Goal: Information Seeking & Learning: Check status

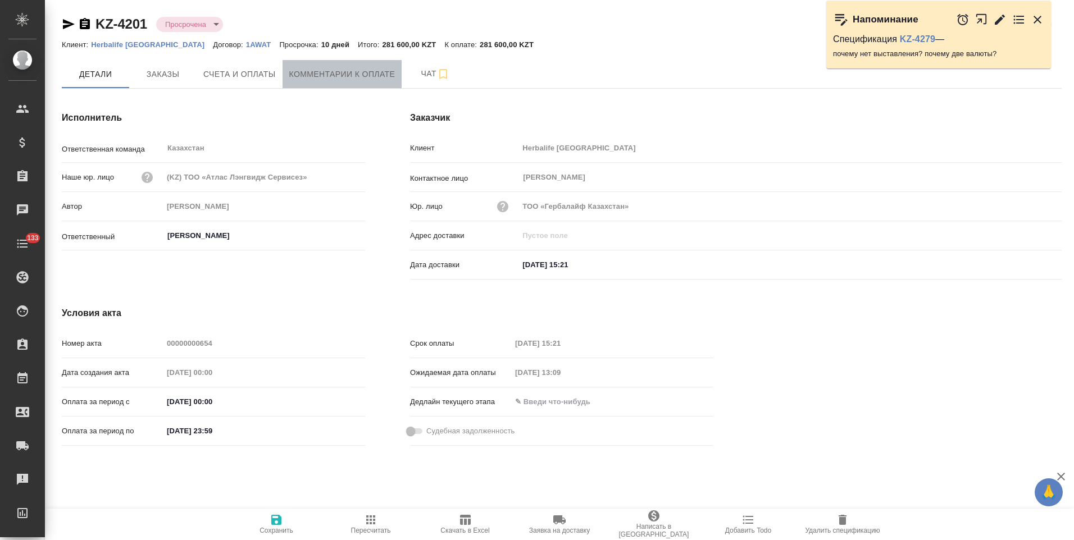
click at [335, 84] on button "Комментарии к оплате" at bounding box center [343, 74] width 120 height 28
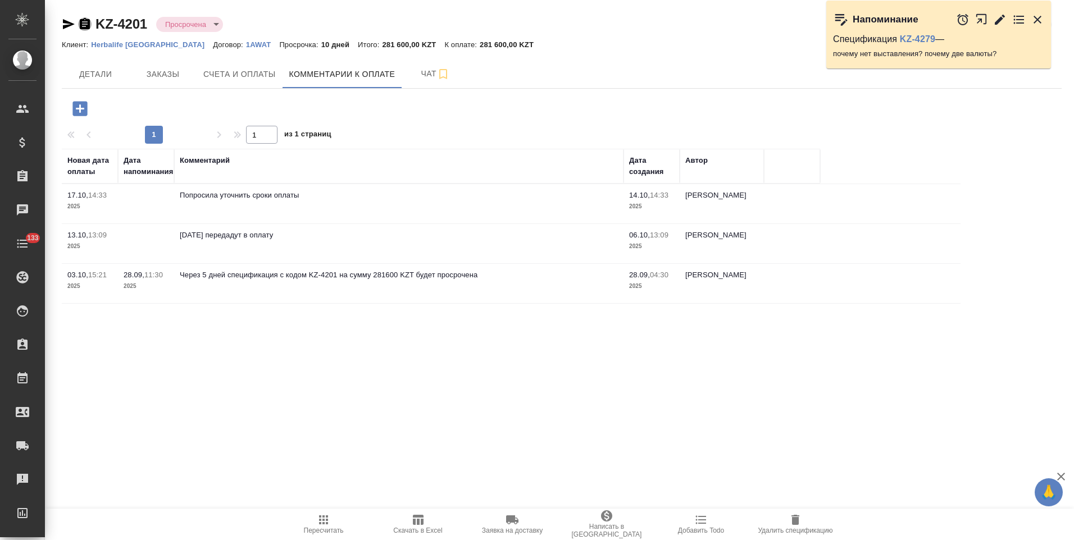
click at [83, 24] on icon "button" at bounding box center [85, 23] width 10 height 11
click at [67, 24] on icon "button" at bounding box center [68, 23] width 13 height 13
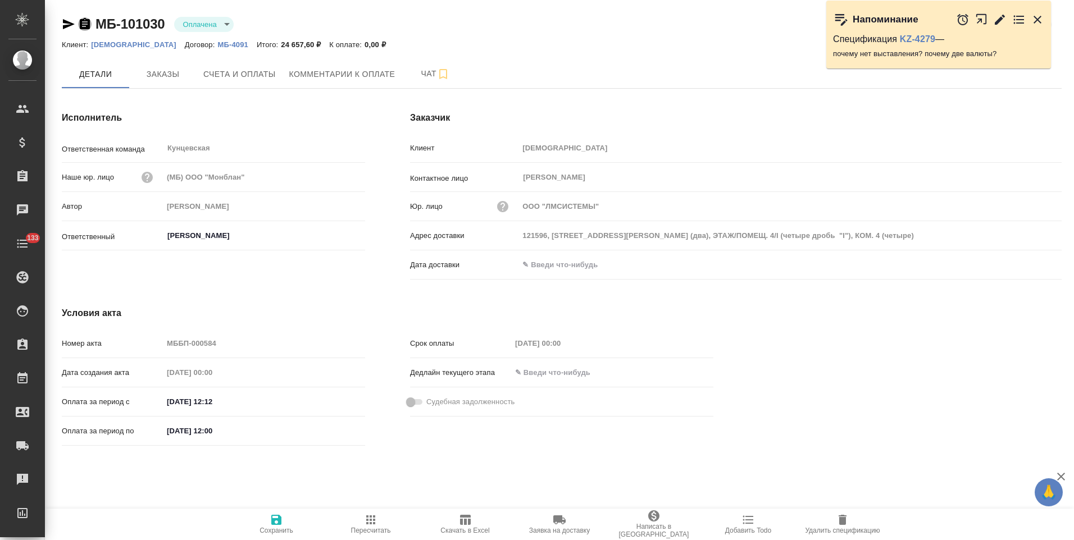
click at [84, 24] on icon "button" at bounding box center [84, 23] width 13 height 13
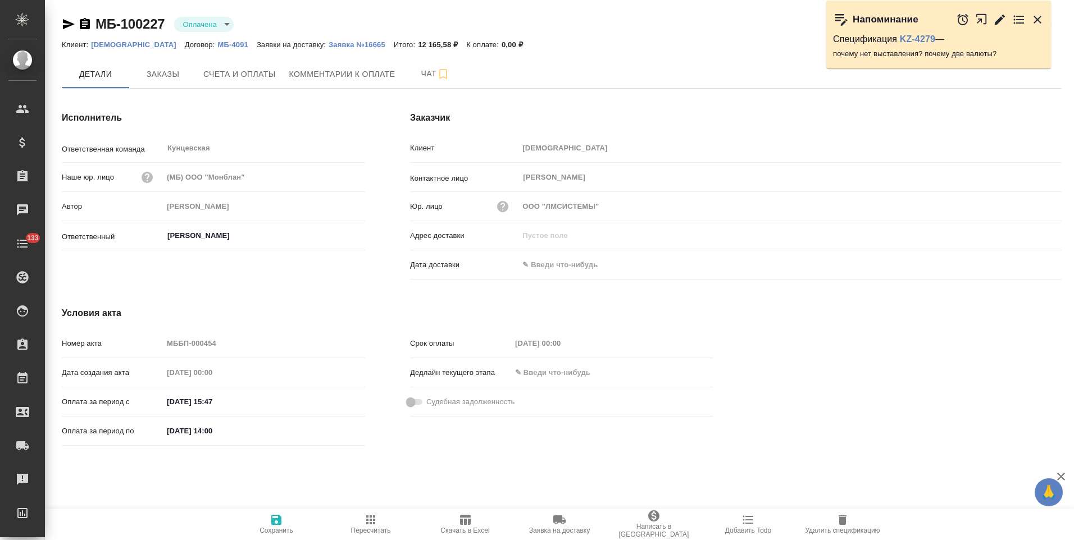
drag, startPoint x: 88, startPoint y: 24, endPoint x: 139, endPoint y: 39, distance: 54.0
click at [88, 24] on icon "button" at bounding box center [85, 23] width 10 height 11
click at [915, 39] on link "KZ-4279" at bounding box center [917, 39] width 35 height 10
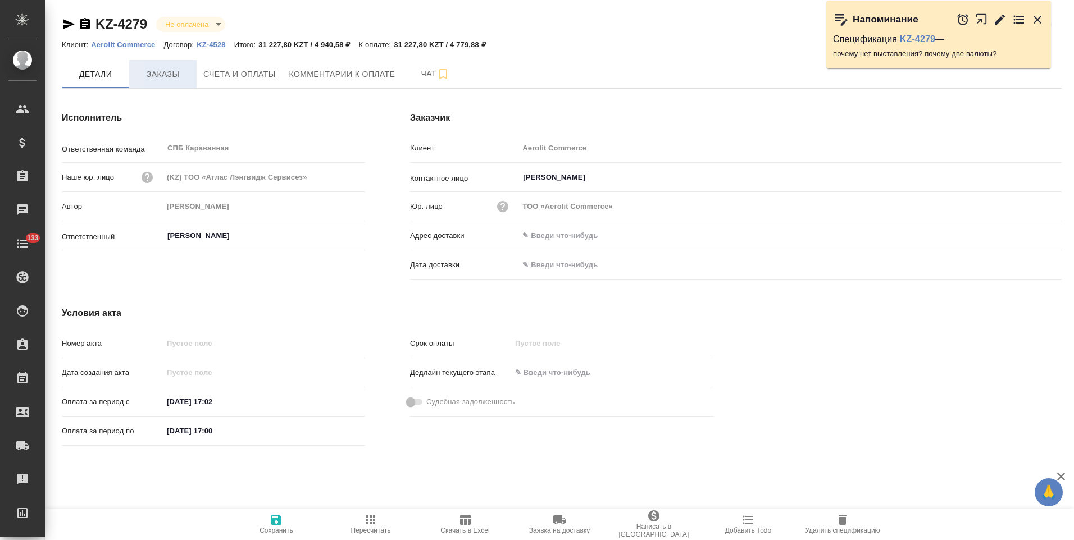
click at [180, 79] on span "Заказы" at bounding box center [163, 74] width 54 height 14
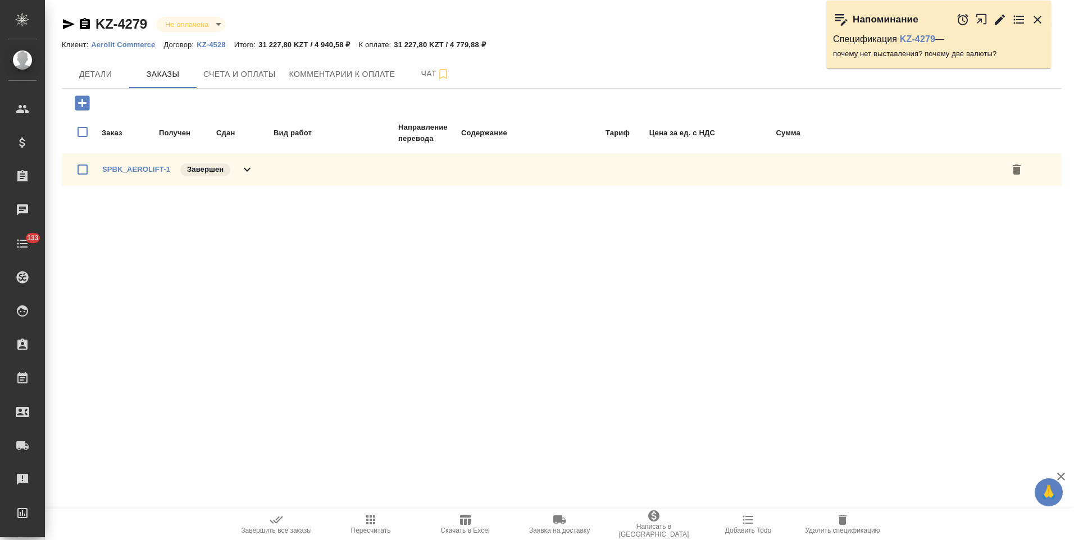
click at [251, 171] on icon at bounding box center [246, 169] width 13 height 13
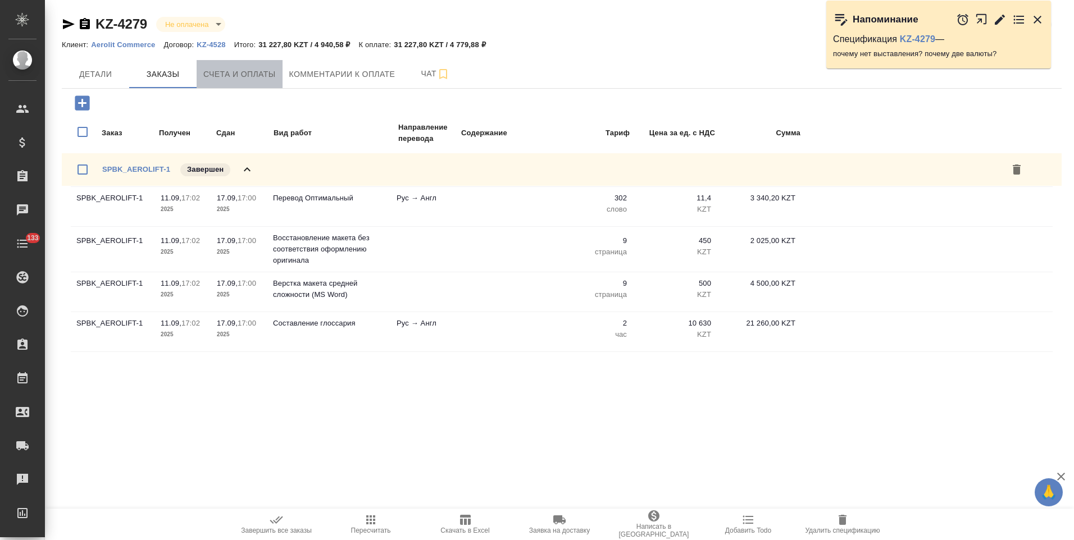
click at [271, 83] on button "Счета и оплаты" at bounding box center [240, 74] width 86 height 28
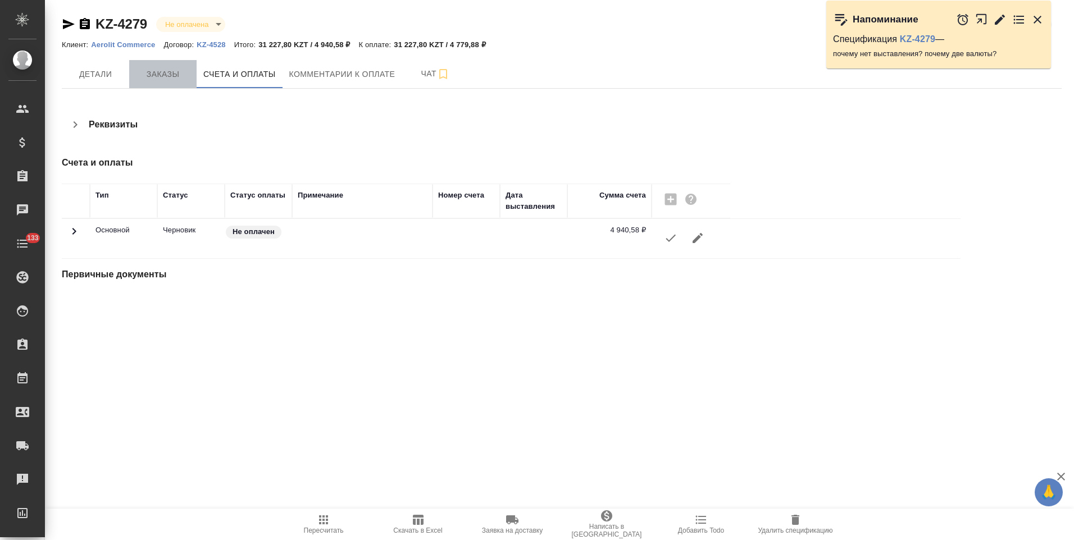
click at [160, 86] on button "Заказы" at bounding box center [162, 74] width 67 height 28
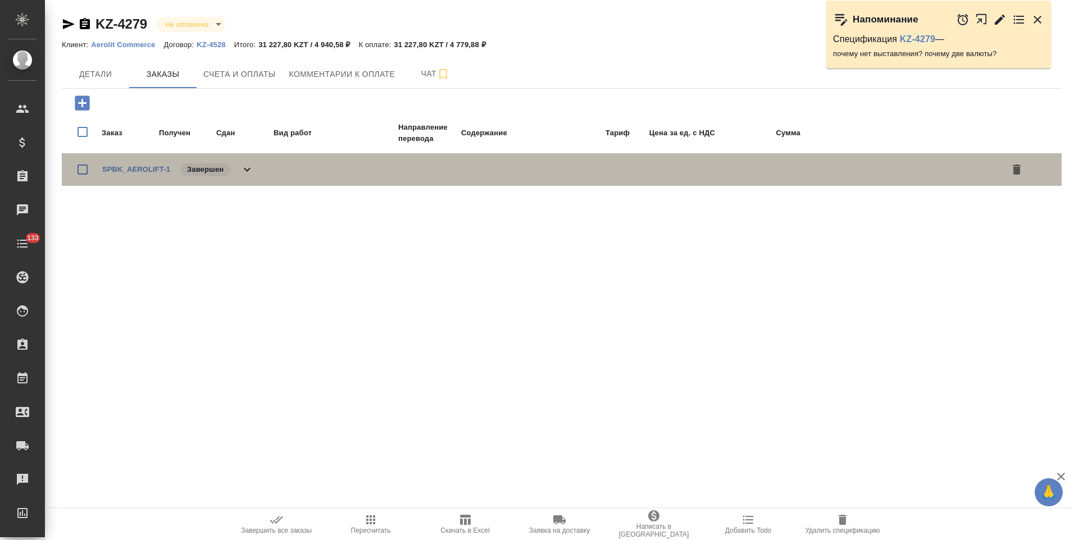
click at [247, 172] on icon at bounding box center [246, 169] width 13 height 13
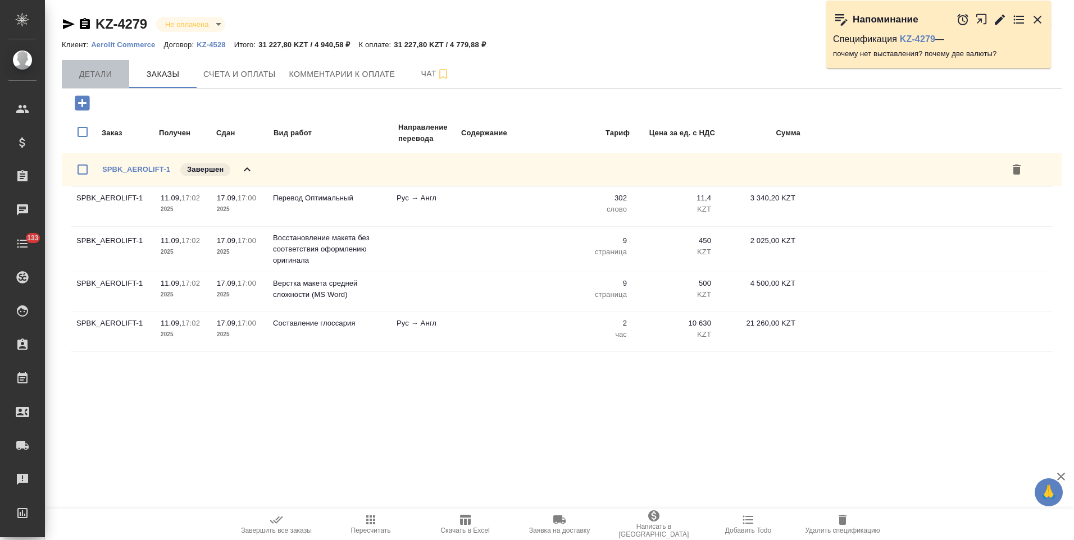
click at [100, 67] on span "Детали" at bounding box center [96, 74] width 54 height 14
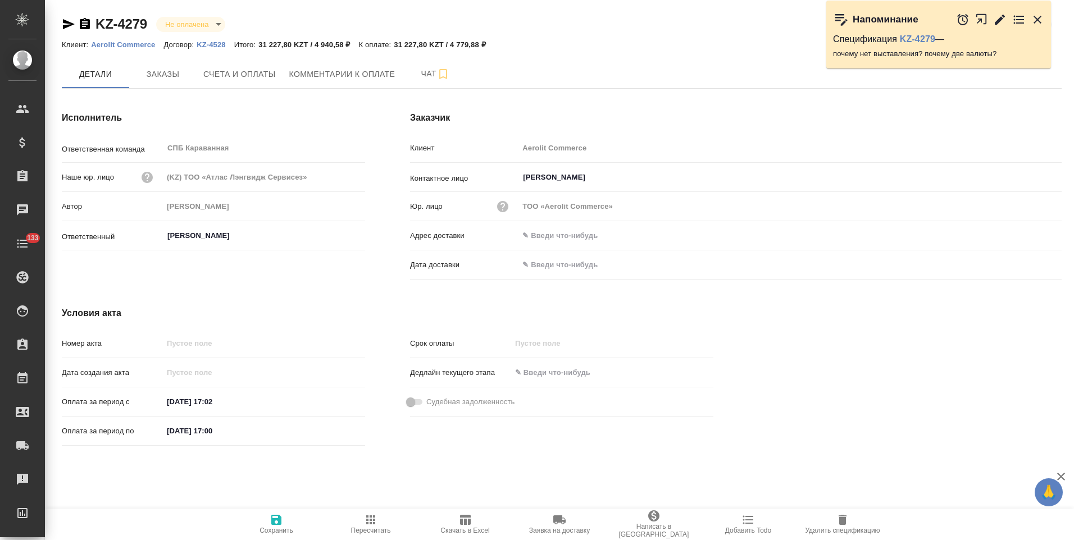
click at [131, 46] on p "Aerolit Commerce" at bounding box center [127, 44] width 72 height 8
click at [87, 25] on icon "button" at bounding box center [85, 23] width 10 height 11
click at [63, 22] on icon "button" at bounding box center [68, 23] width 13 height 13
click at [157, 81] on span "Заказы" at bounding box center [163, 74] width 54 height 14
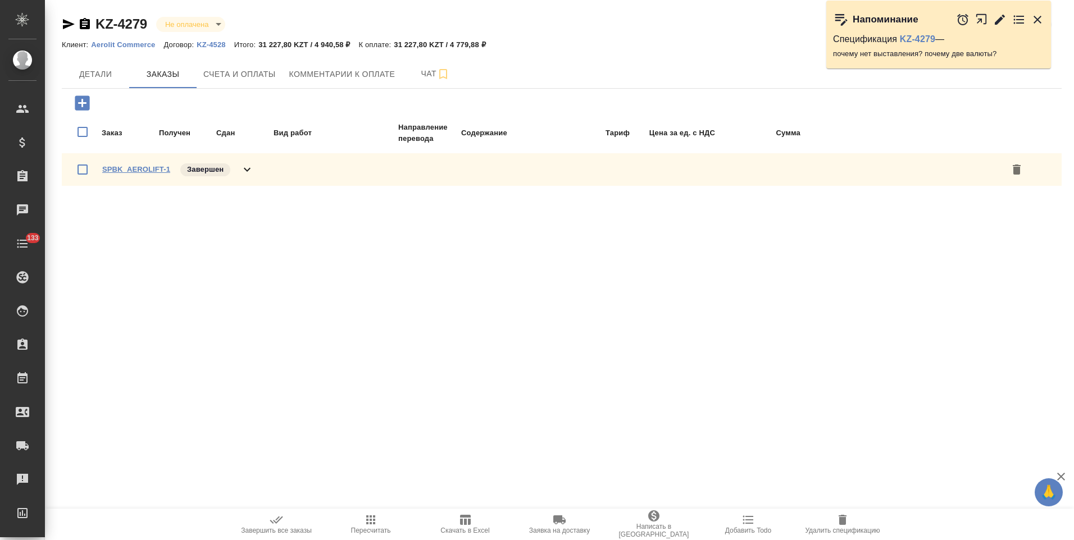
click at [126, 168] on link "SPBK_AEROLIFT-1" at bounding box center [136, 169] width 68 height 8
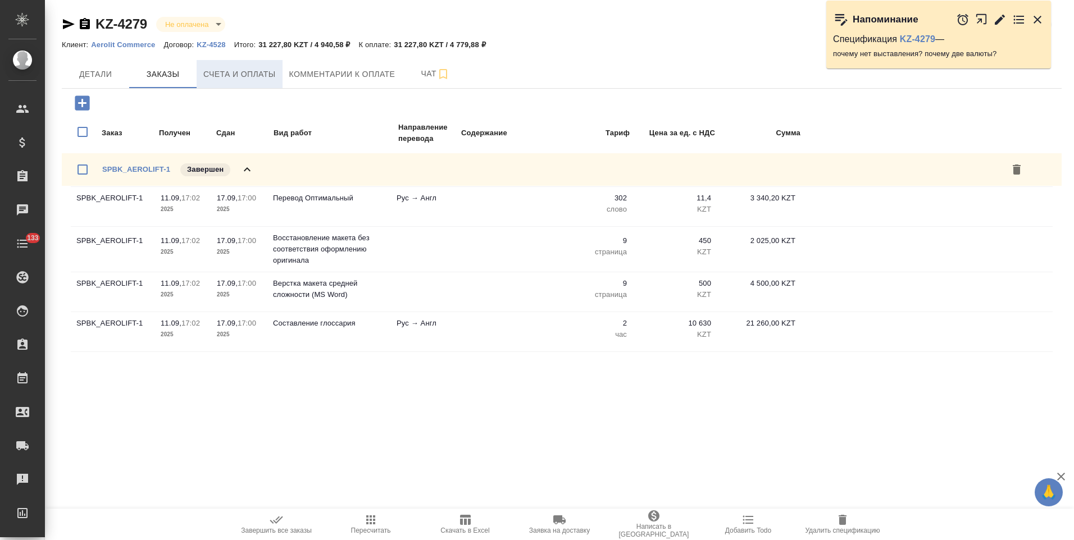
click at [234, 79] on span "Счета и оплаты" at bounding box center [239, 74] width 72 height 14
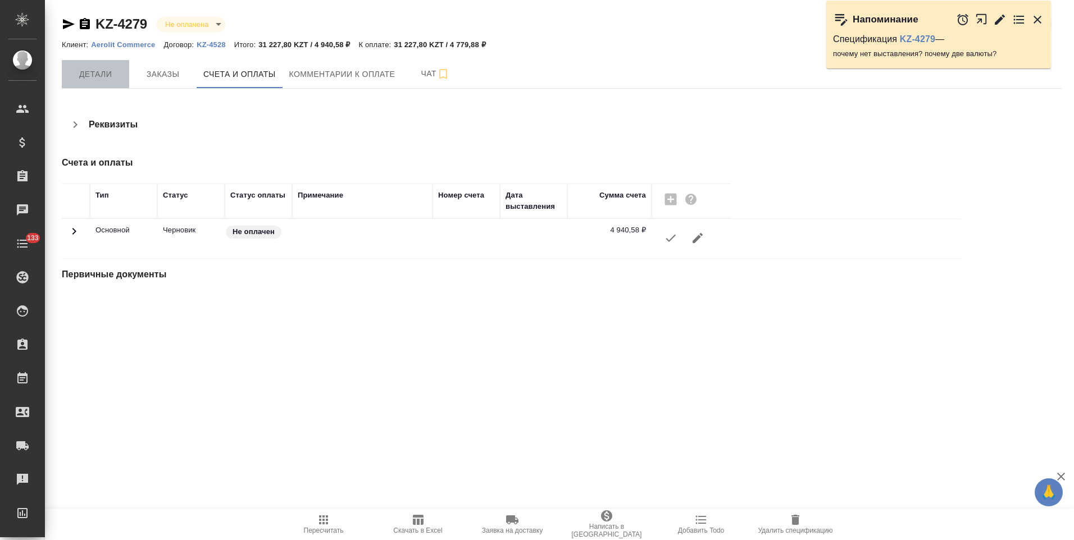
click at [108, 83] on button "Детали" at bounding box center [95, 74] width 67 height 28
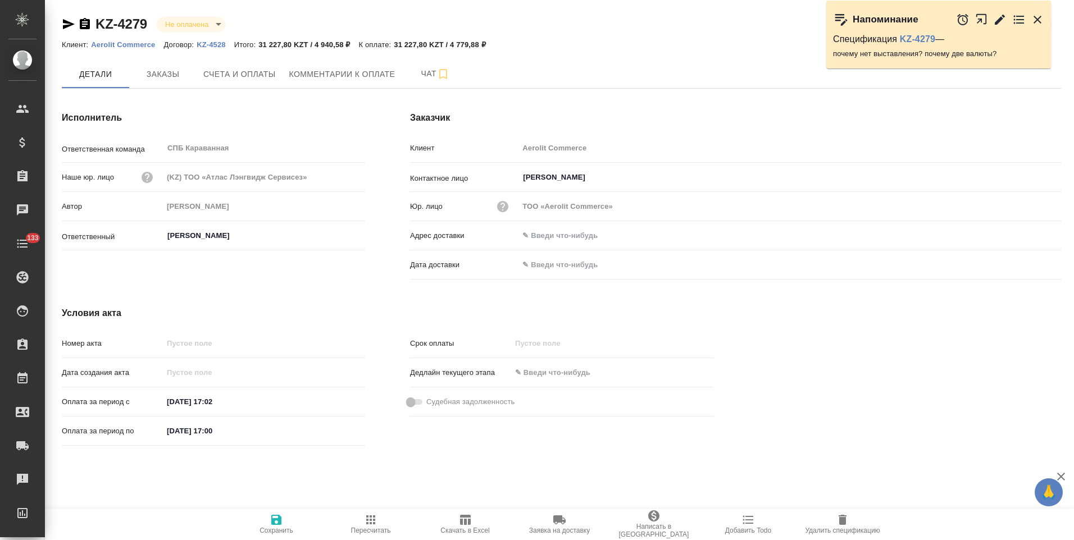
click at [381, 296] on div "Условия акта Номер акта Дата создания акта Оплата за период с 11.09.2025 17:02 …" at bounding box center [387, 378] width 697 height 189
click at [386, 171] on div "Исполнитель Ответственная команда СПБ Караванная ​ Наше юр. лицо (KZ) ТОО «Атла…" at bounding box center [213, 198] width 348 height 218
click at [230, 80] on span "Счета и оплаты" at bounding box center [239, 74] width 72 height 14
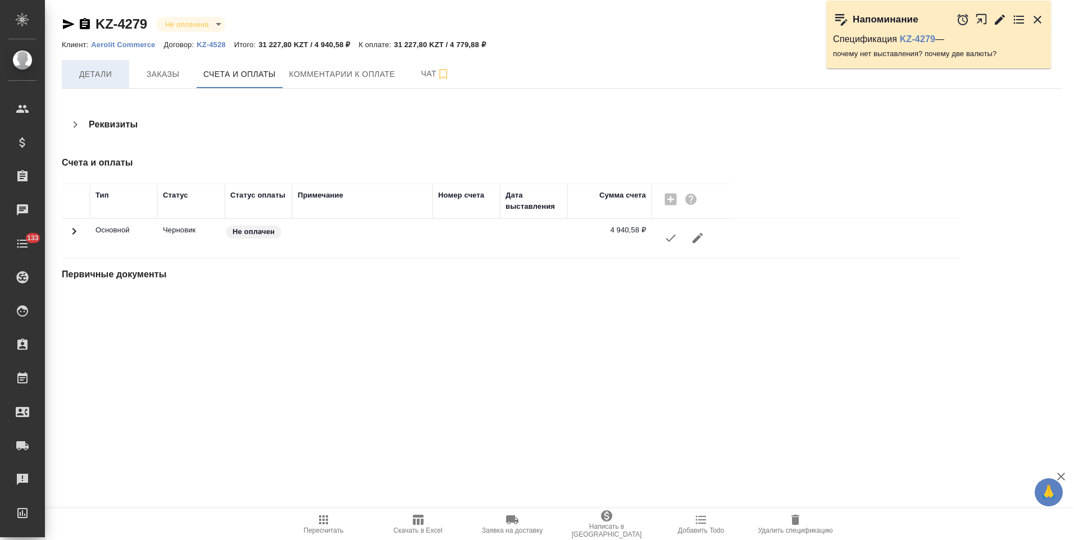
drag, startPoint x: 107, startPoint y: 80, endPoint x: 114, endPoint y: 79, distance: 6.8
click at [107, 79] on span "Детали" at bounding box center [96, 74] width 54 height 14
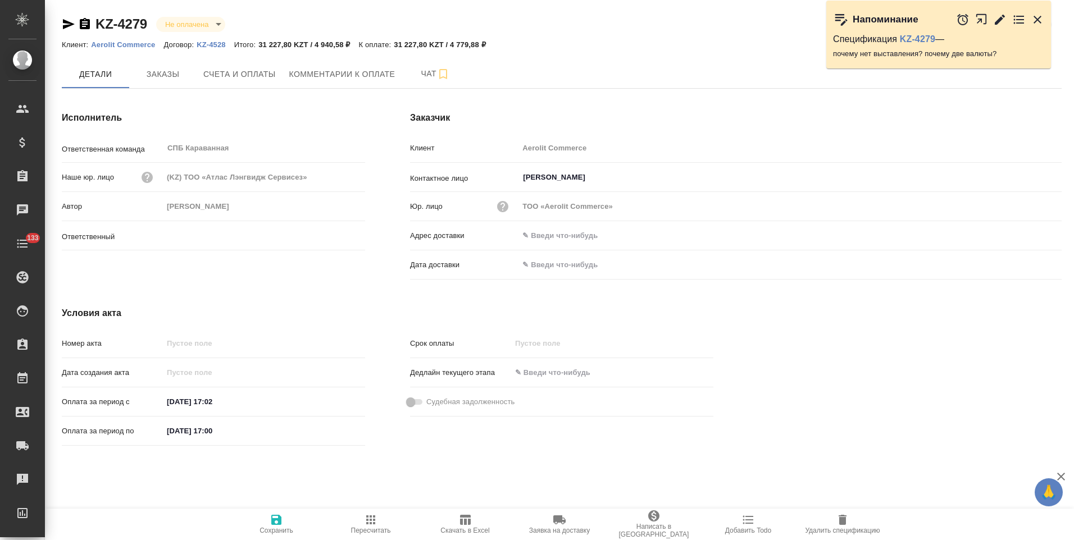
type input "Иванова Арина"
click at [180, 71] on span "Заказы" at bounding box center [163, 74] width 54 height 14
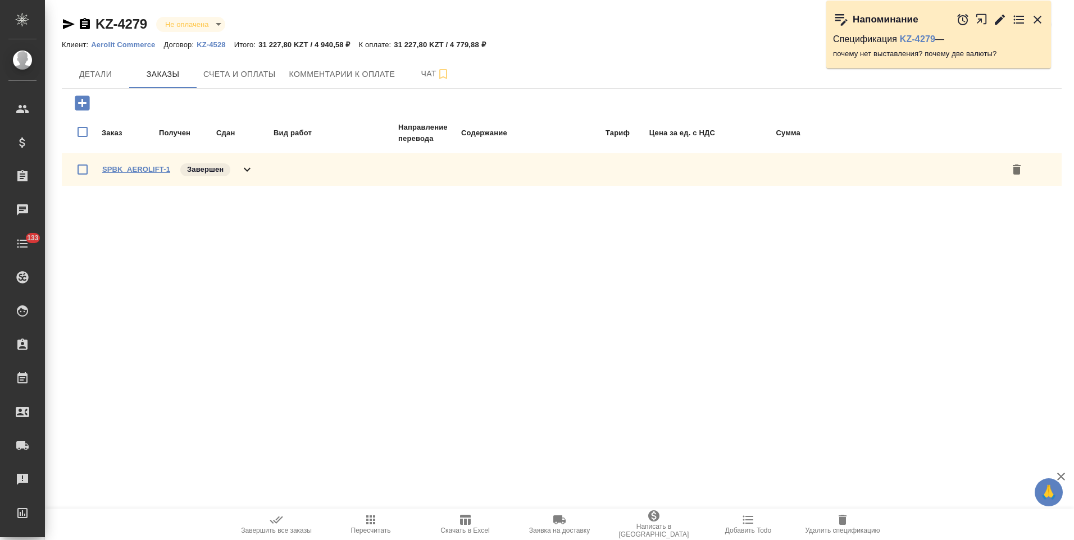
click at [147, 168] on link "SPBK_AEROLIFT-1" at bounding box center [136, 169] width 68 height 8
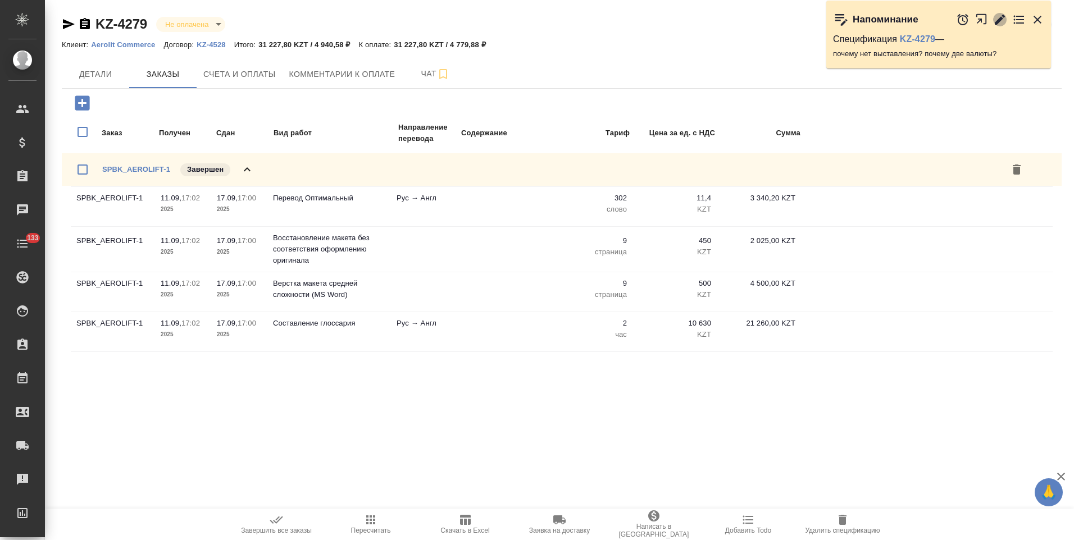
click at [999, 22] on icon "button" at bounding box center [1000, 19] width 10 height 10
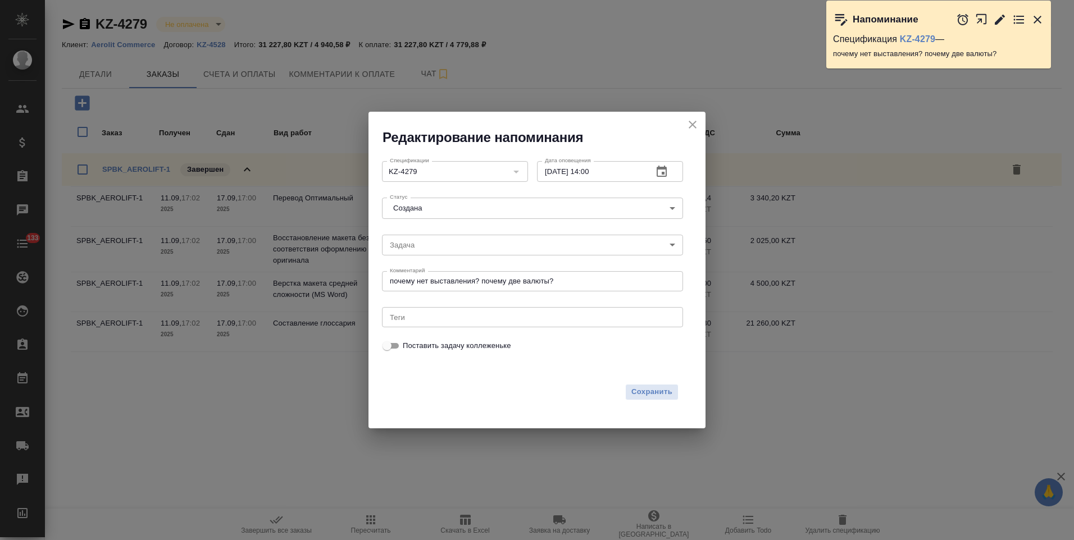
click at [553, 174] on input "14.10.2025 14:00" at bounding box center [590, 171] width 107 height 20
click at [593, 174] on input "15.10.2025 14:00" at bounding box center [590, 171] width 107 height 20
type input "15.10.2025 12:00"
click at [634, 391] on span "Сохранить" at bounding box center [651, 392] width 41 height 13
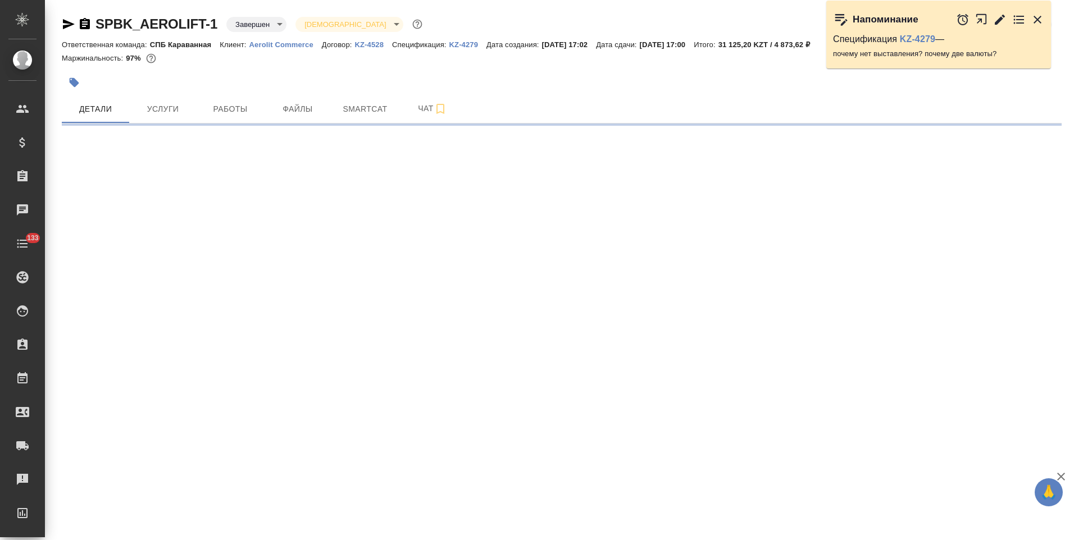
select select "RU"
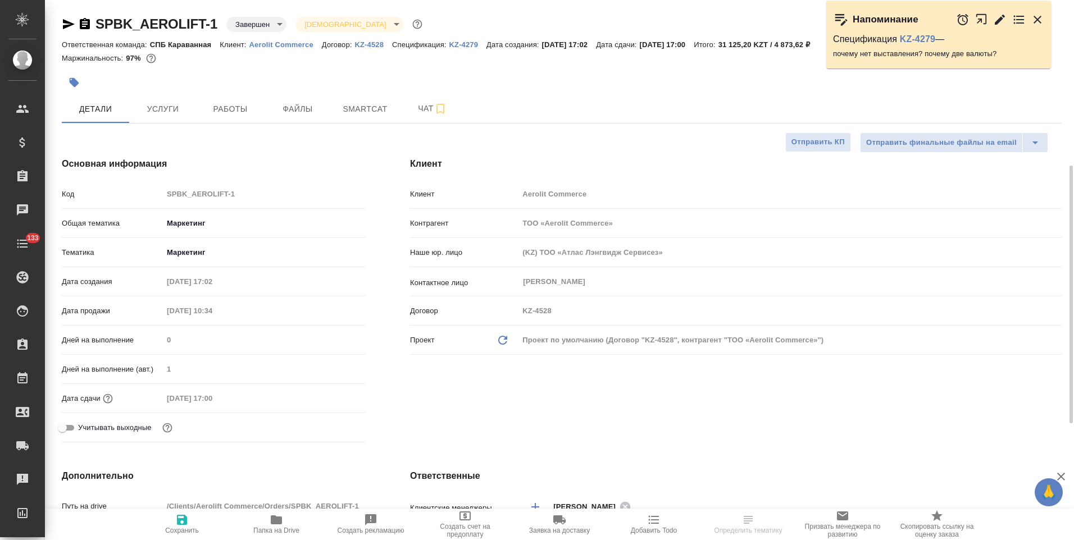
scroll to position [225, 0]
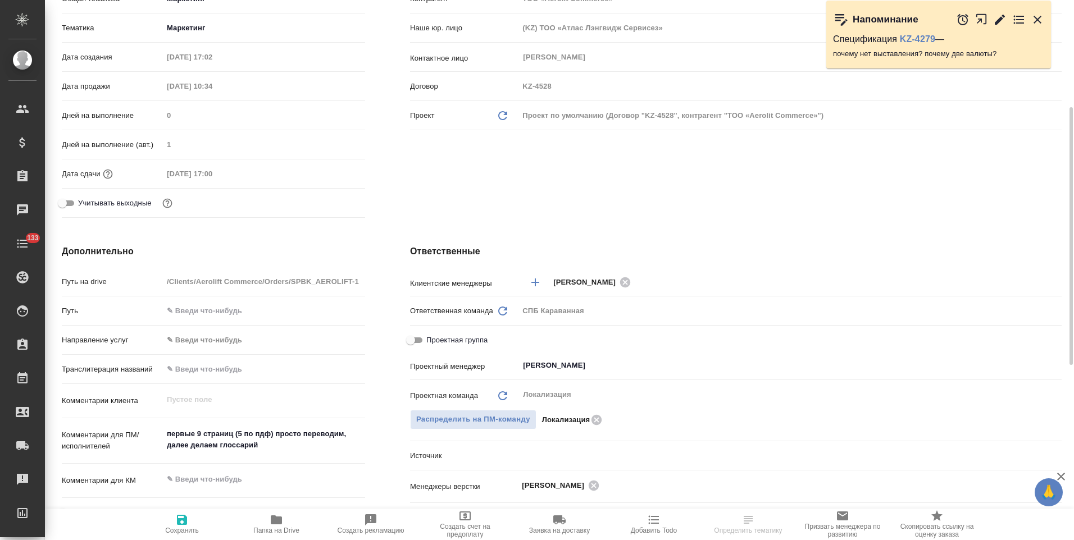
type textarea "x"
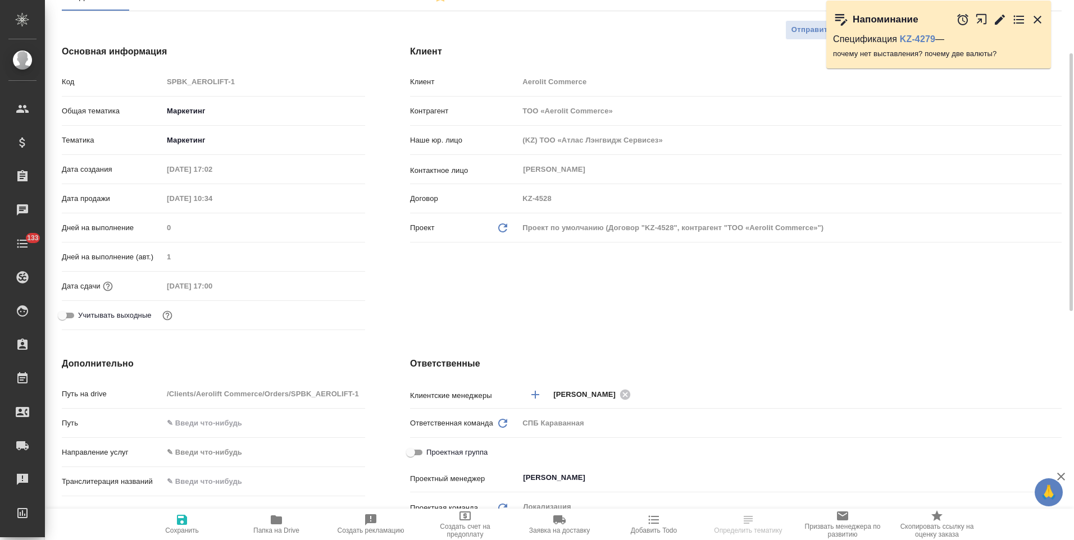
scroll to position [0, 0]
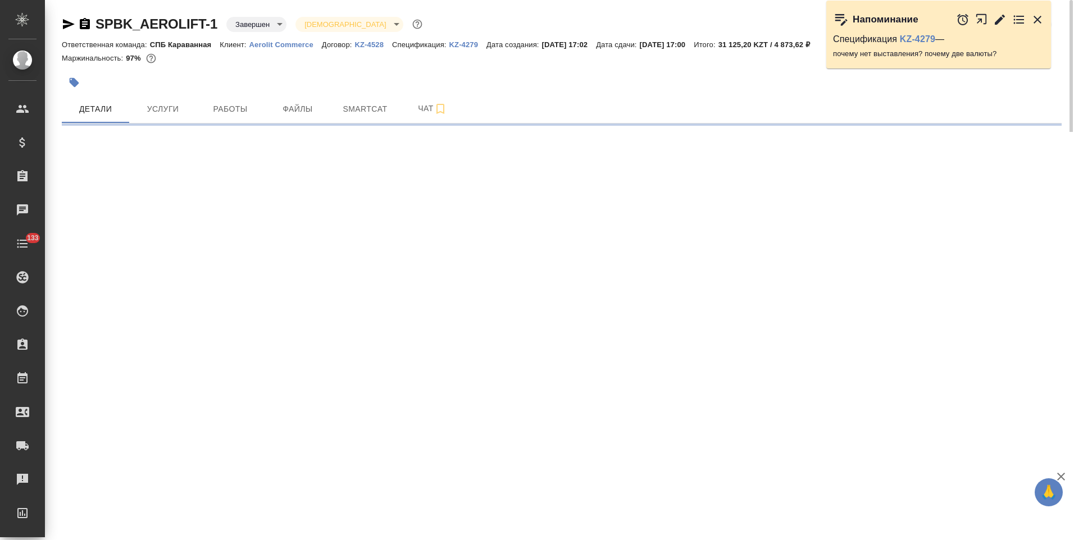
select select "RU"
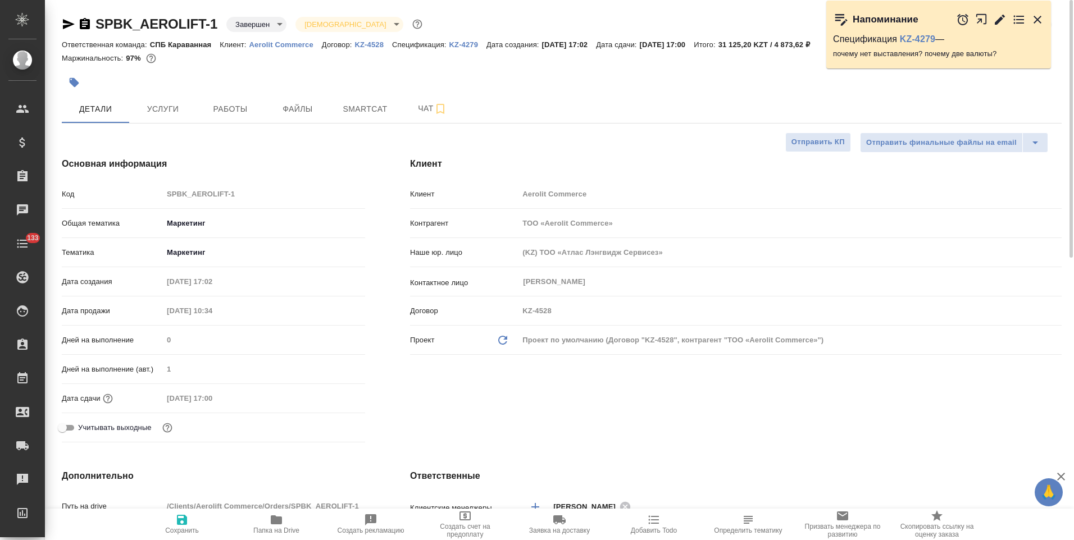
type textarea "x"
click at [179, 103] on span "Услуги" at bounding box center [163, 109] width 54 height 14
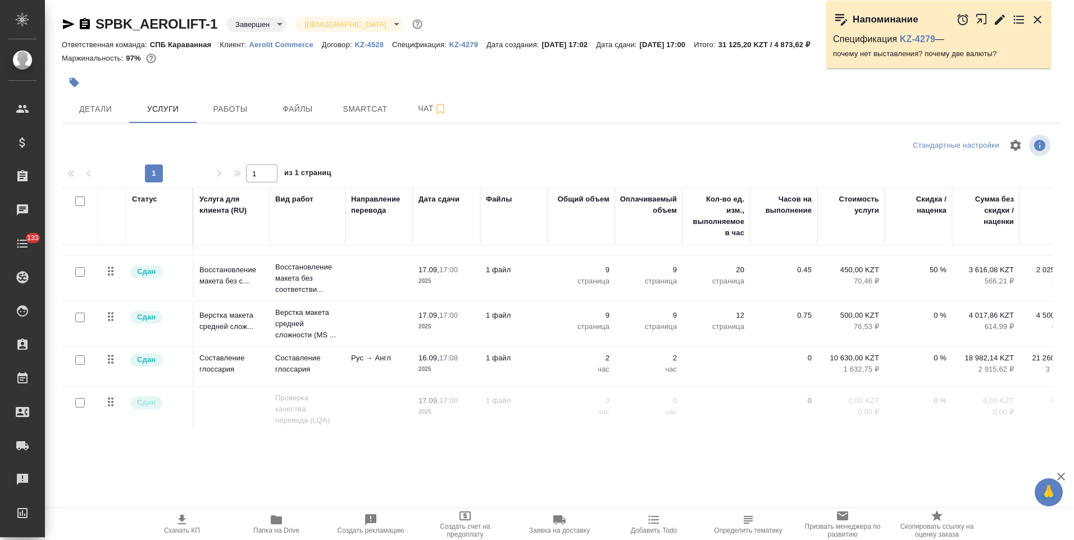
scroll to position [41, 0]
click at [371, 47] on p "KZ-4528" at bounding box center [374, 44] width 38 height 8
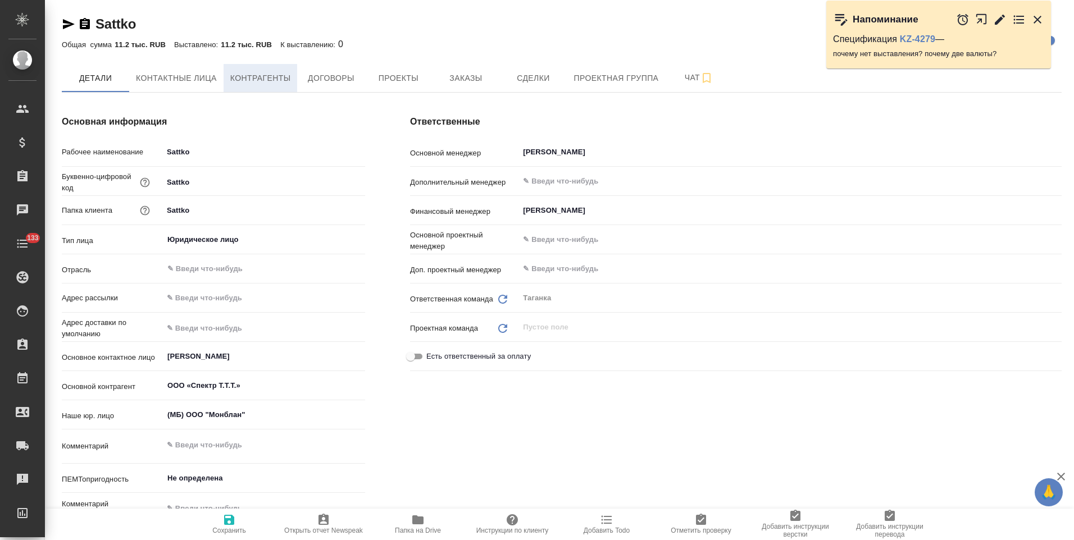
click at [281, 85] on button "Контрагенты" at bounding box center [261, 78] width 74 height 28
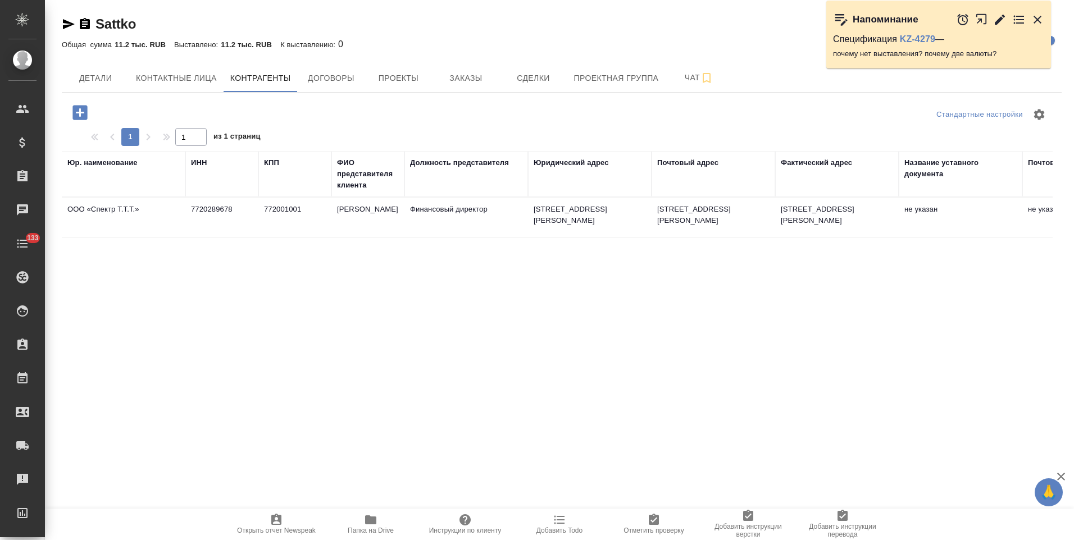
click at [317, 221] on td "772001001" at bounding box center [294, 217] width 73 height 39
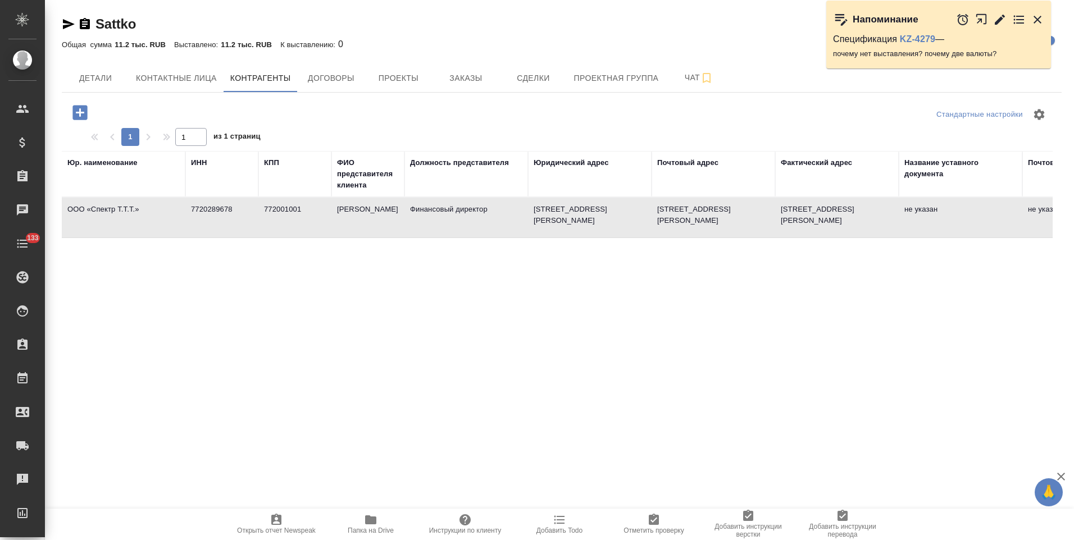
click at [317, 221] on td "772001001" at bounding box center [294, 217] width 73 height 39
type textarea "ООО «Спектр Т.Т.Т.»"
type input "7720289678"
type input "772001001"
type input "Петровская Ирина Анатольевна"
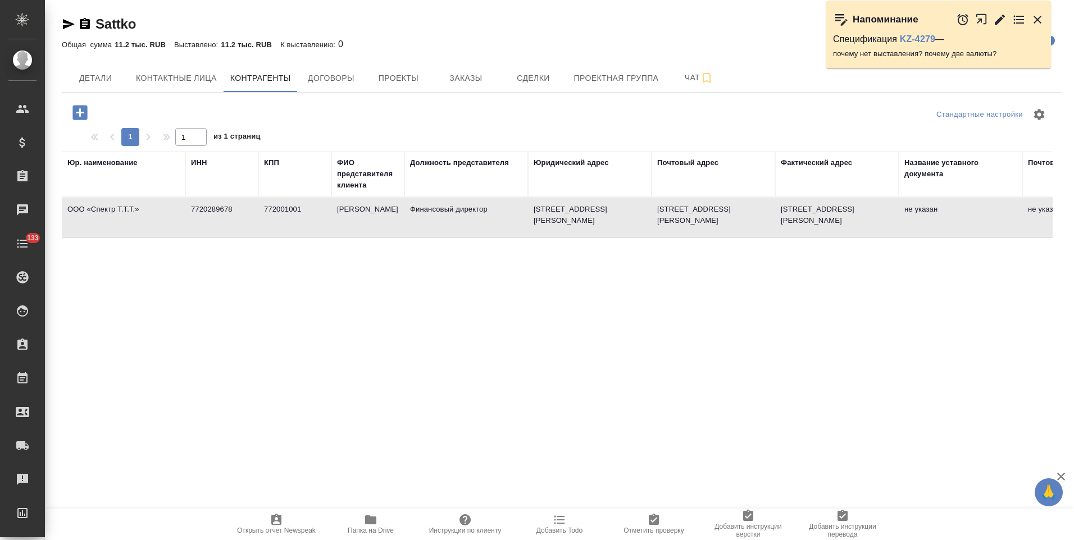
type input "Финансовый директор"
type textarea "111141, Москва, Россия, ул. Плеханова, дом 17"
type input "АО "АЛЬФА-БАНК""
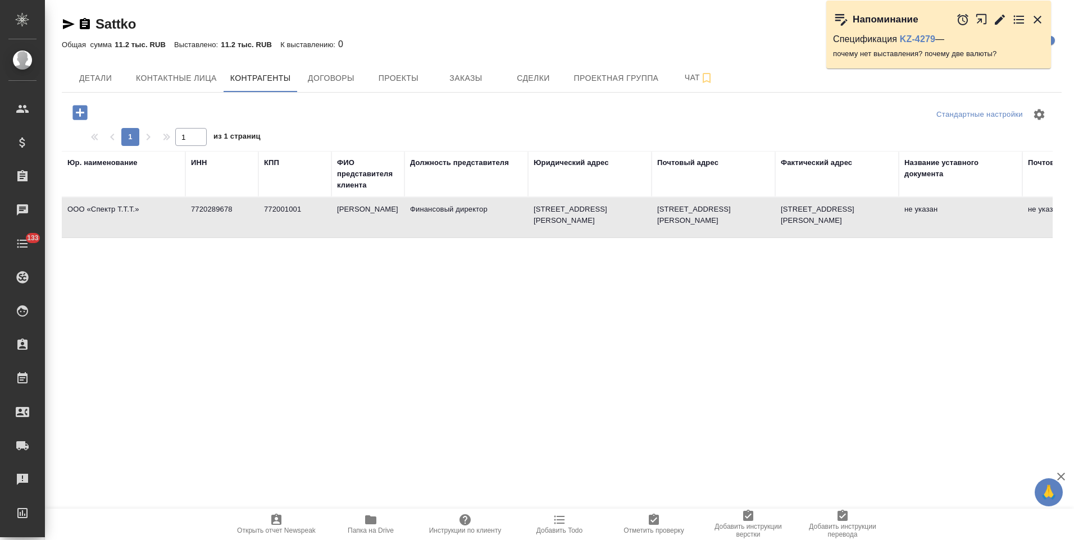
type input "40702 810 3026 1000 2256"
type input "044525593"
type input "30101810200000000593"
click at [262, 226] on td "772001001" at bounding box center [294, 217] width 73 height 39
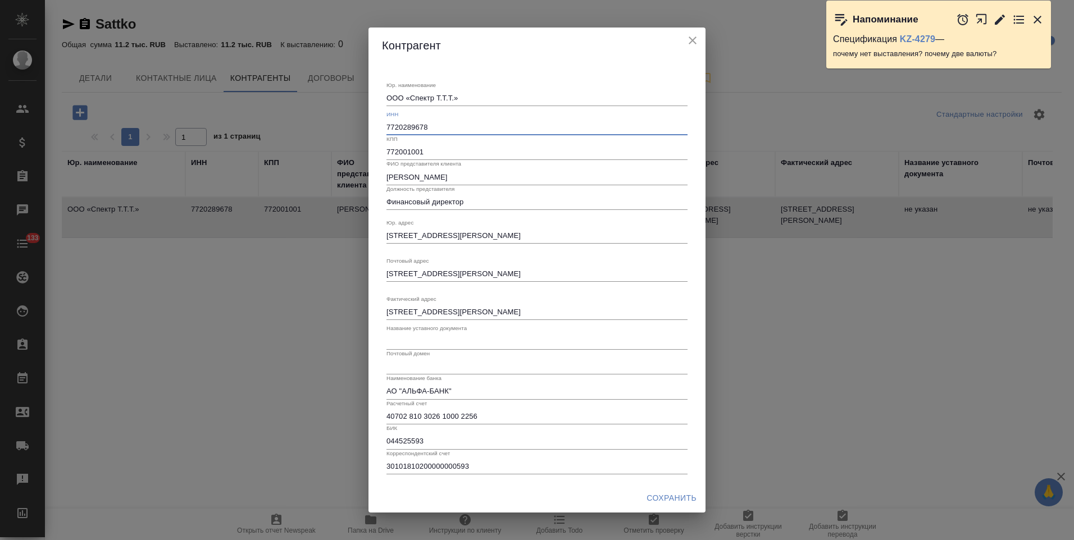
drag, startPoint x: 429, startPoint y: 127, endPoint x: 384, endPoint y: 134, distance: 45.0
click at [384, 134] on div "Юр. наименование ООО «Спектр Т.Т.Т.» x ИНН 7720289678 КПП 772001001 ФИО предста…" at bounding box center [537, 273] width 310 height 411
click at [694, 41] on icon "close" at bounding box center [692, 40] width 13 height 13
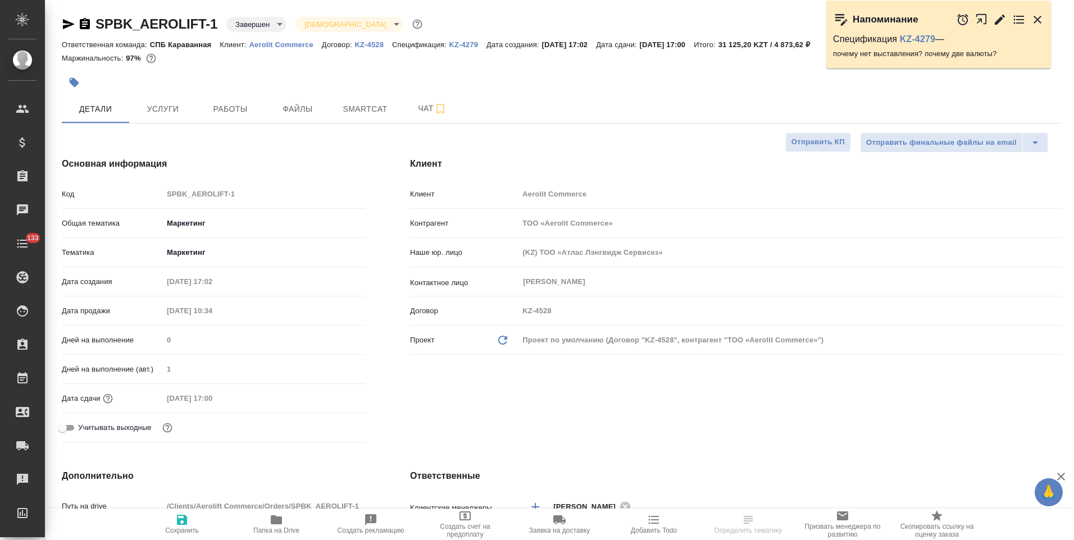
select select "RU"
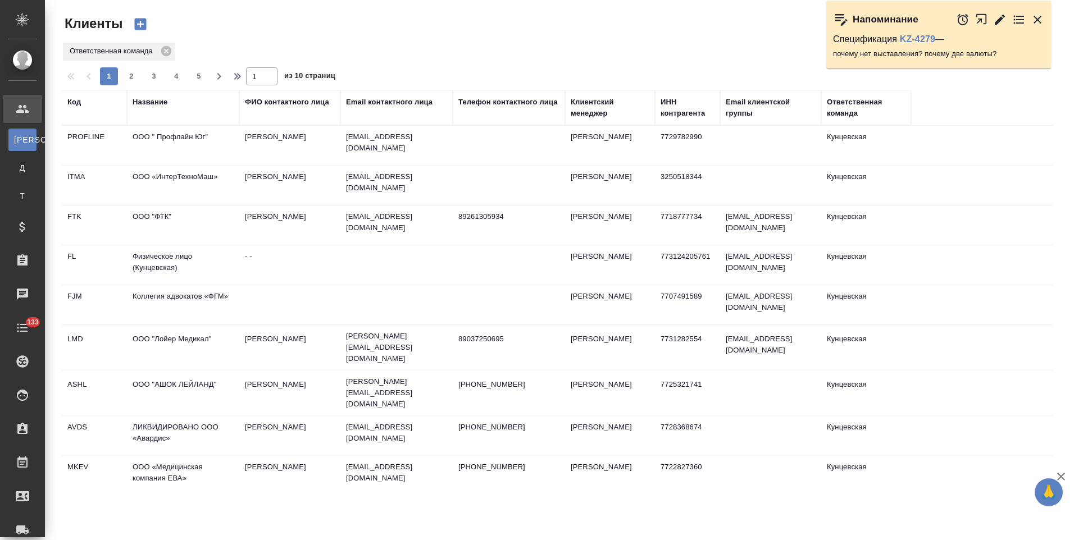
select select "RU"
click at [157, 102] on div "Название" at bounding box center [150, 102] width 35 height 11
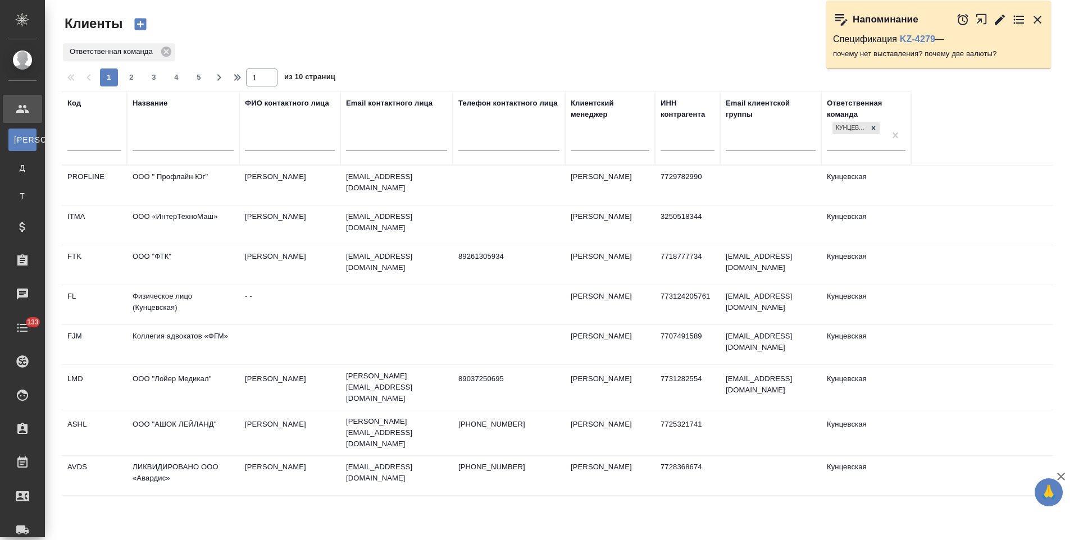
click at [170, 146] on input "text" at bounding box center [183, 144] width 101 height 14
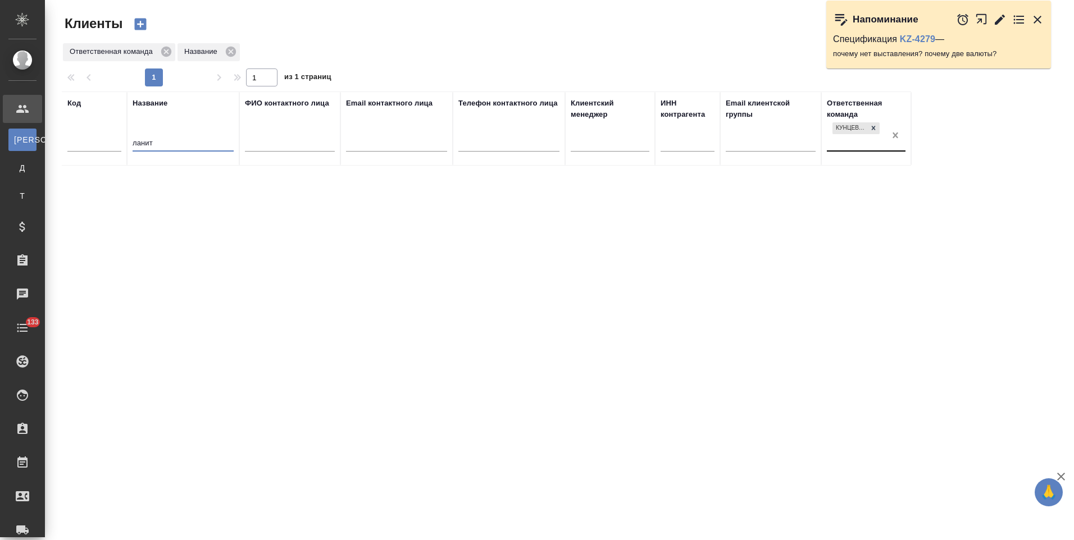
type input "ланит"
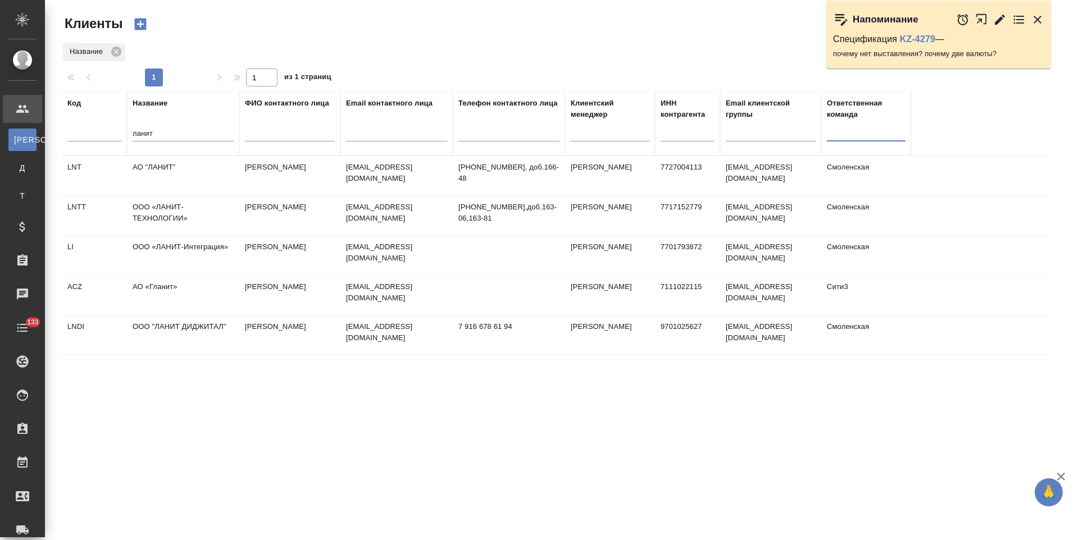
click at [212, 176] on td "АО "ЛАНИТ"" at bounding box center [183, 175] width 112 height 39
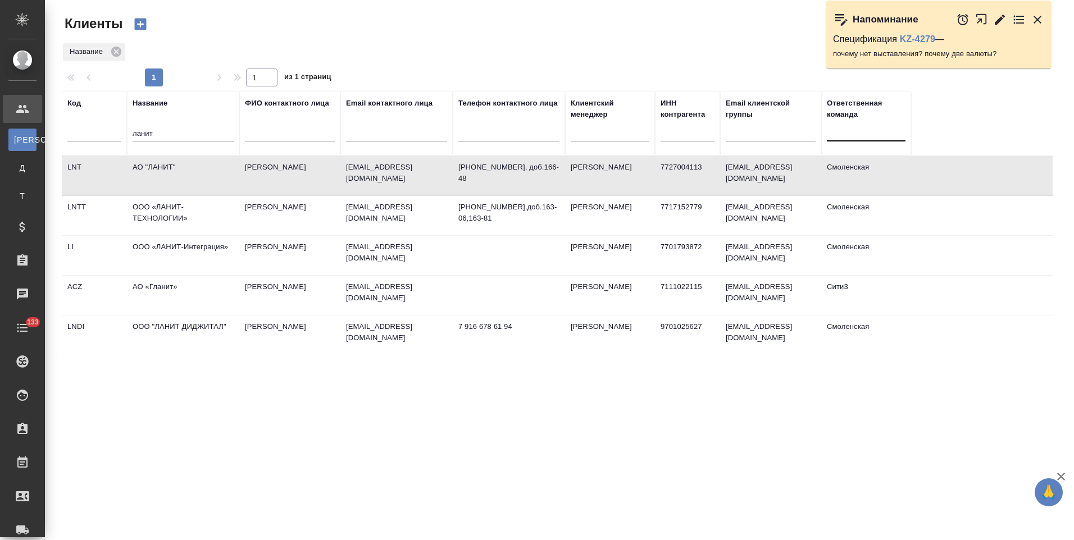
click at [212, 176] on td "АО "ЛАНИТ"" at bounding box center [183, 175] width 112 height 39
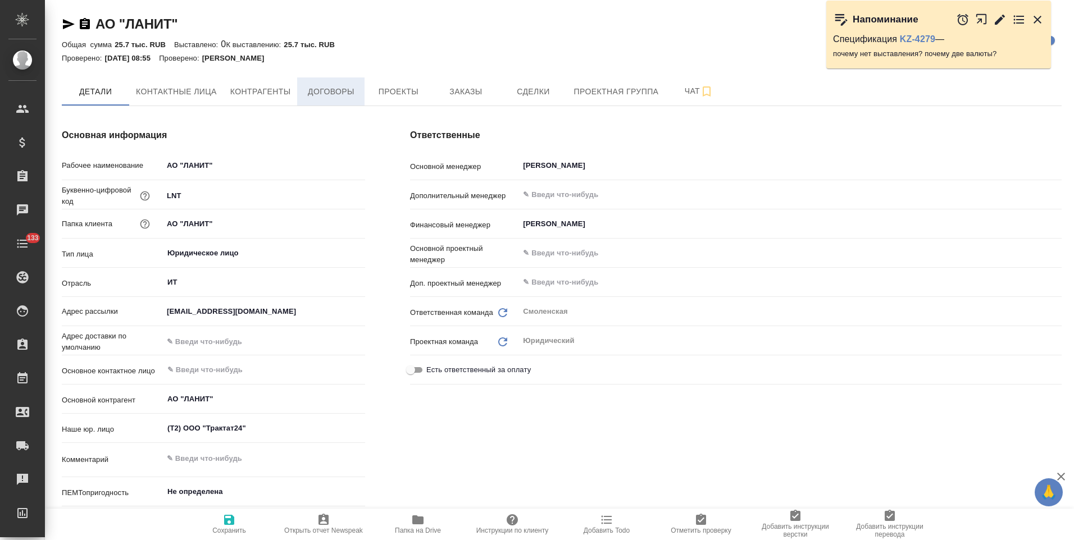
click at [345, 96] on span "Договоры" at bounding box center [331, 92] width 54 height 14
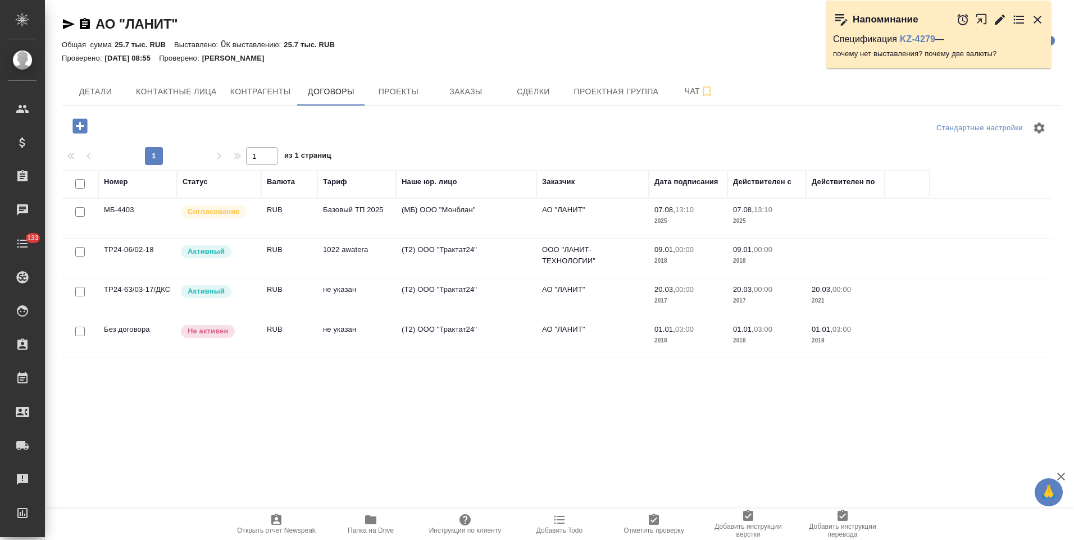
click at [339, 217] on td "Базовый ТП 2025" at bounding box center [356, 218] width 79 height 39
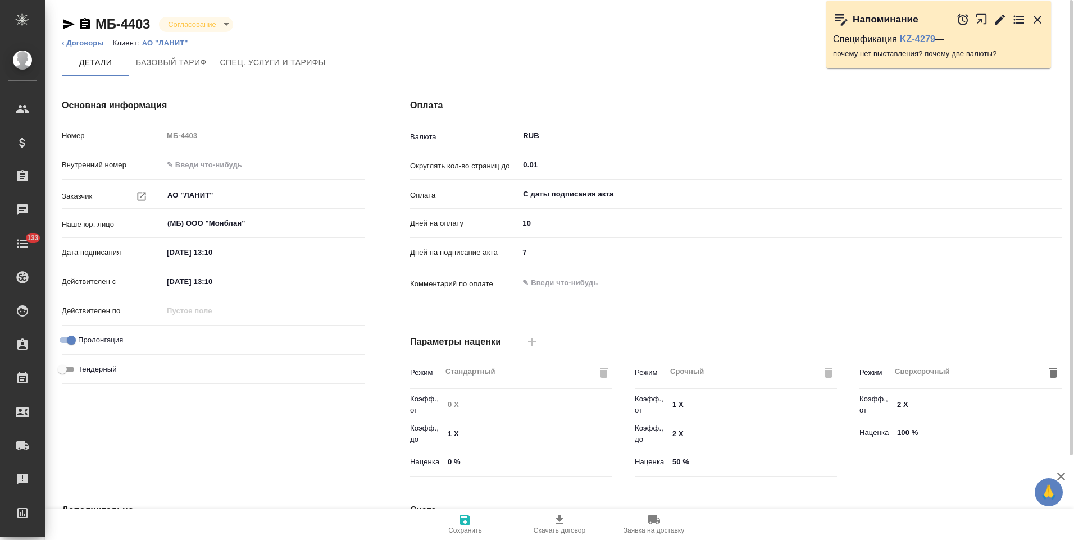
click at [87, 26] on icon "button" at bounding box center [85, 23] width 10 height 11
click at [384, 236] on div "Основная информация Номер МБ-4403 Внутренний номер Заказчик АО "ЛАНИТ" ​ Наше ю…" at bounding box center [213, 290] width 348 height 428
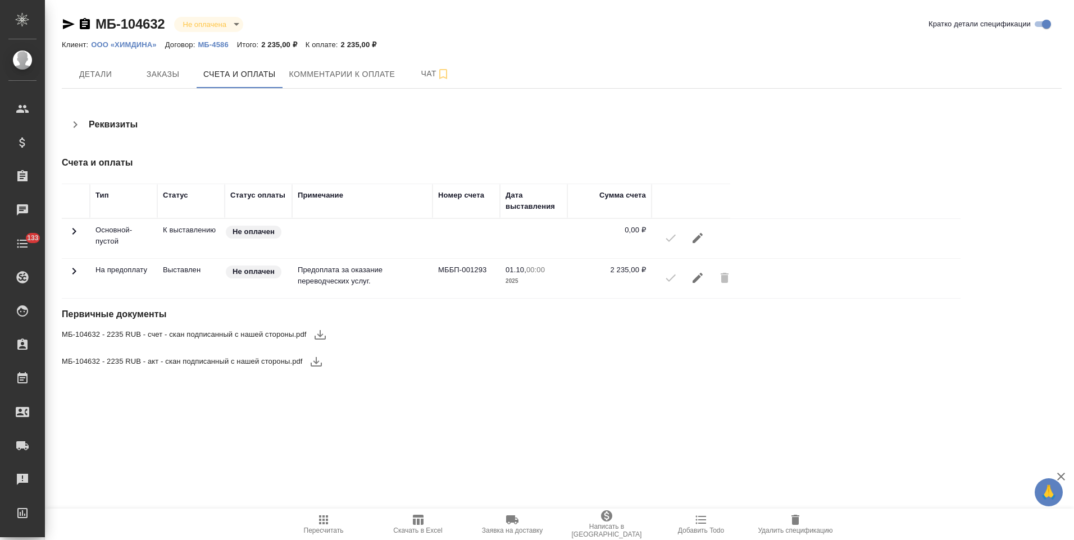
click at [75, 272] on icon at bounding box center [74, 271] width 4 height 7
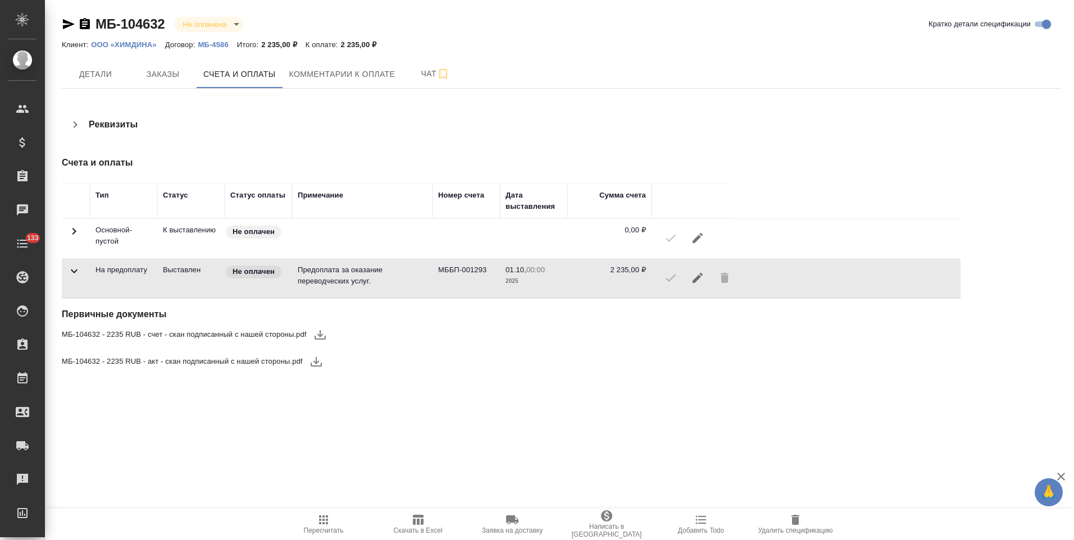
click at [75, 272] on icon at bounding box center [74, 272] width 7 height 4
click at [67, 26] on icon "button" at bounding box center [69, 24] width 12 height 10
drag, startPoint x: 80, startPoint y: 22, endPoint x: 159, endPoint y: 16, distance: 79.5
click at [98, 19] on div "МБ-104632 Не оплачена notPayed" at bounding box center [157, 24] width 190 height 18
click at [85, 24] on icon "button" at bounding box center [84, 23] width 13 height 13
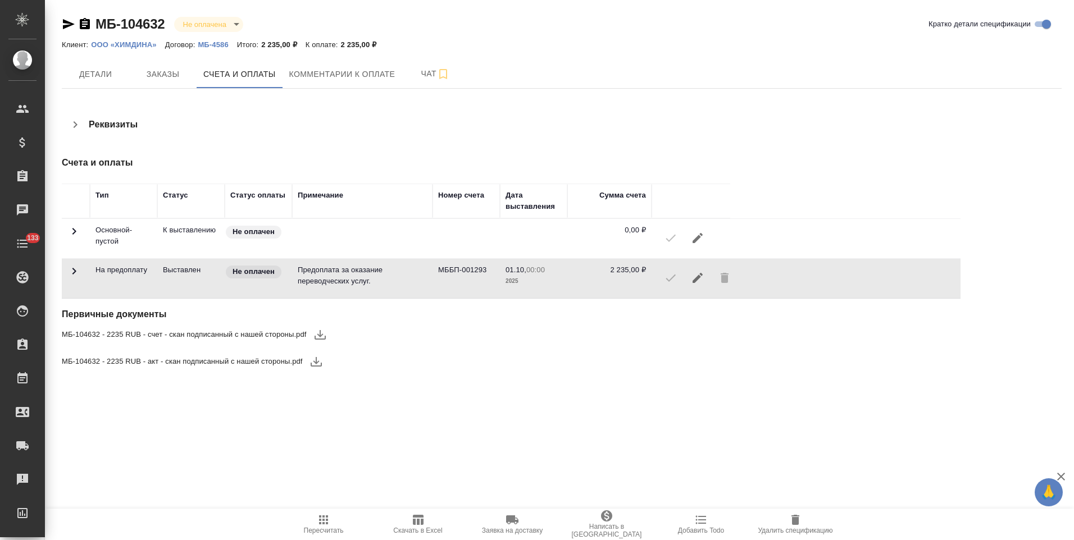
click at [74, 270] on icon at bounding box center [73, 271] width 13 height 13
drag, startPoint x: 88, startPoint y: 26, endPoint x: 120, endPoint y: 48, distance: 39.1
click at [88, 26] on icon "button" at bounding box center [85, 23] width 10 height 11
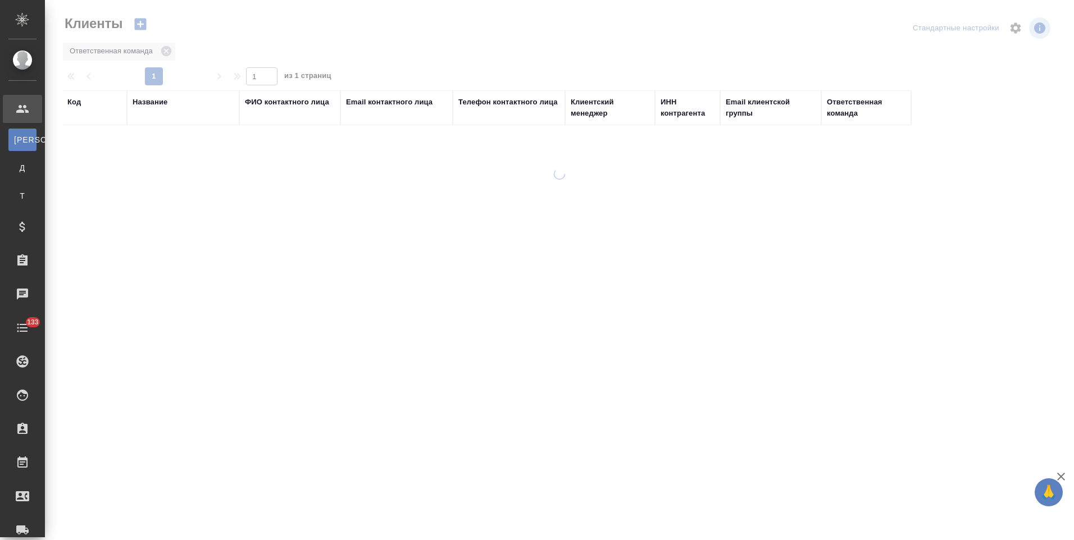
select select "RU"
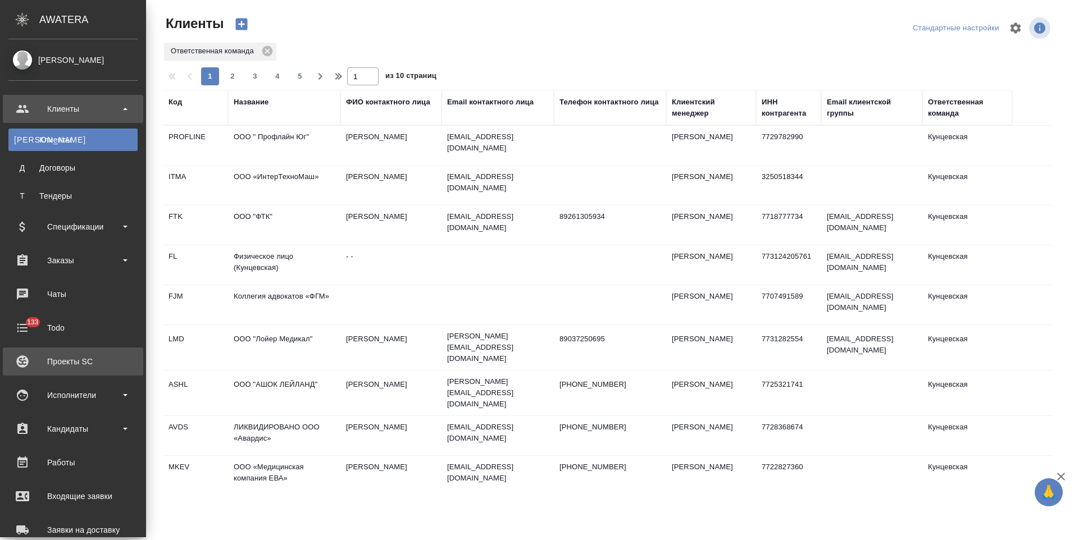
scroll to position [112, 0]
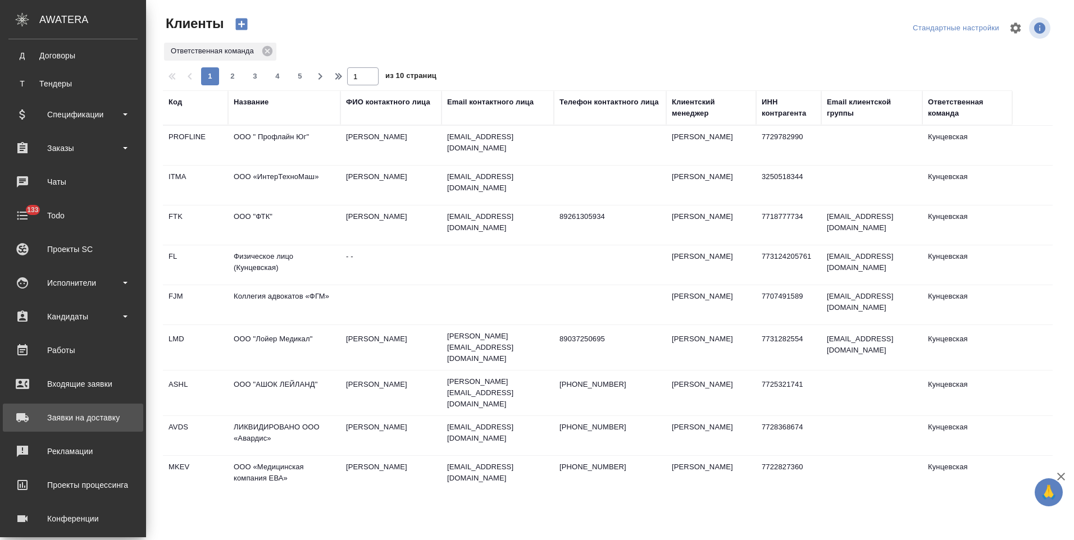
click at [84, 417] on div "Заявки на доставку" at bounding box center [72, 418] width 129 height 17
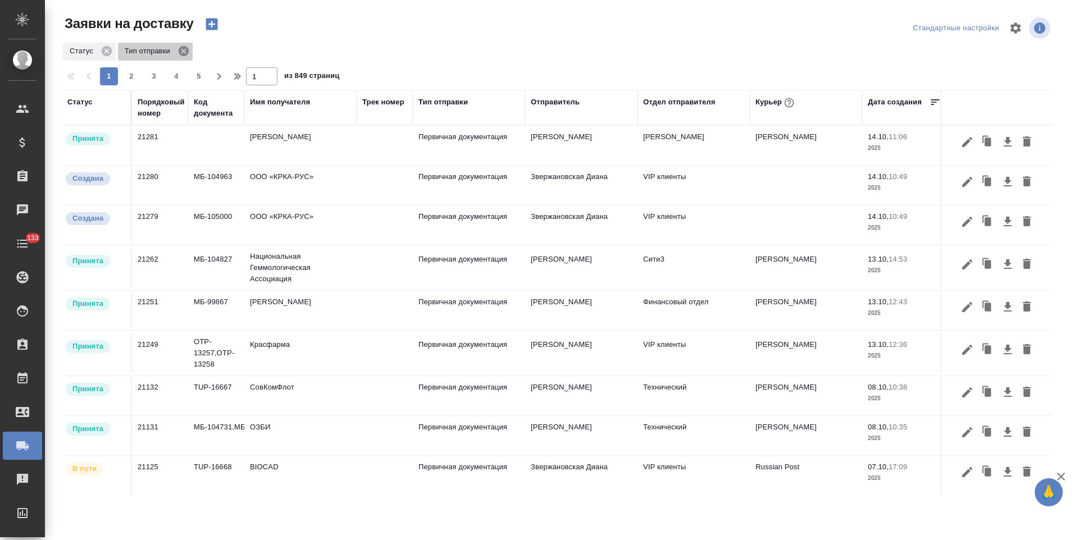
click at [182, 53] on icon at bounding box center [184, 51] width 12 height 12
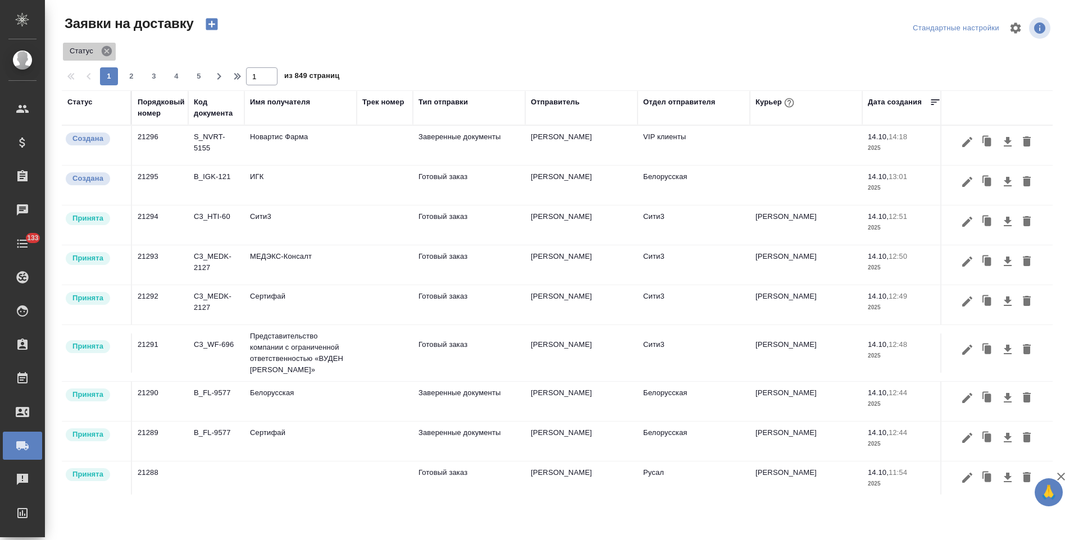
click at [105, 53] on icon at bounding box center [107, 51] width 12 height 12
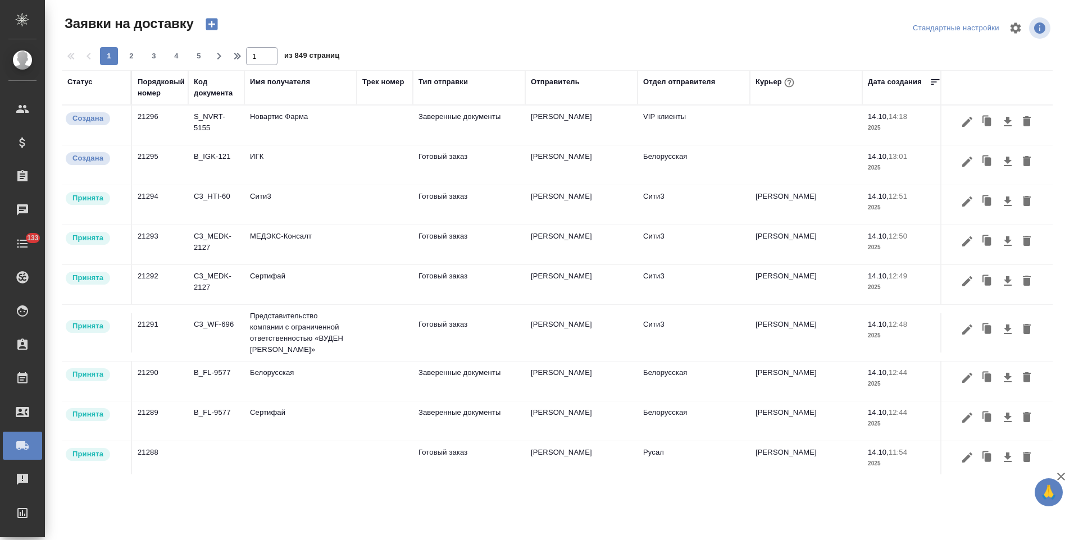
click at [156, 90] on div "Порядковый номер" at bounding box center [161, 87] width 47 height 22
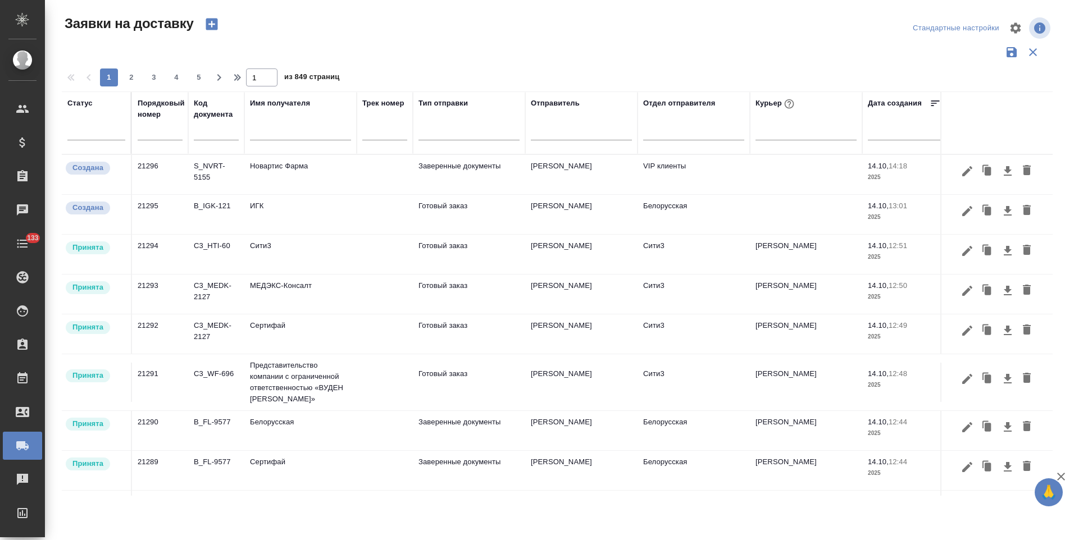
click at [163, 133] on input "text" at bounding box center [160, 132] width 45 height 16
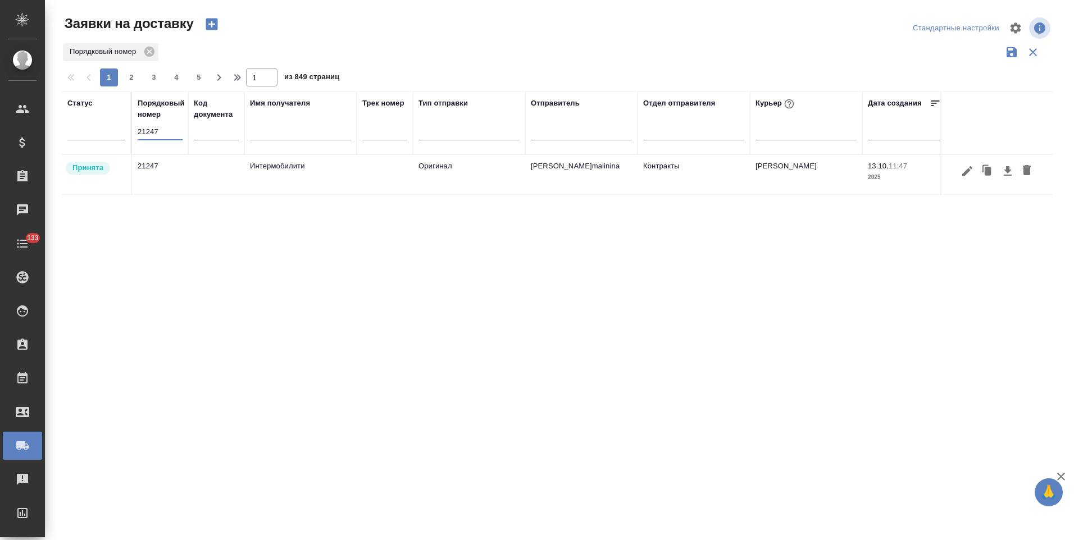
type input "21247"
click at [158, 170] on td "21247" at bounding box center [160, 174] width 56 height 39
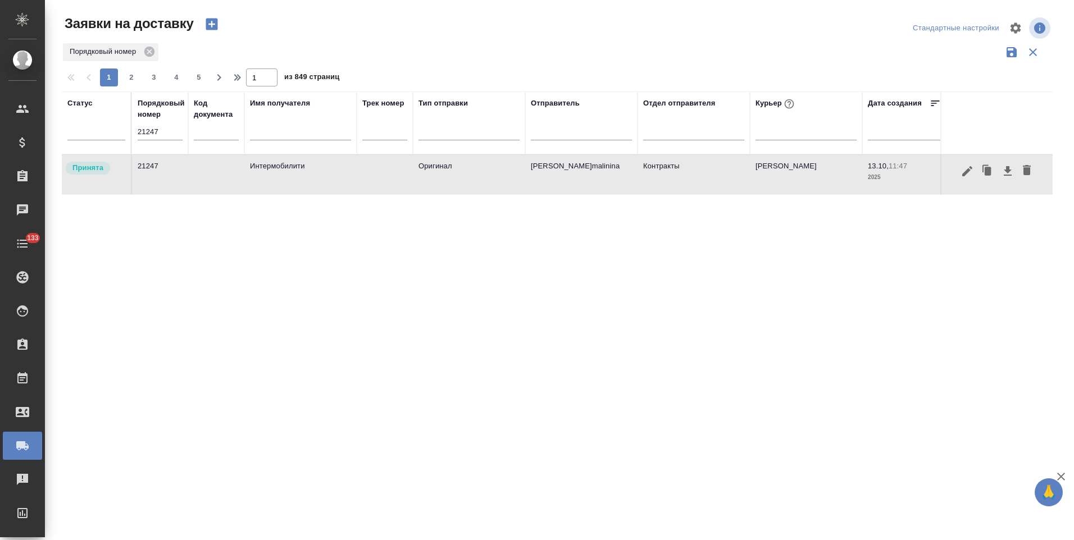
click at [158, 170] on td "21247" at bounding box center [160, 174] width 56 height 39
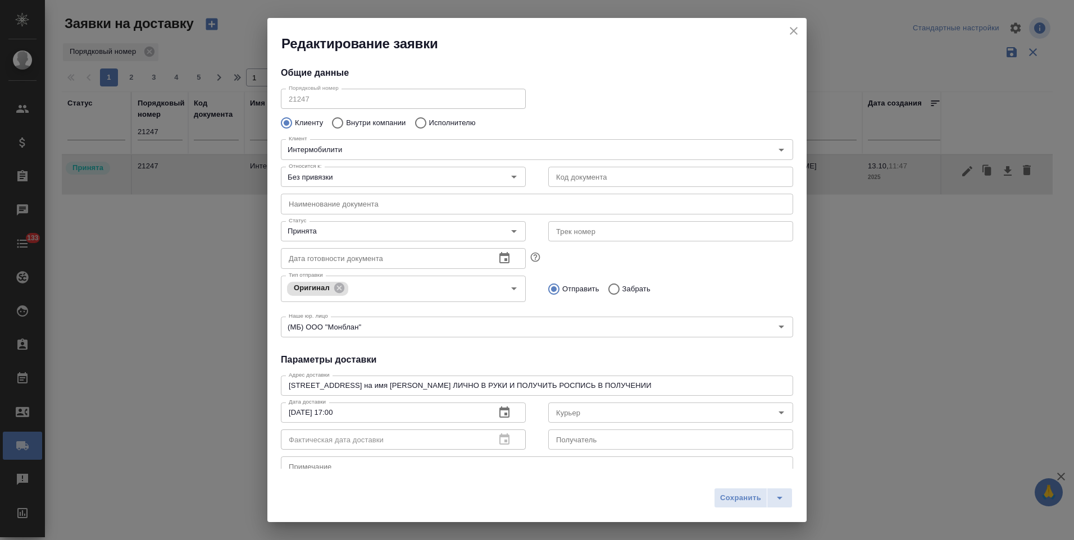
type input "Северов Олег"
type input "Збанацкая Элина"
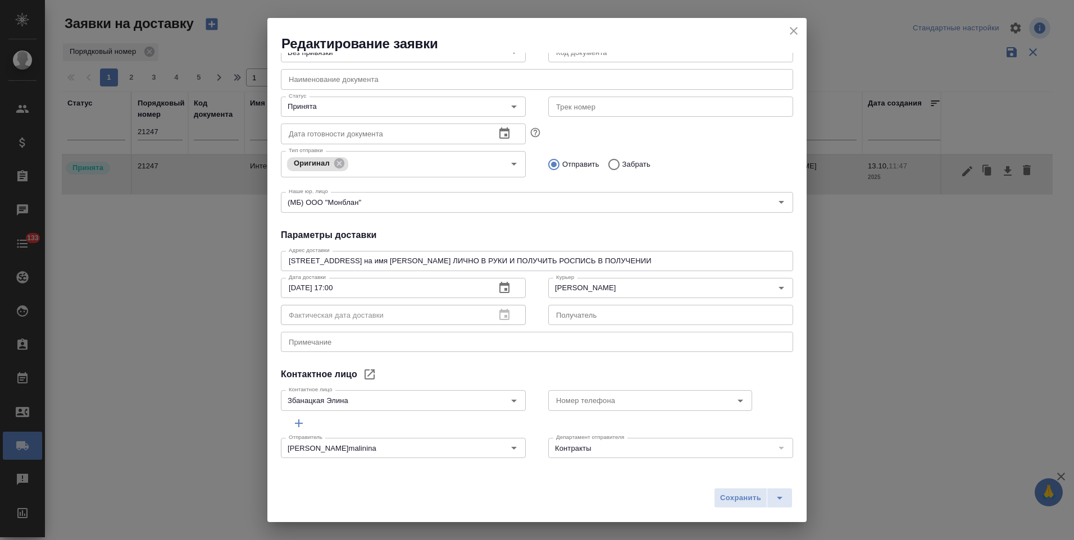
scroll to position [128, 0]
click at [790, 31] on icon "close" at bounding box center [793, 30] width 13 height 13
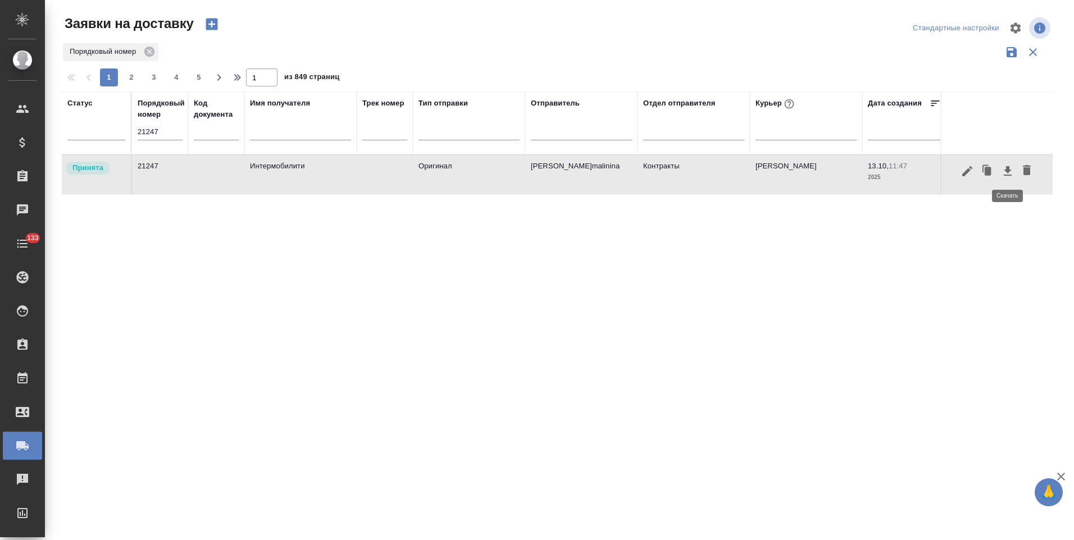
click at [1005, 174] on icon "button" at bounding box center [1007, 171] width 13 height 13
click at [663, 180] on td "Контракты" at bounding box center [694, 174] width 112 height 39
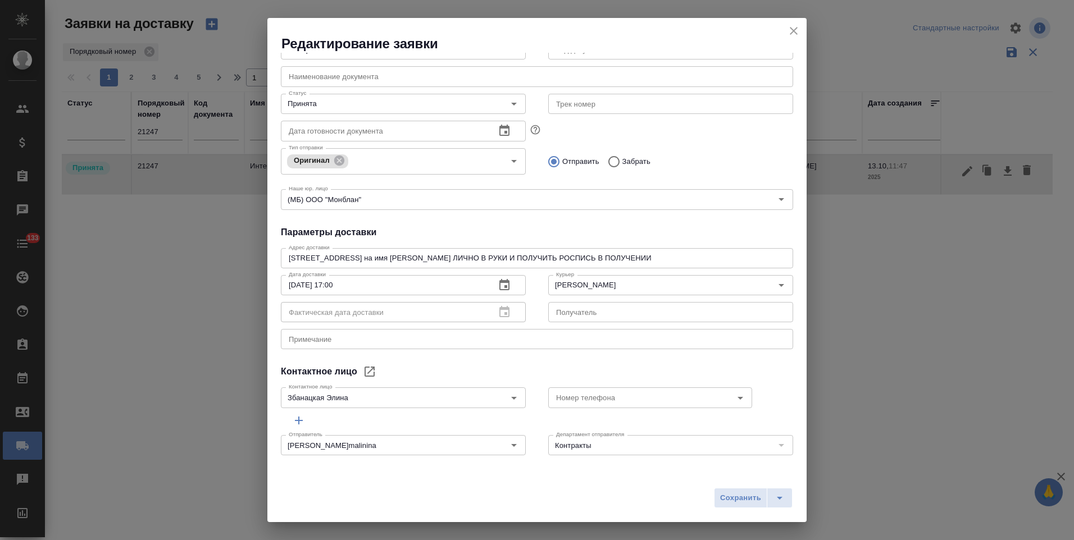
click at [797, 33] on icon "close" at bounding box center [793, 30] width 13 height 13
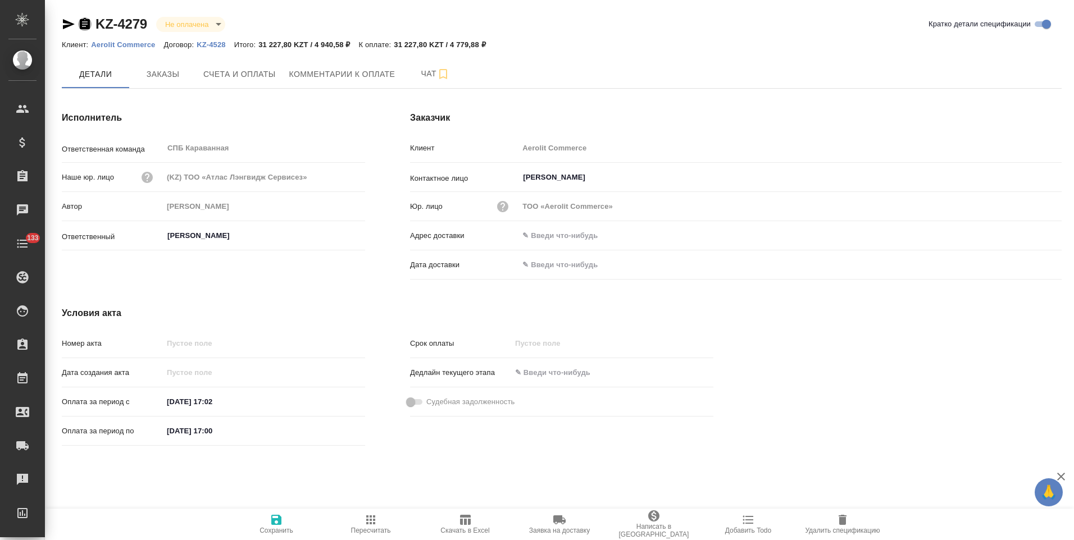
click at [85, 24] on icon "button" at bounding box center [84, 23] width 13 height 13
click at [69, 24] on icon "button" at bounding box center [69, 24] width 12 height 10
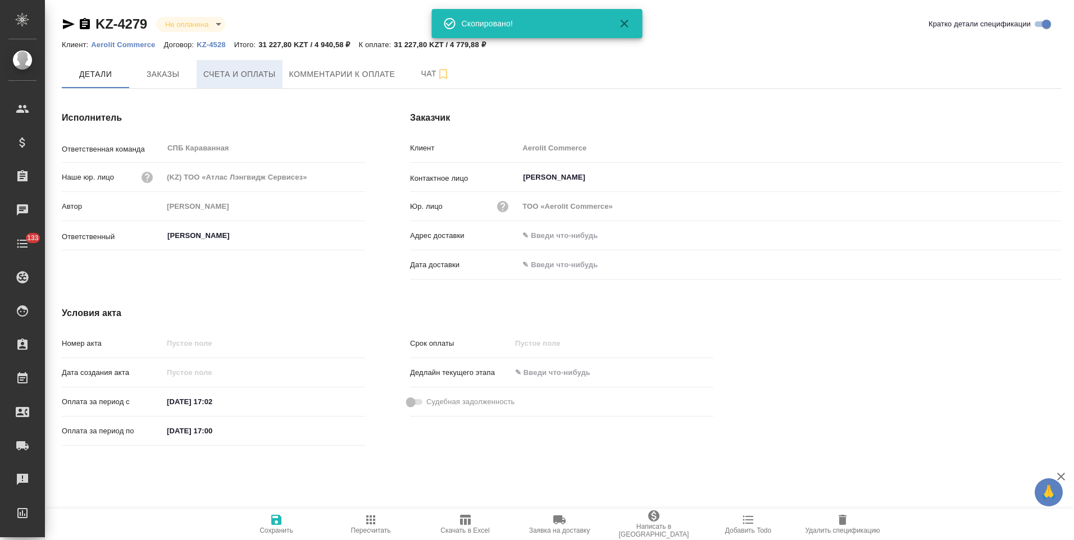
click at [262, 84] on button "Счета и оплаты" at bounding box center [240, 74] width 86 height 28
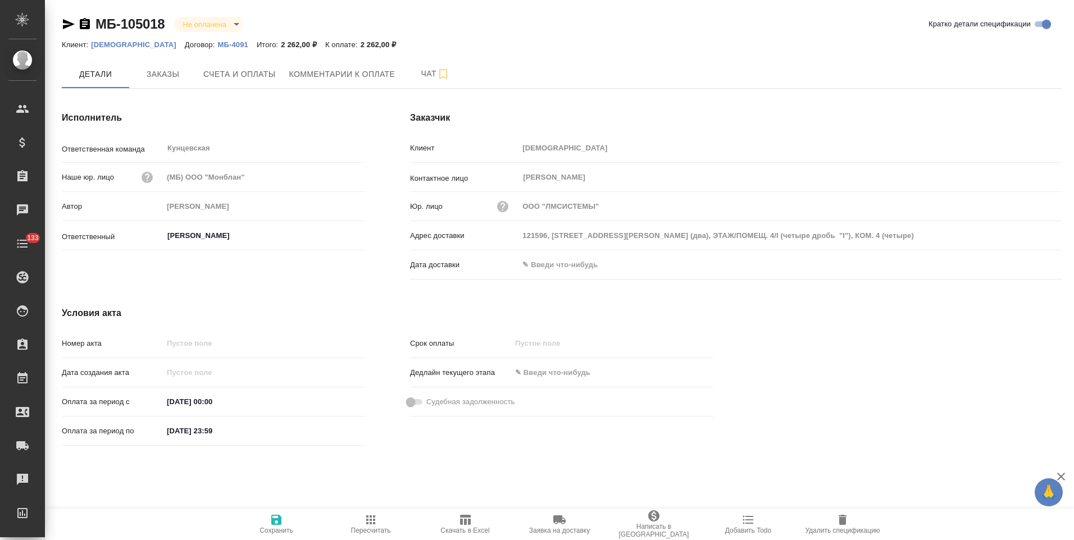
click at [217, 44] on p "МБ-4091" at bounding box center [236, 44] width 39 height 8
drag, startPoint x: 84, startPoint y: 26, endPoint x: 111, endPoint y: 70, distance: 51.9
click at [84, 26] on icon "button" at bounding box center [85, 23] width 10 height 11
click at [233, 75] on span "Счета и оплаты" at bounding box center [239, 74] width 72 height 14
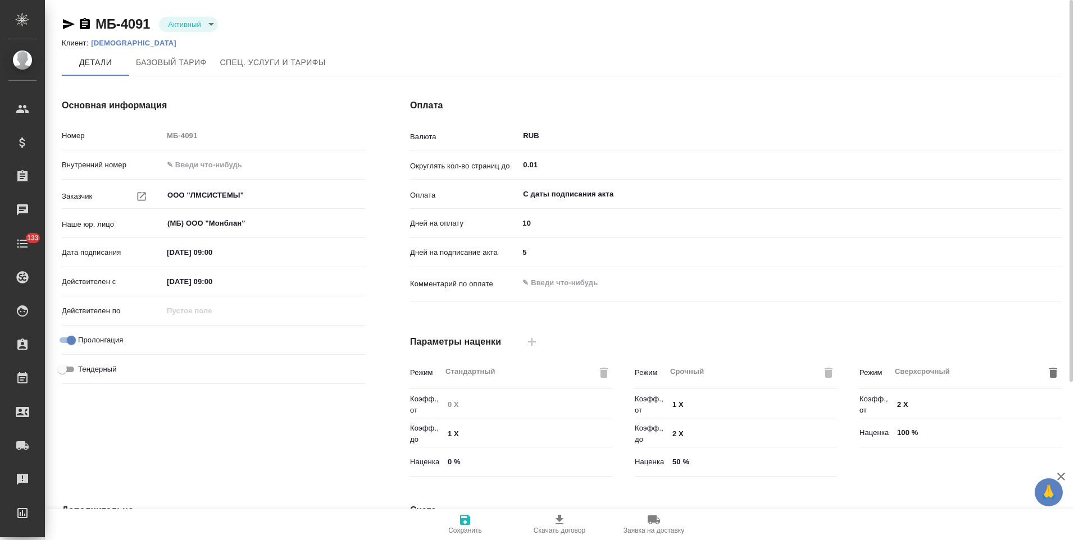
scroll to position [224, 0]
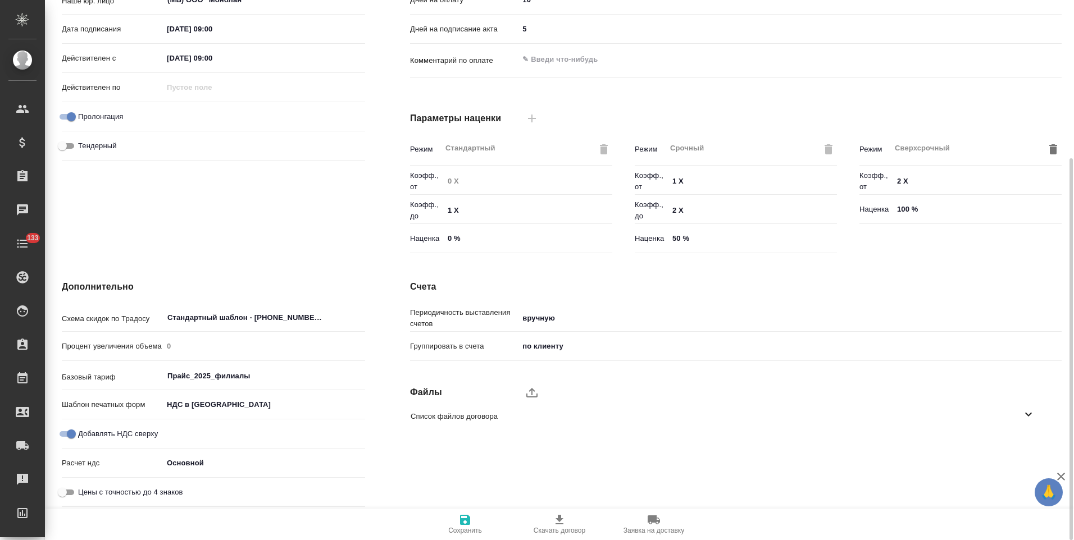
click at [1027, 418] on icon at bounding box center [1028, 414] width 13 height 13
click at [1013, 449] on icon "button" at bounding box center [1014, 446] width 13 height 13
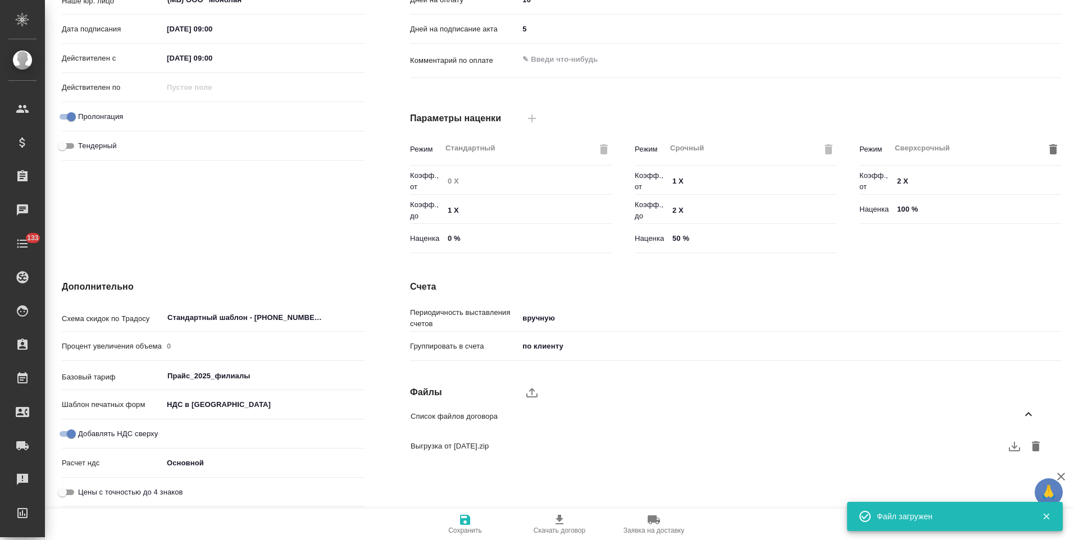
scroll to position [0, 0]
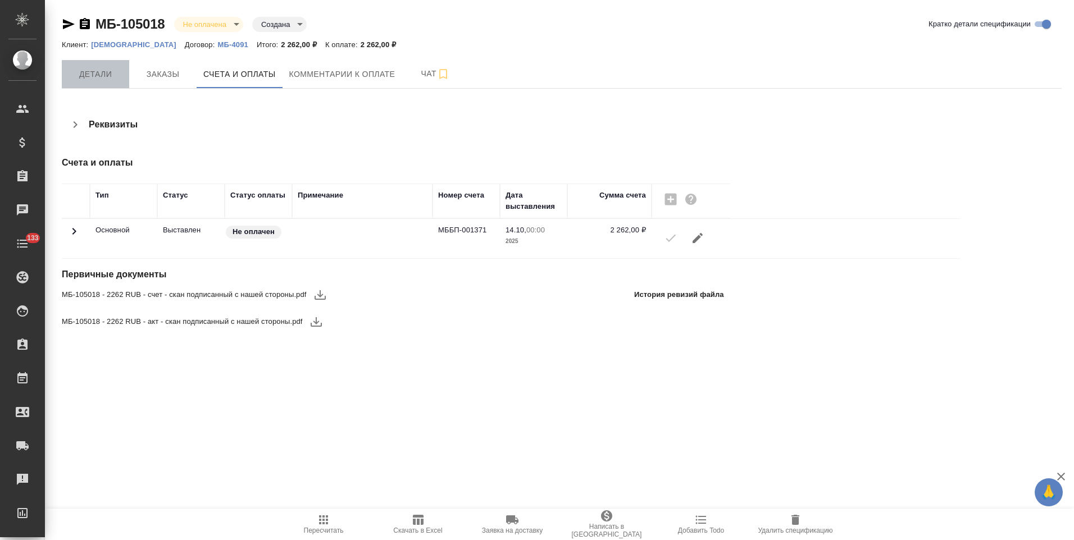
click at [104, 76] on span "Детали" at bounding box center [96, 74] width 54 height 14
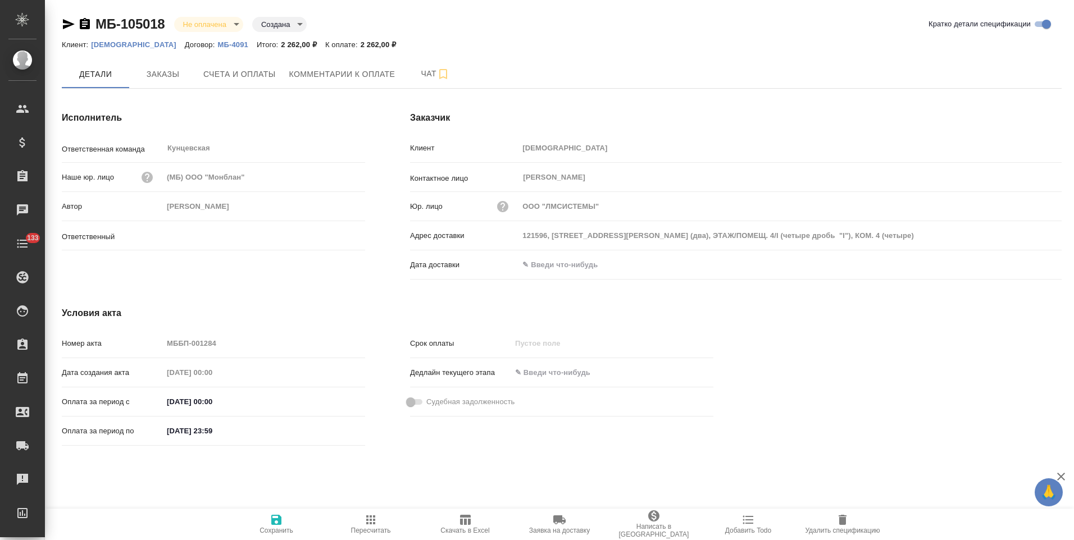
type input "Веселова Юлия"
click at [594, 266] on input "text" at bounding box center [568, 265] width 98 height 16
click at [1034, 258] on icon "button" at bounding box center [1028, 263] width 13 height 13
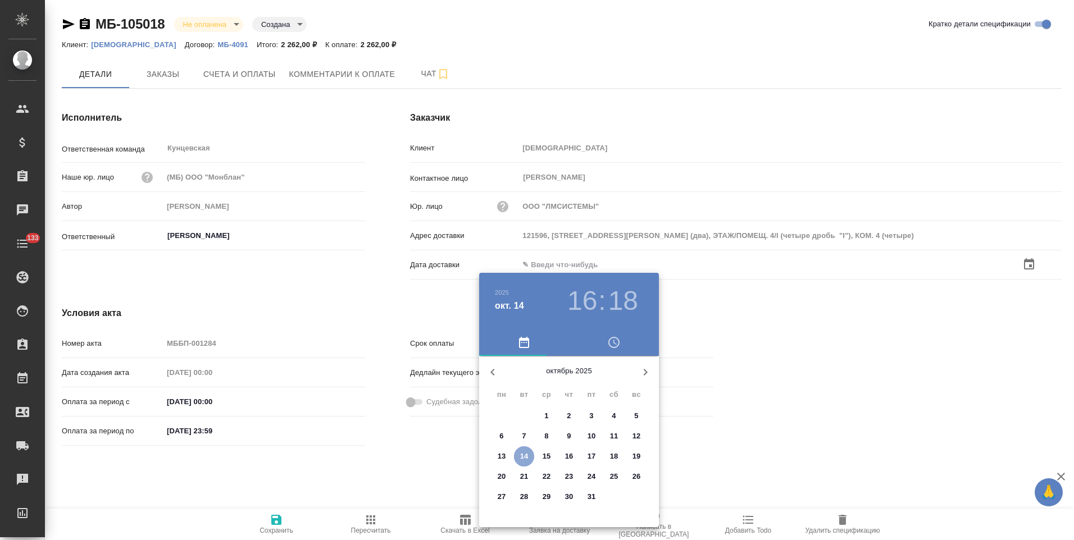
click at [528, 460] on p "14" at bounding box center [524, 456] width 8 height 11
type input "14.10.2025 16:18"
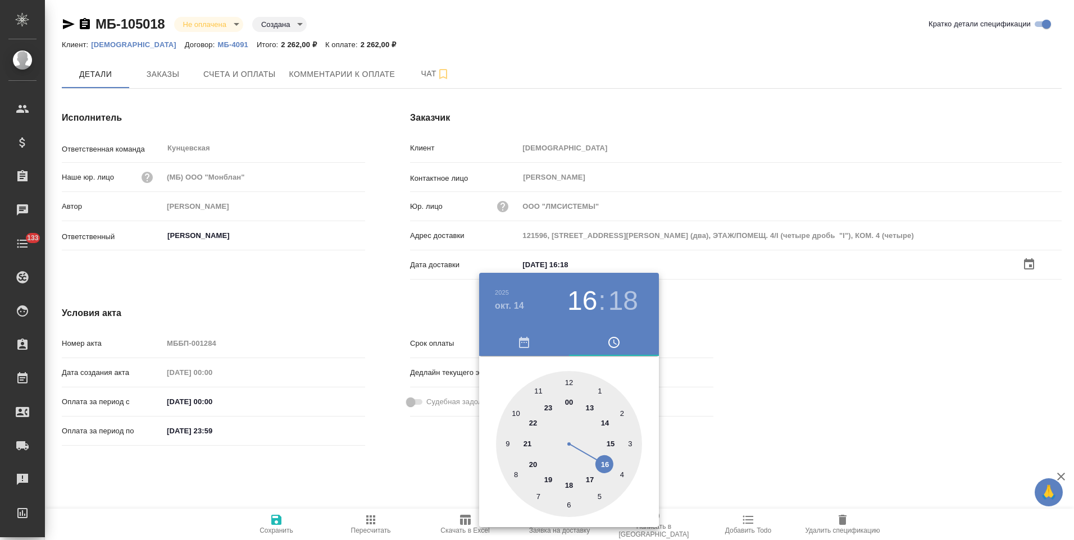
click at [424, 454] on div at bounding box center [537, 270] width 1074 height 540
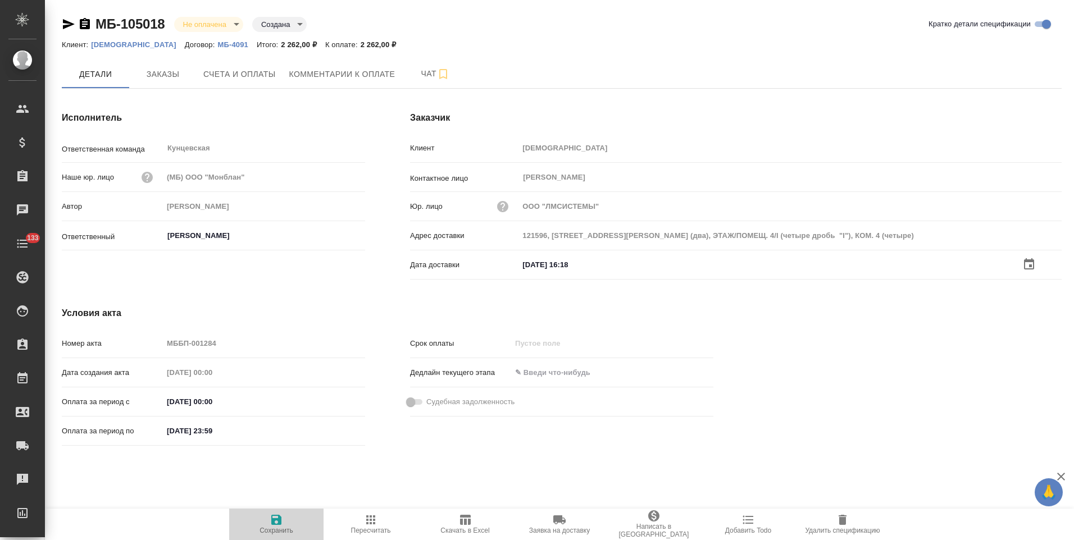
click at [278, 518] on icon "button" at bounding box center [276, 520] width 10 height 10
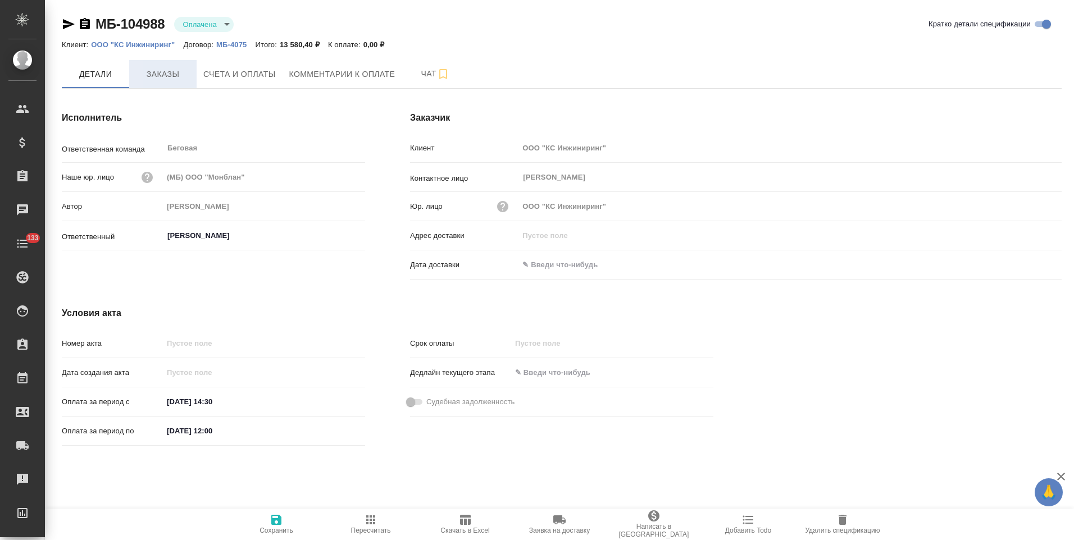
click at [178, 74] on span "Заказы" at bounding box center [163, 74] width 54 height 14
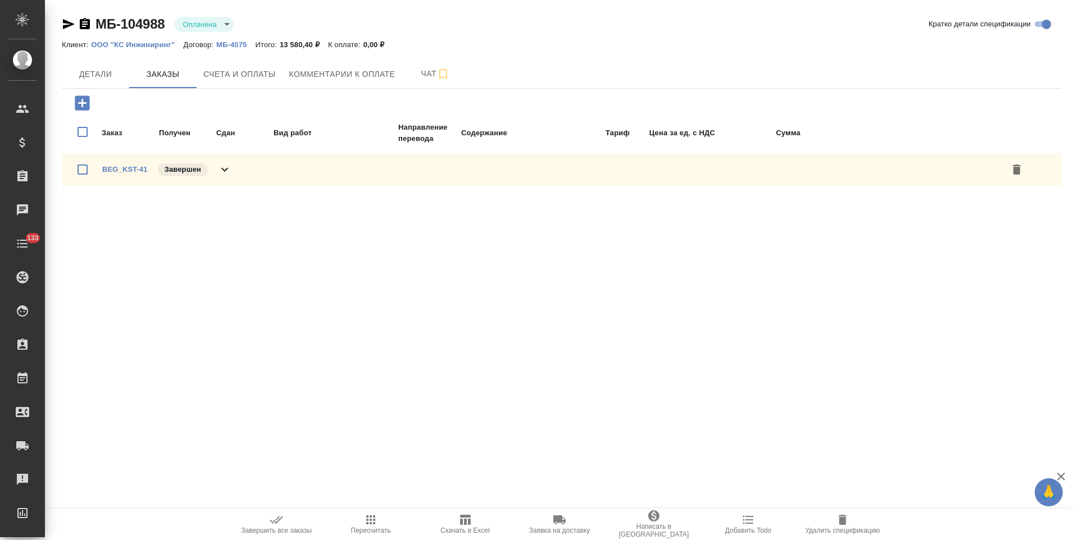
click at [224, 171] on icon at bounding box center [224, 169] width 13 height 13
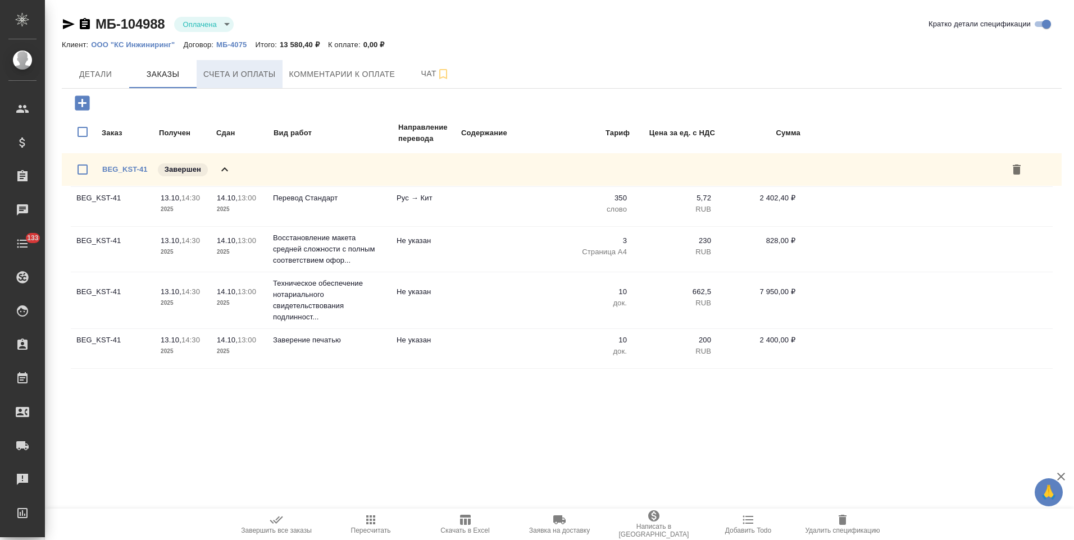
click at [253, 80] on span "Счета и оплаты" at bounding box center [239, 74] width 72 height 14
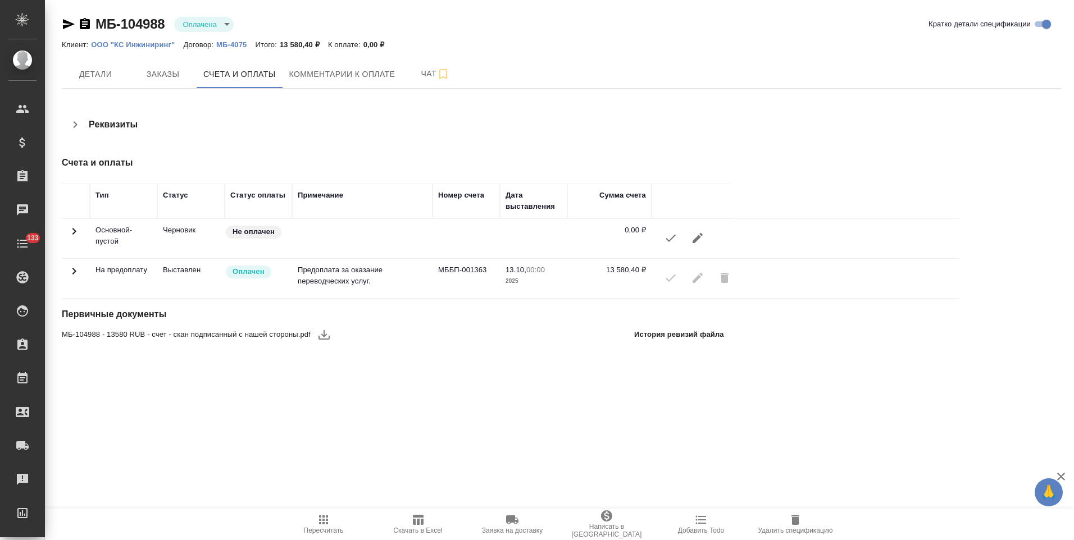
click at [78, 272] on icon at bounding box center [73, 271] width 13 height 13
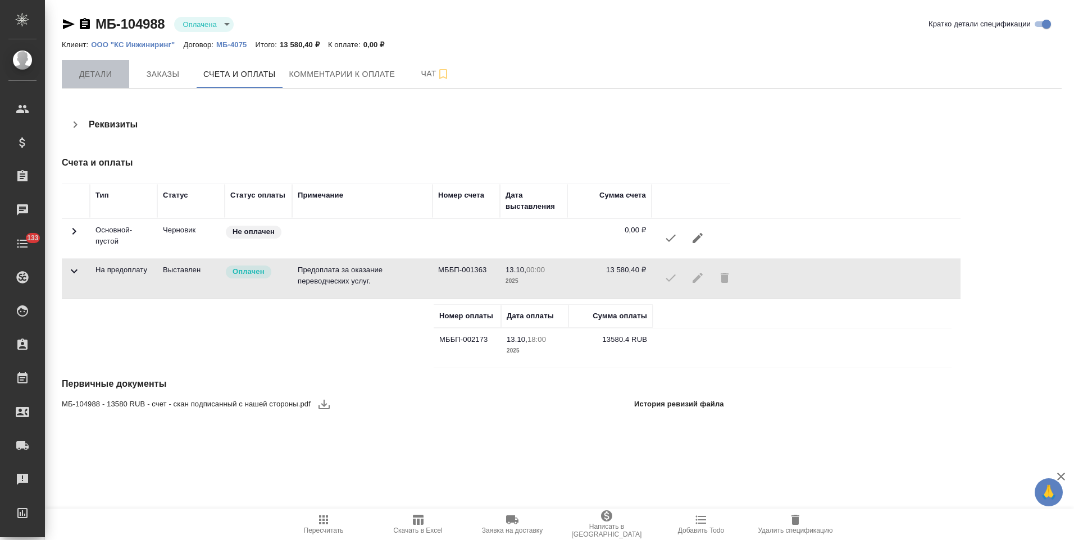
click at [112, 78] on span "Детали" at bounding box center [96, 74] width 54 height 14
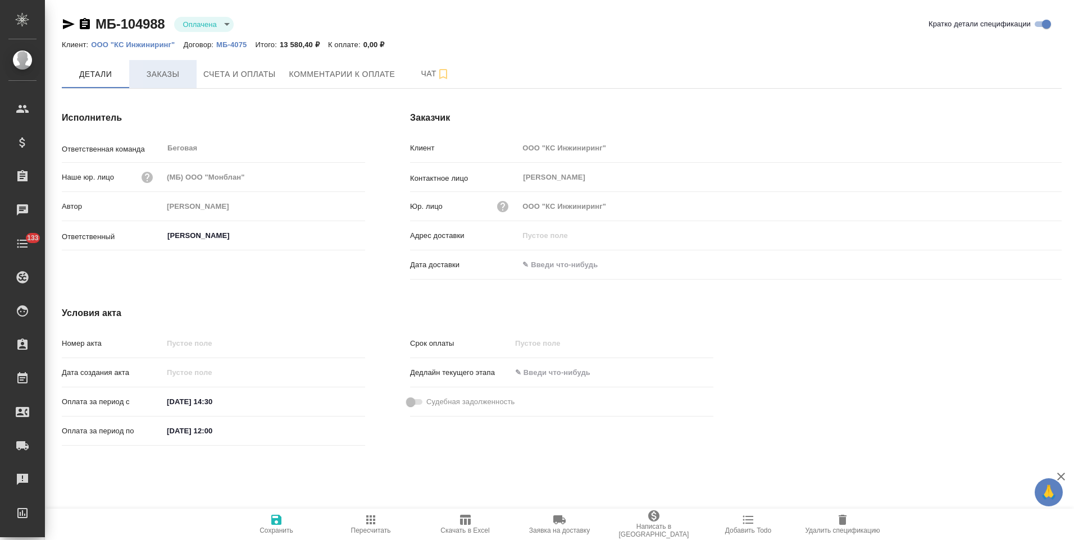
click at [161, 83] on button "Заказы" at bounding box center [162, 74] width 67 height 28
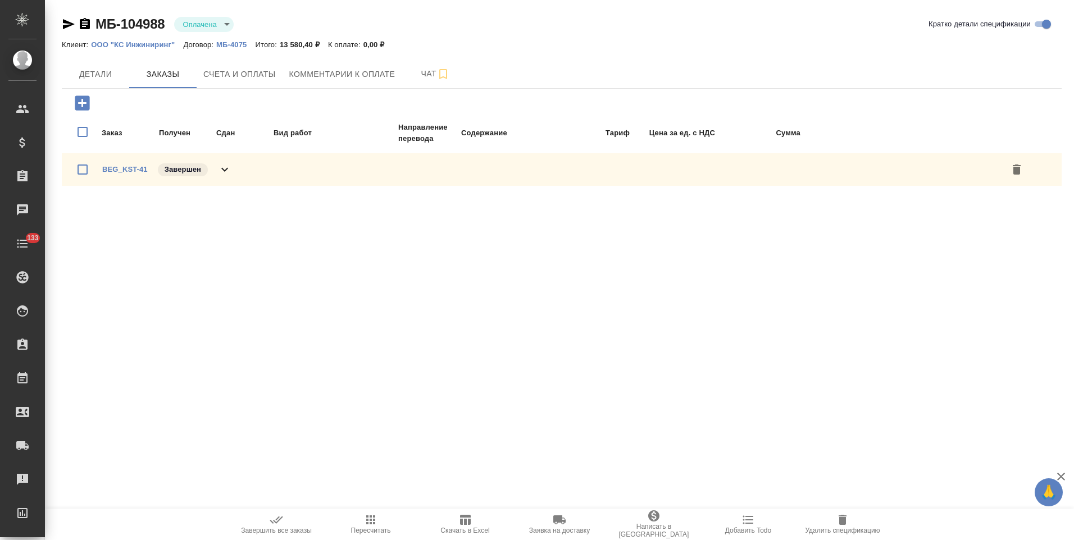
click at [222, 168] on icon at bounding box center [224, 170] width 7 height 4
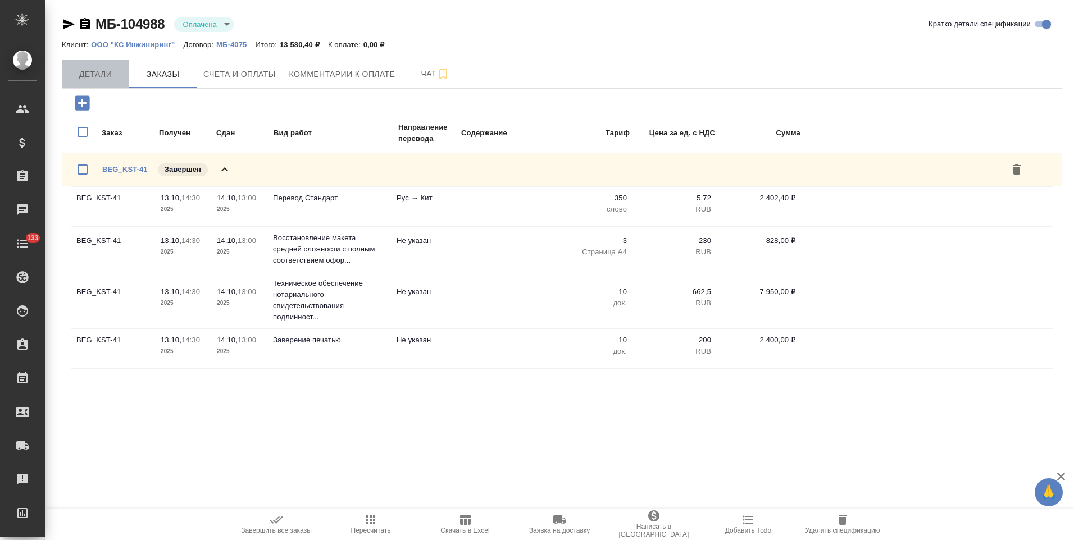
click at [92, 74] on span "Детали" at bounding box center [96, 74] width 54 height 14
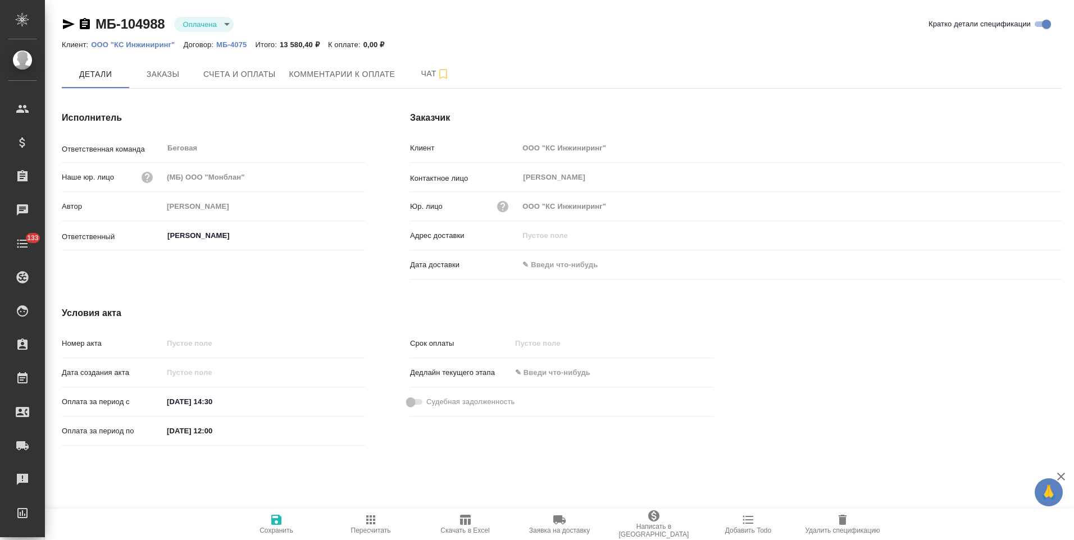
click at [83, 26] on icon "button" at bounding box center [85, 23] width 10 height 11
click at [216, 62] on button "Счета и оплаты" at bounding box center [240, 74] width 86 height 28
click at [253, 77] on span "Счета и оплаты" at bounding box center [239, 74] width 72 height 14
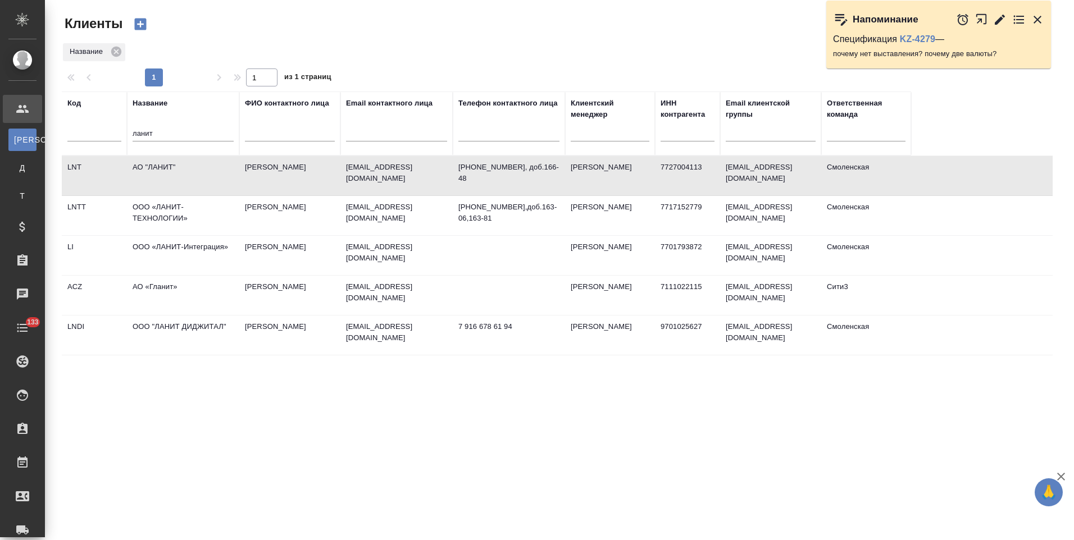
select select "RU"
drag, startPoint x: 177, startPoint y: 133, endPoint x: 110, endPoint y: 137, distance: 67.0
click at [110, 137] on tr "Код Название ланит ФИО контактного лица Email контактного лица Телефон контактн…" at bounding box center [486, 124] width 849 height 64
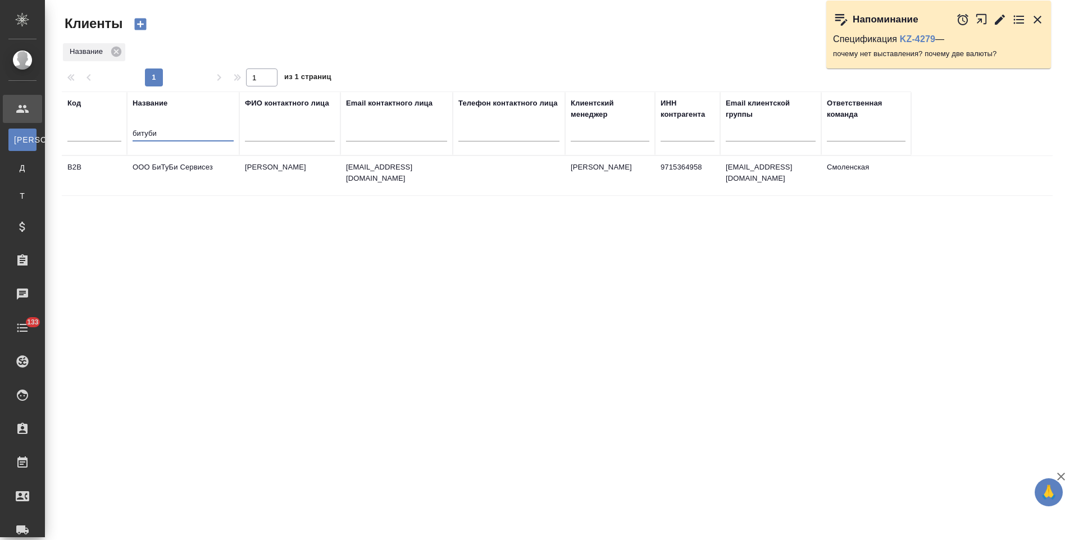
type input "битуби"
click at [266, 180] on td "[PERSON_NAME]" at bounding box center [289, 175] width 101 height 39
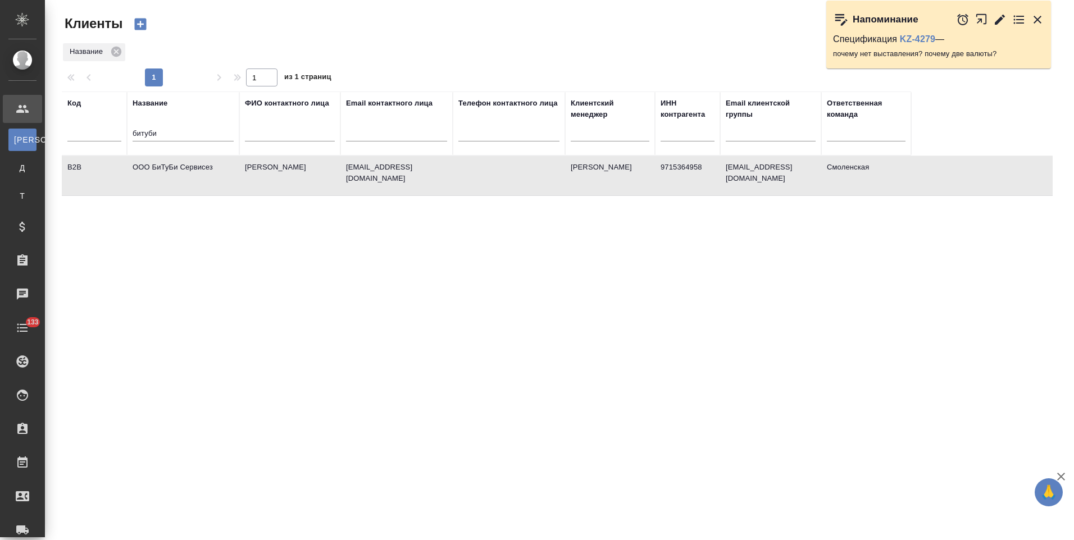
click at [266, 180] on td "[PERSON_NAME]" at bounding box center [289, 175] width 101 height 39
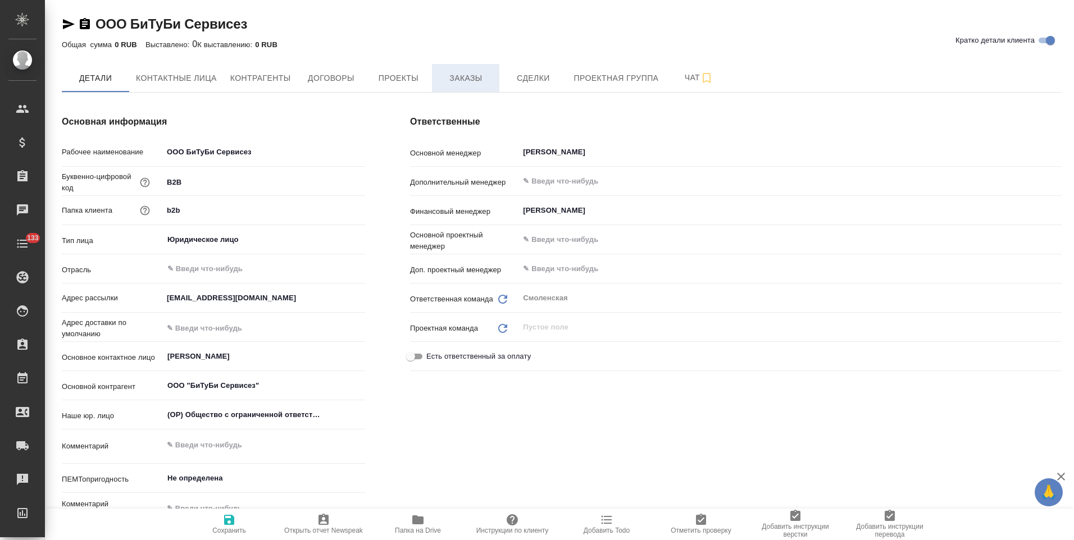
click at [465, 80] on span "Заказы" at bounding box center [466, 78] width 54 height 14
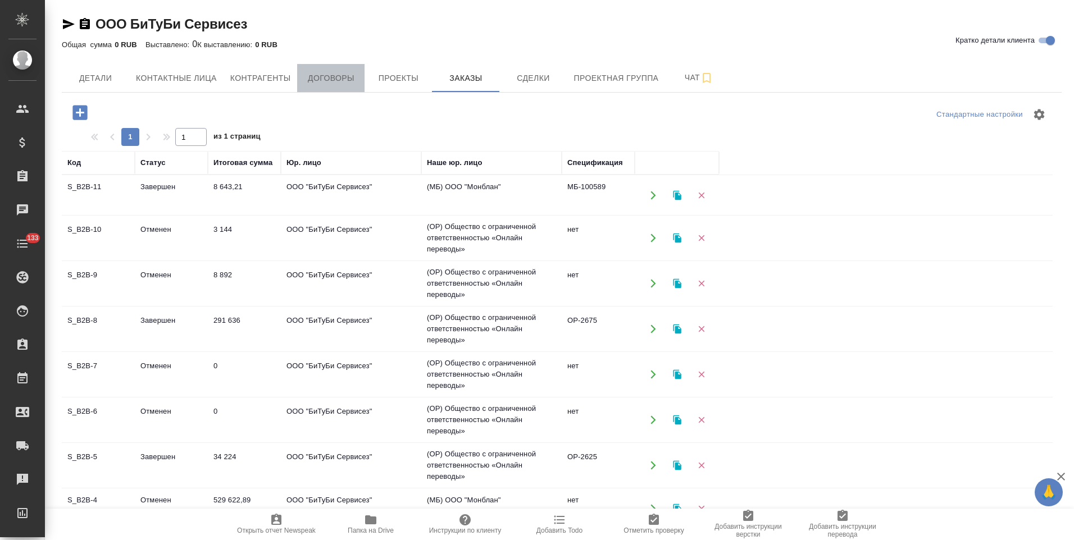
click at [330, 79] on span "Договоры" at bounding box center [331, 78] width 54 height 14
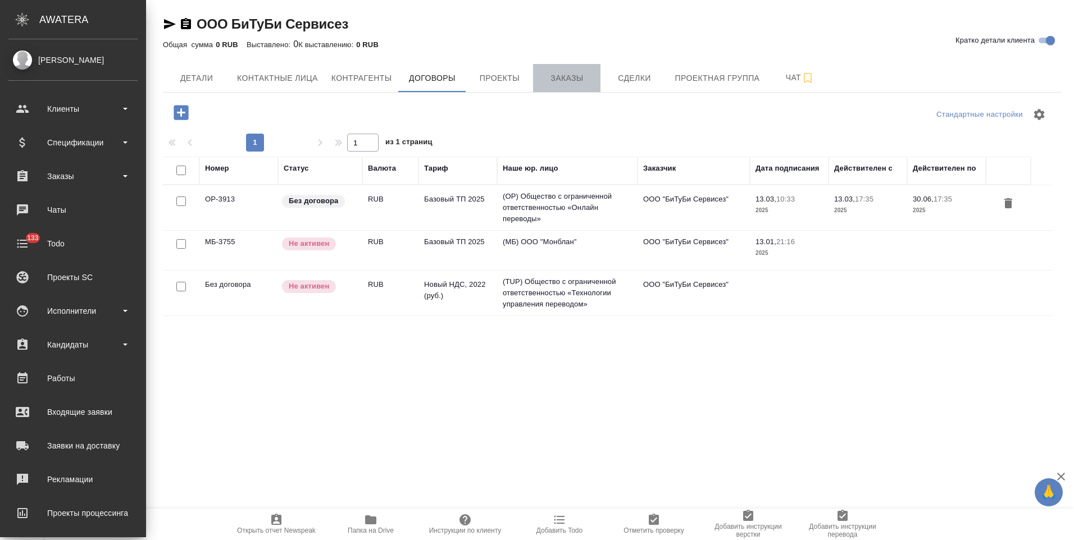
click at [574, 89] on button "Заказы" at bounding box center [566, 78] width 67 height 28
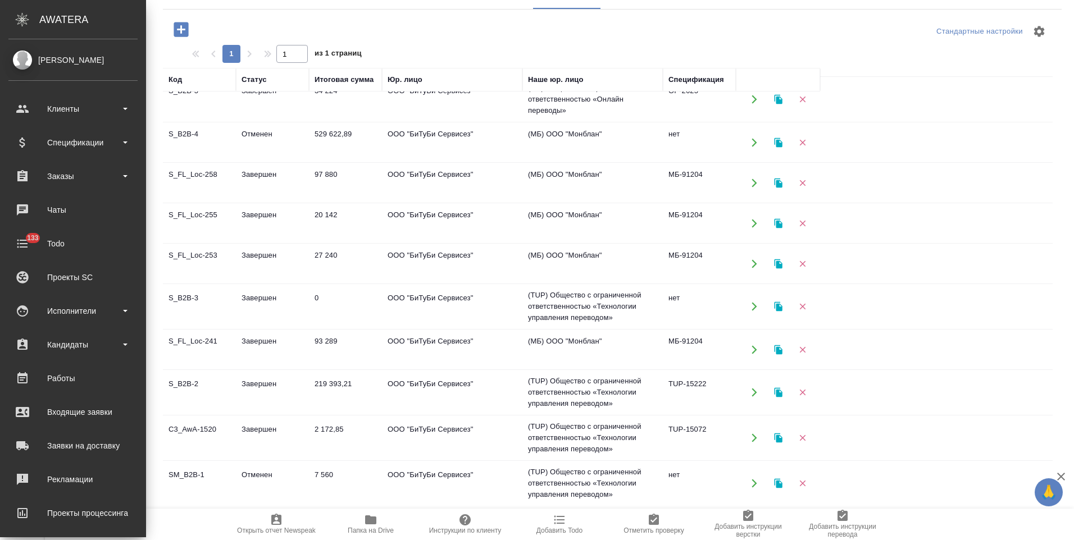
scroll to position [284, 0]
click at [428, 445] on td "ООО "БиТуБи Сервисез"" at bounding box center [452, 437] width 140 height 39
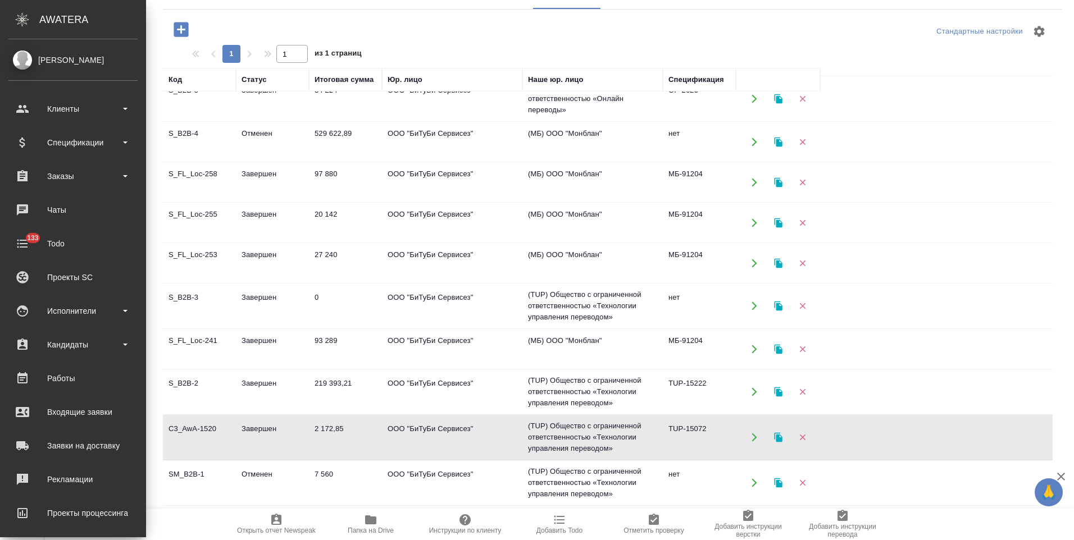
click at [428, 445] on td "ООО "БиТуБи Сервисез"" at bounding box center [452, 437] width 140 height 39
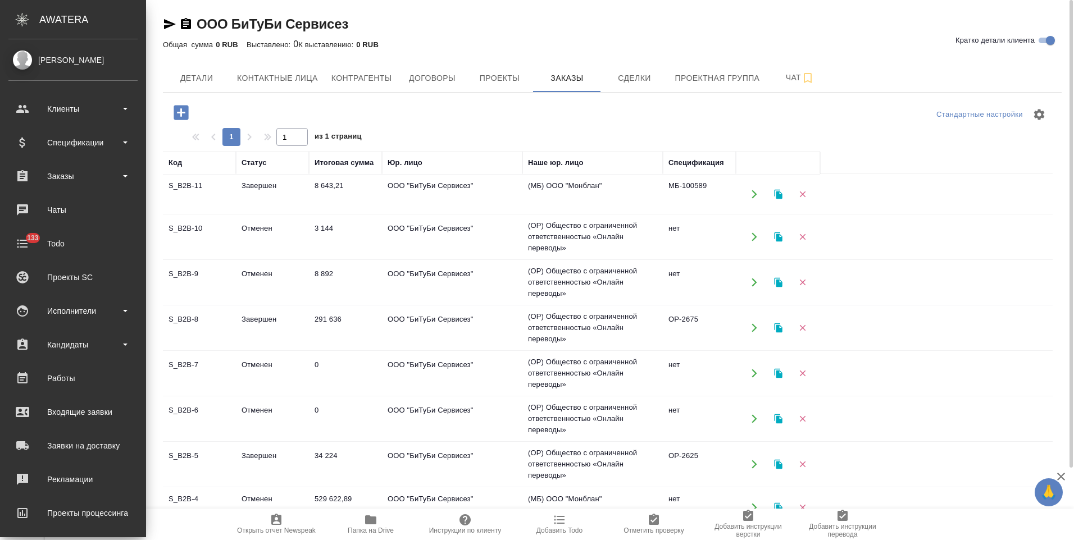
scroll to position [0, 0]
click at [597, 202] on td "(МБ) ООО "Монблан"" at bounding box center [592, 195] width 140 height 39
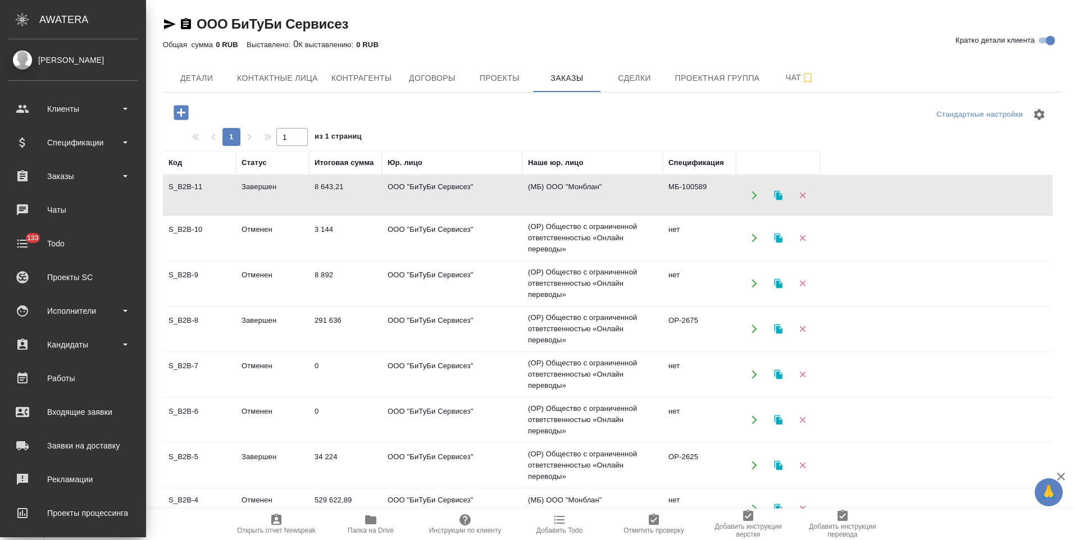
click at [597, 202] on td "(МБ) ООО "Монблан"" at bounding box center [592, 195] width 140 height 39
drag, startPoint x: 435, startPoint y: 76, endPoint x: 734, endPoint y: 301, distance: 374.4
click at [435, 76] on span "Договоры" at bounding box center [432, 78] width 54 height 14
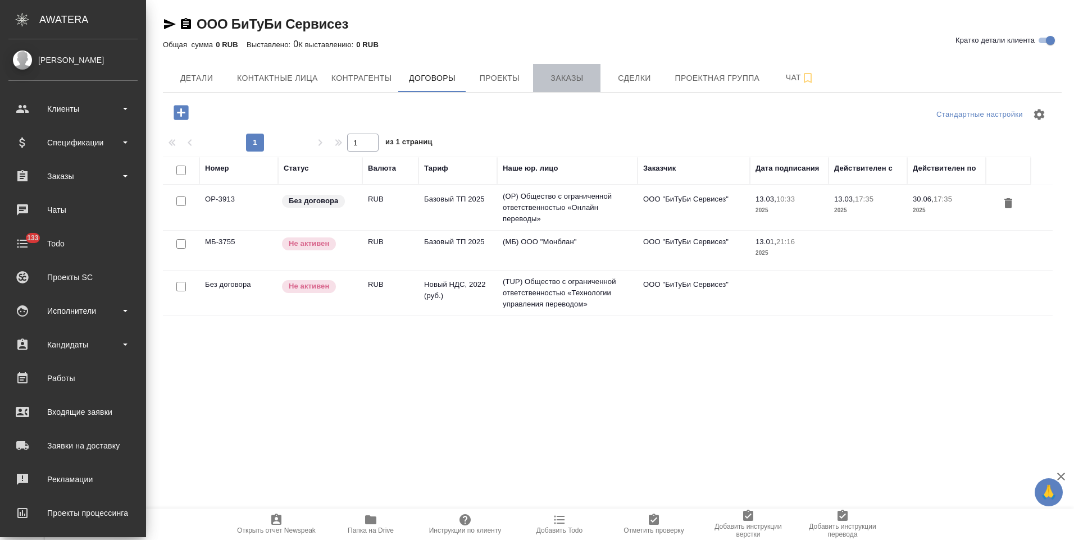
click at [565, 78] on span "Заказы" at bounding box center [567, 78] width 54 height 14
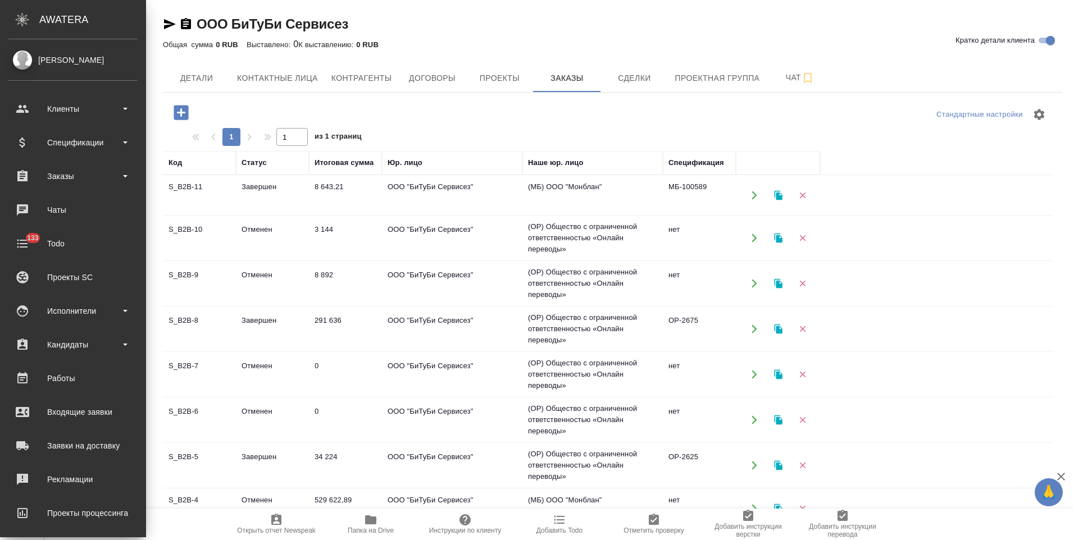
click at [416, 243] on td "ООО "БиТуБи Сервисез"" at bounding box center [452, 238] width 140 height 39
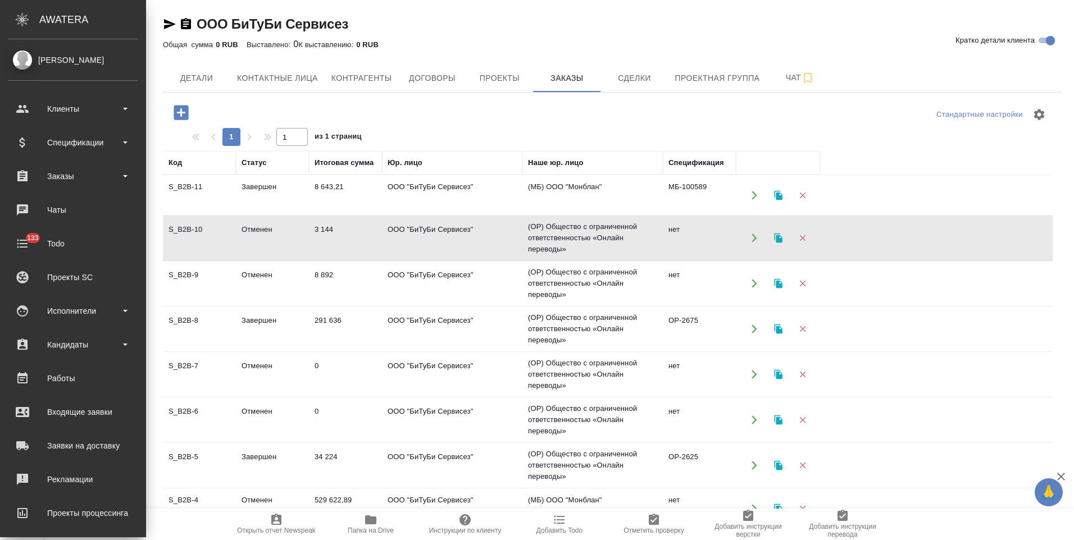
click at [554, 290] on td "(OP) Общество с ограниченной ответственностью «Онлайн переводы»" at bounding box center [592, 283] width 140 height 45
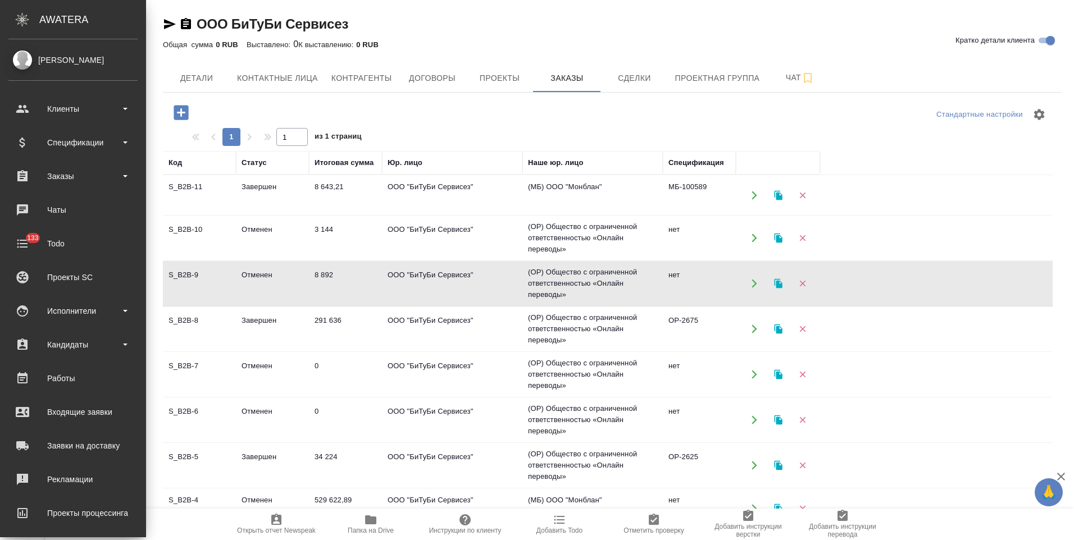
click at [554, 290] on td "(OP) Общество с ограниченной ответственностью «Онлайн переводы»" at bounding box center [592, 283] width 140 height 45
click at [437, 331] on td "ООО "БиТуБи Сервисез"" at bounding box center [452, 329] width 140 height 39
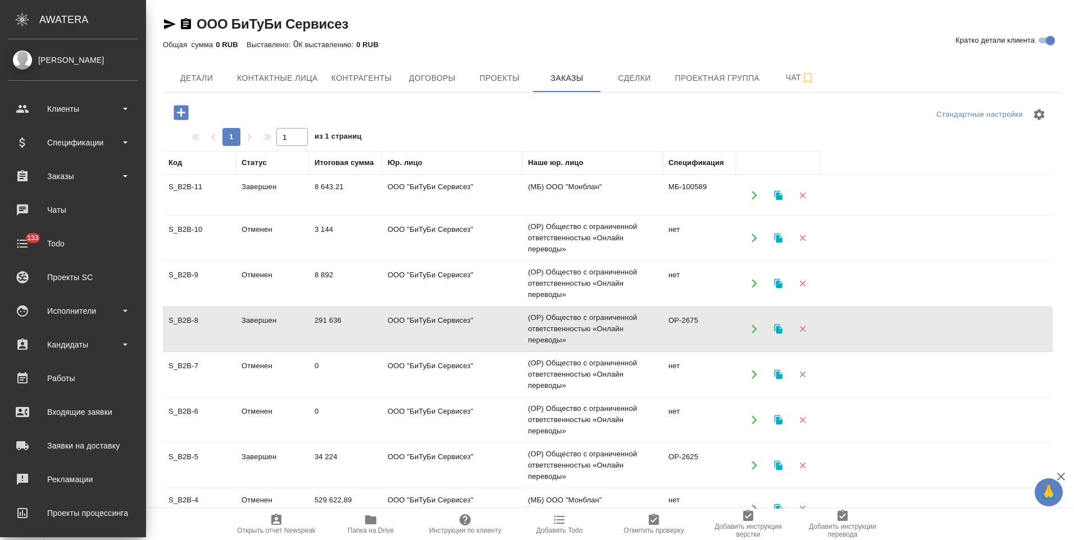
click at [437, 331] on td "ООО "БиТуБи Сервисез"" at bounding box center [452, 329] width 140 height 39
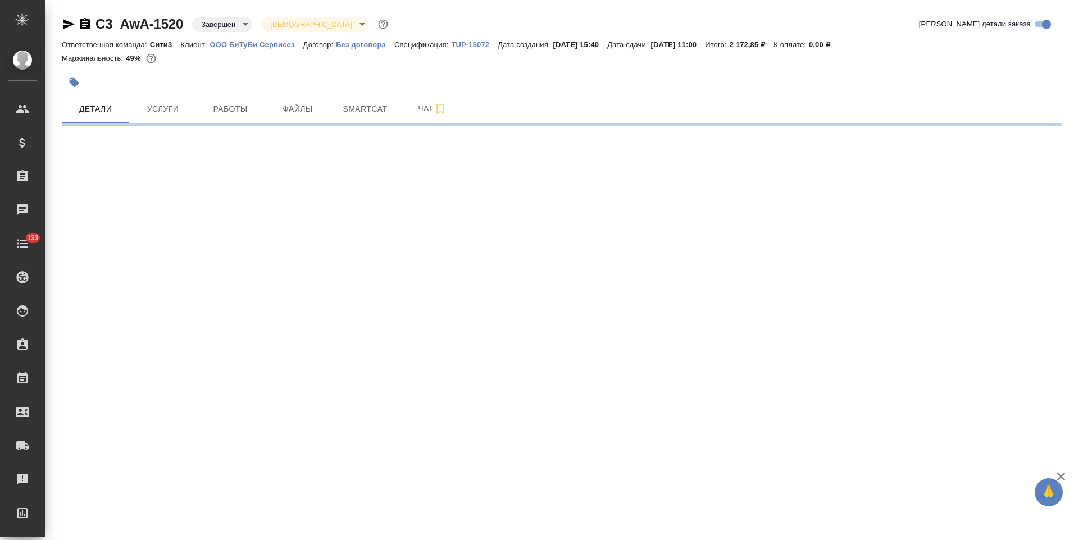
select select "RU"
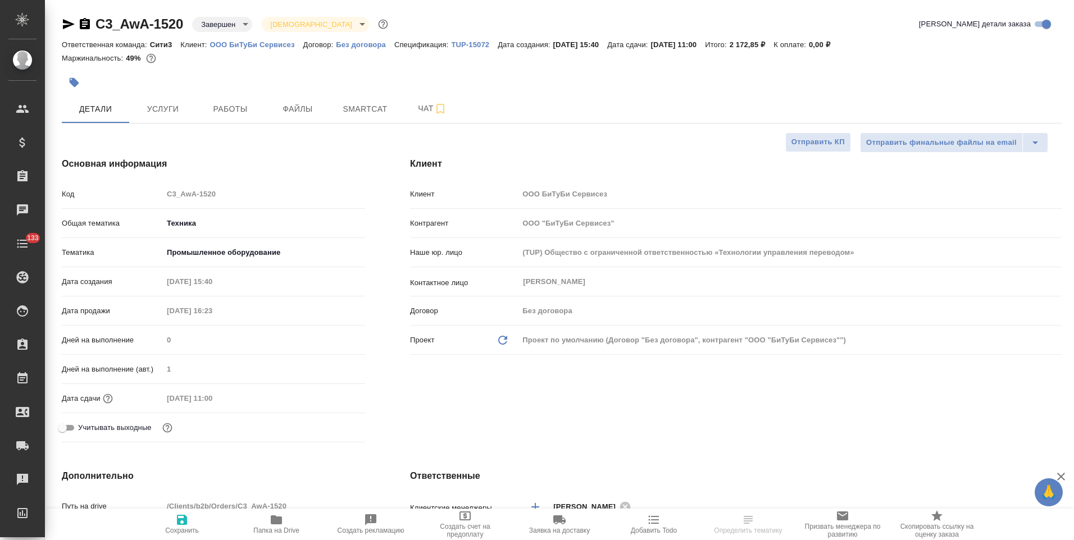
type textarea "x"
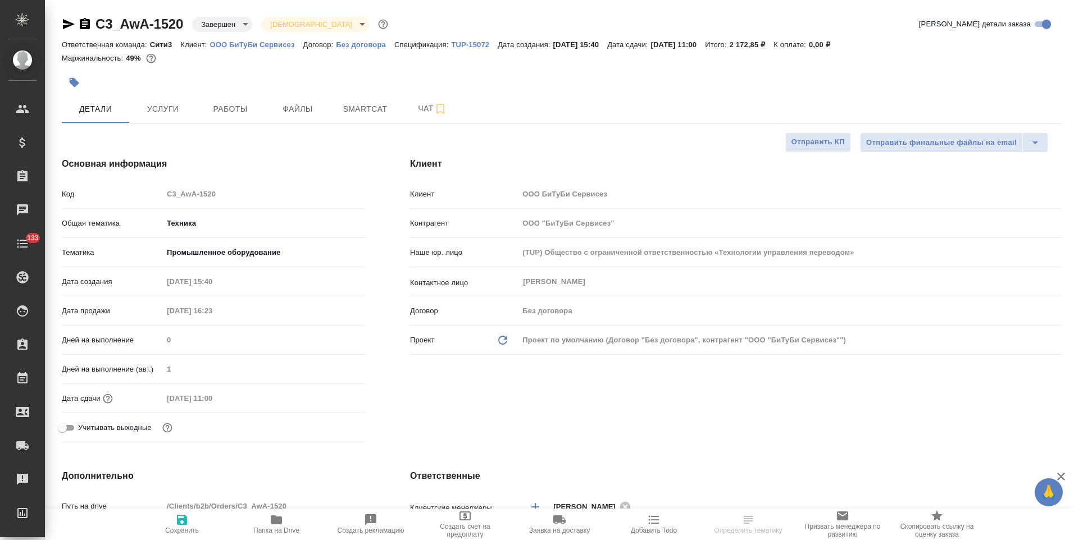
type textarea "x"
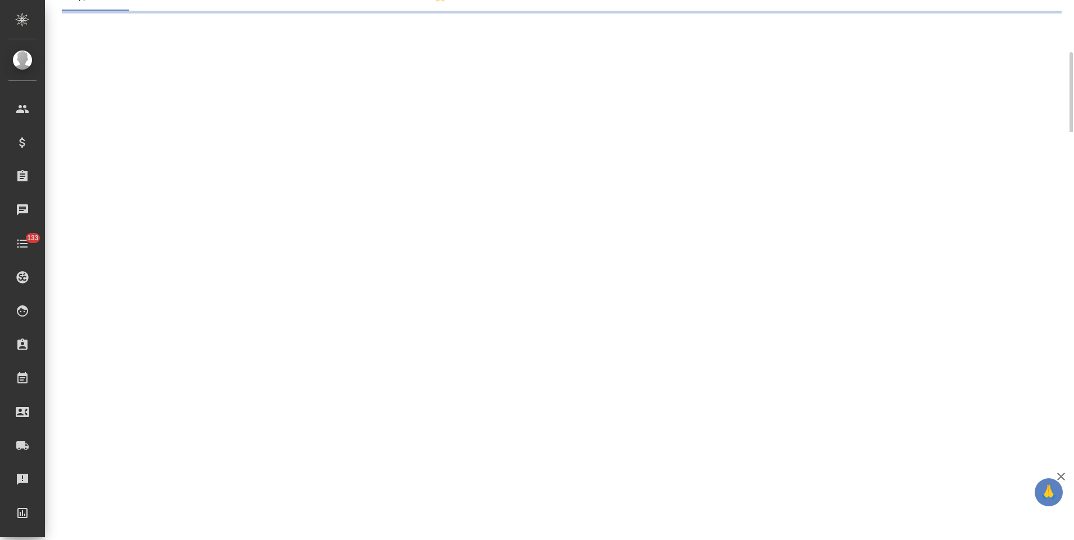
select select "RU"
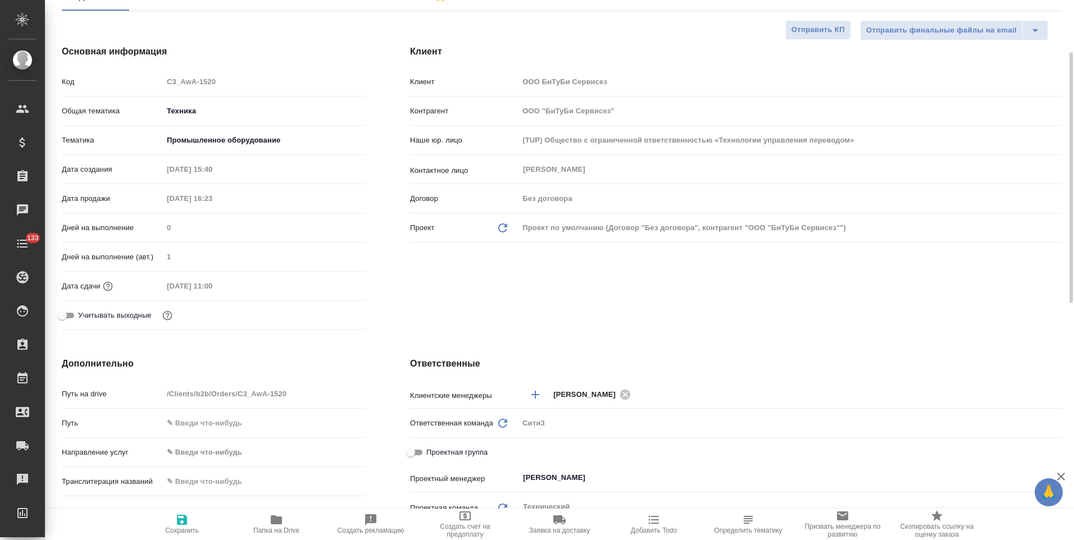
type textarea "x"
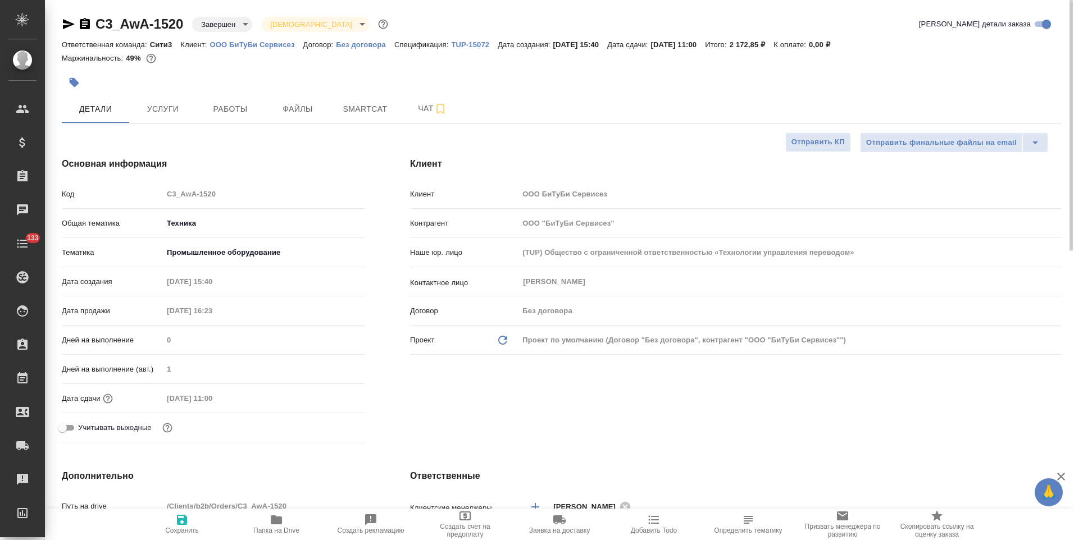
click at [521, 284] on div "Купенко Вадим ​" at bounding box center [790, 282] width 543 height 20
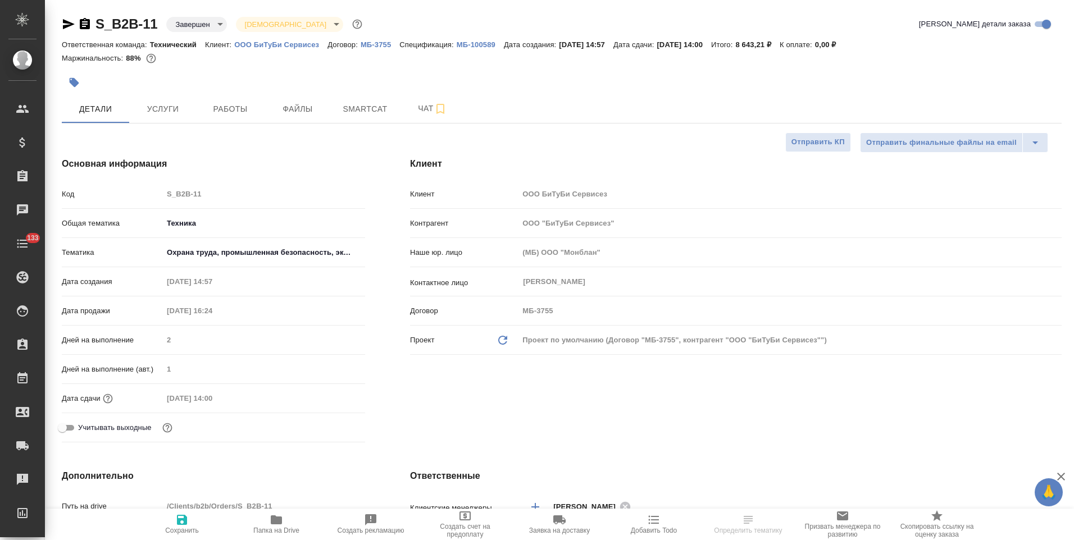
select select "RU"
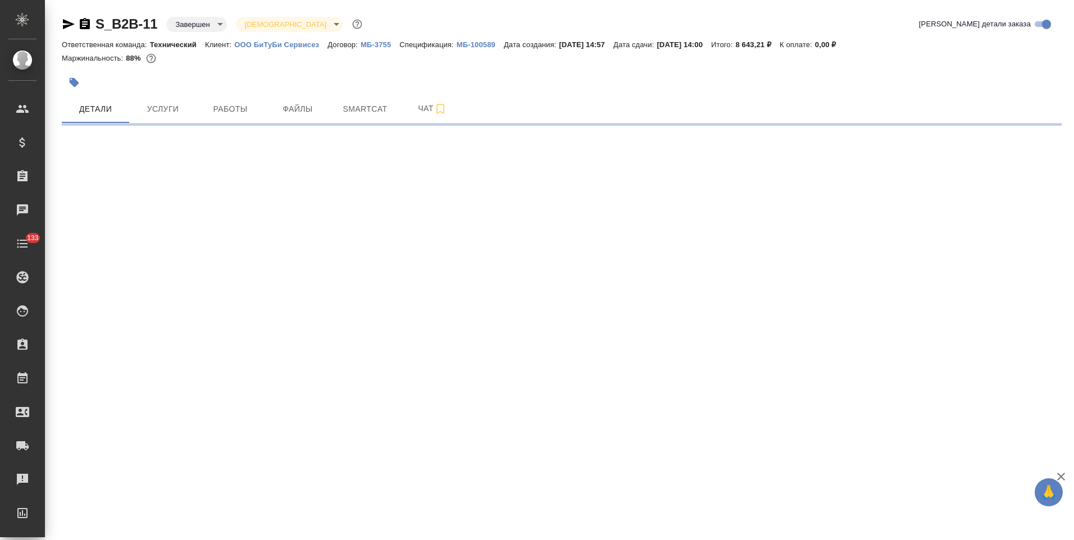
select select "RU"
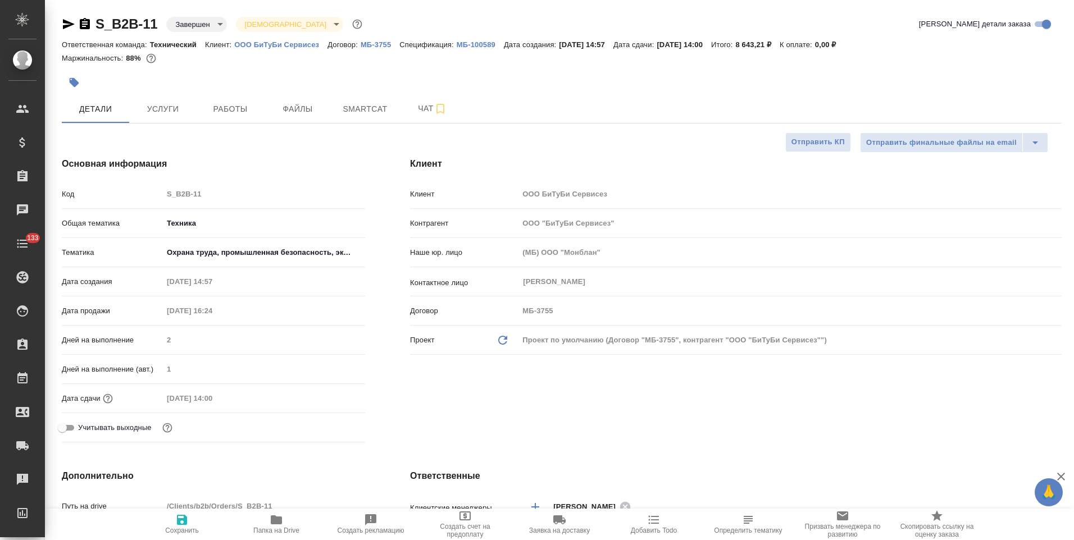
type textarea "x"
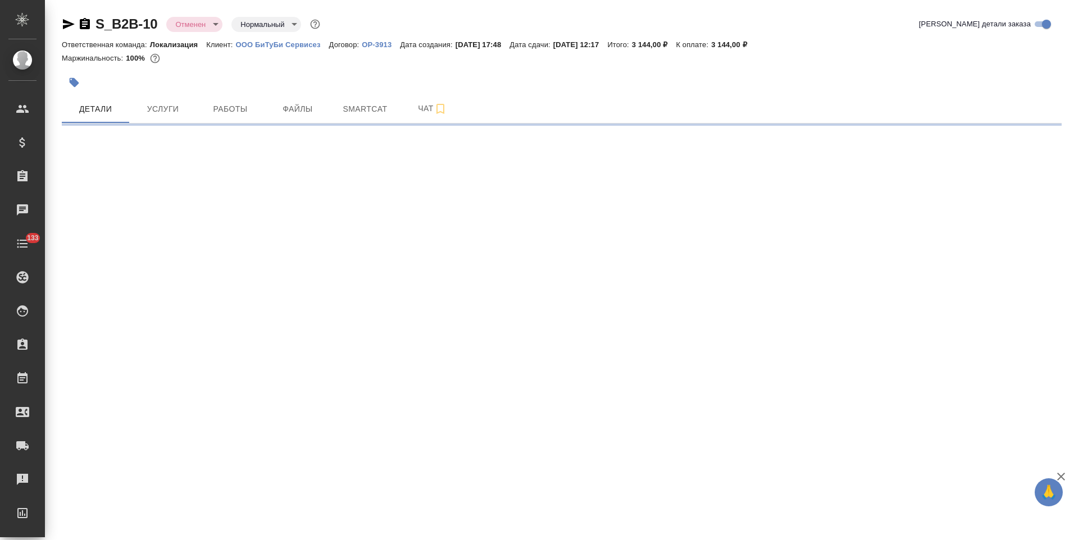
select select "RU"
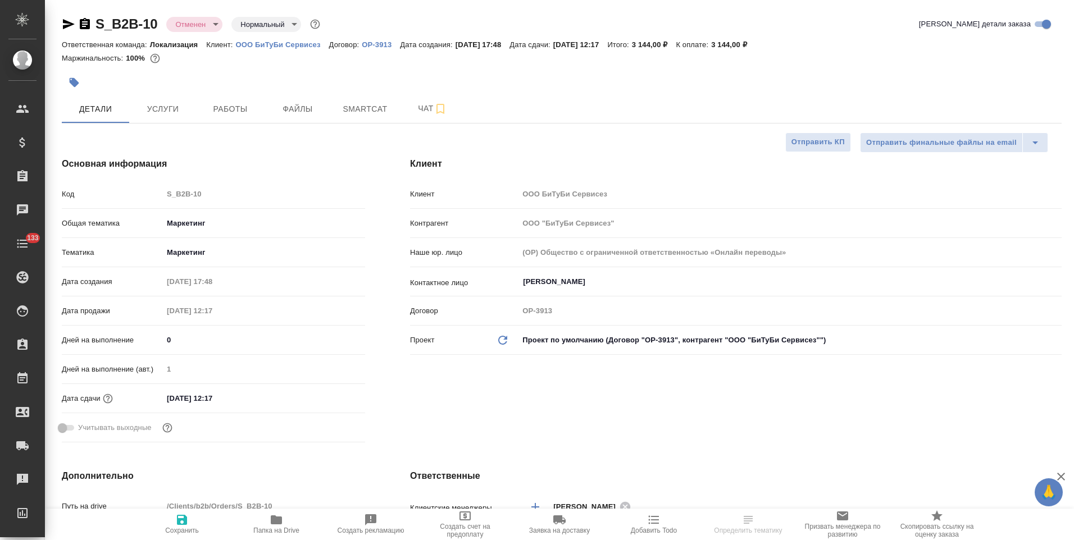
type textarea "x"
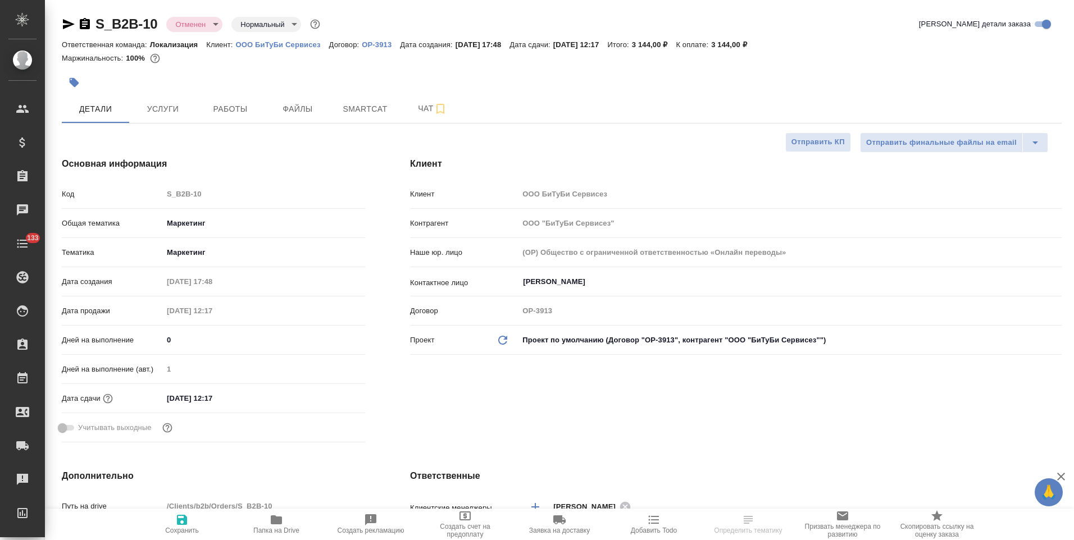
type textarea "x"
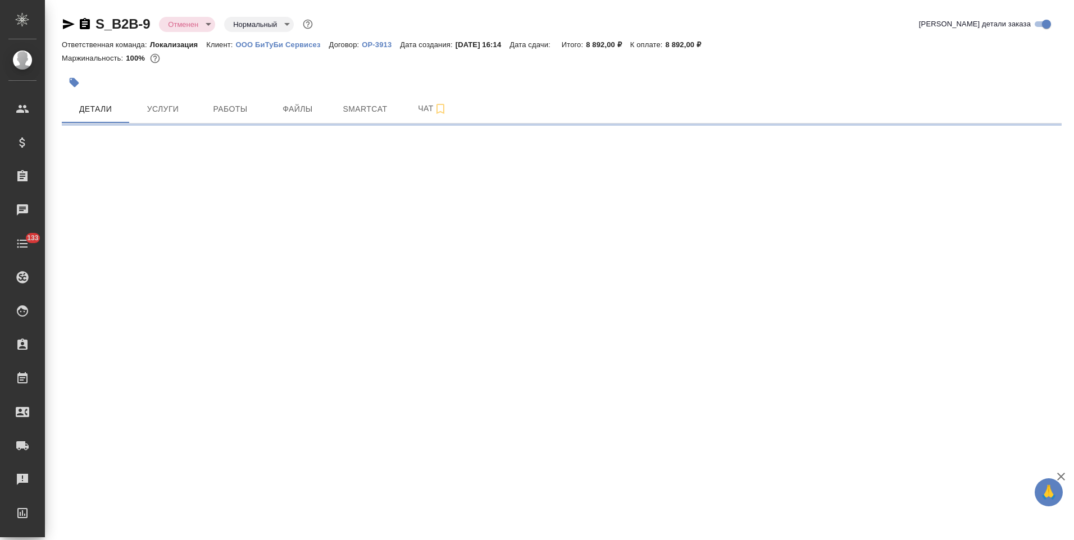
select select "RU"
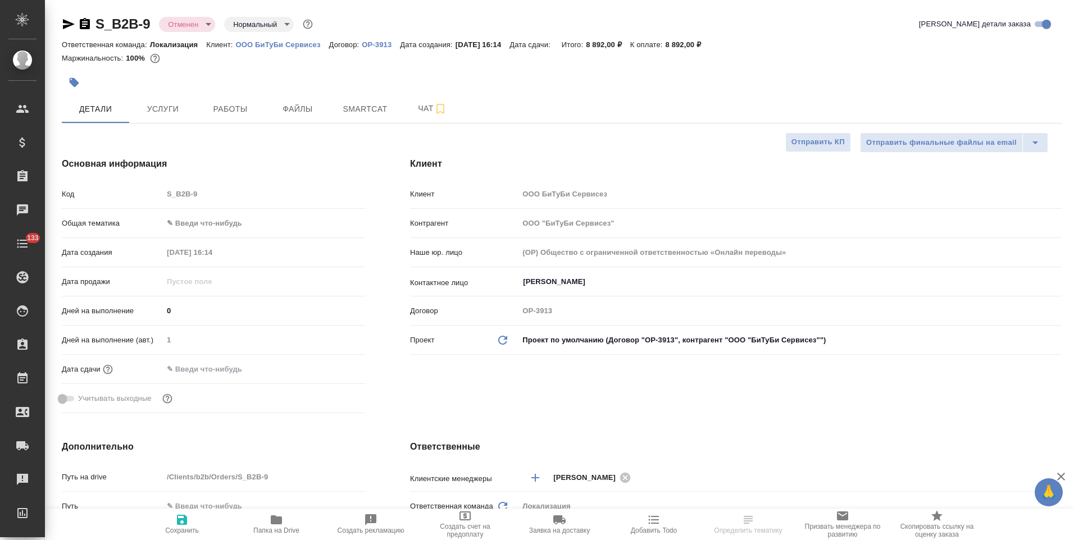
type textarea "x"
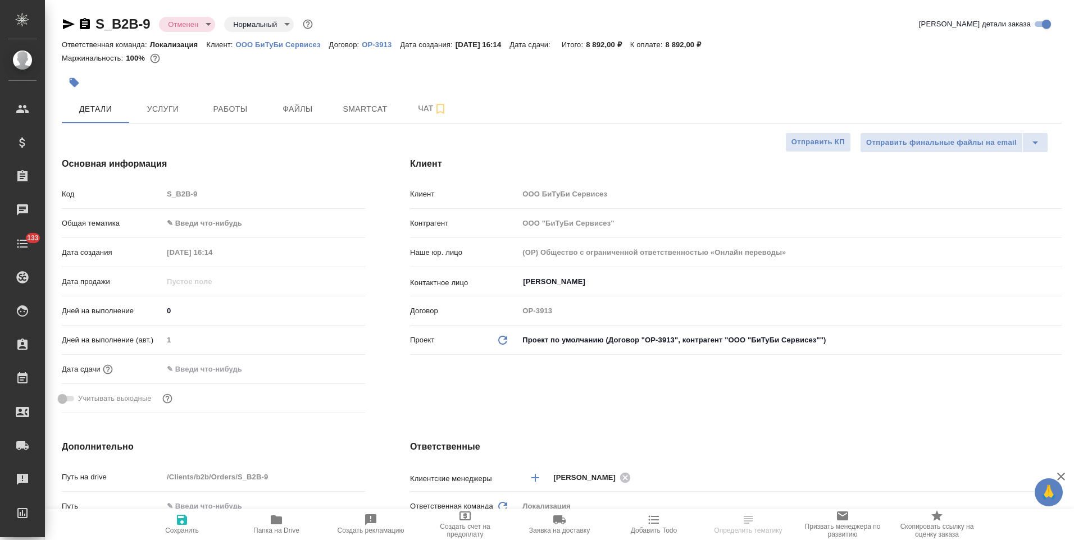
type textarea "x"
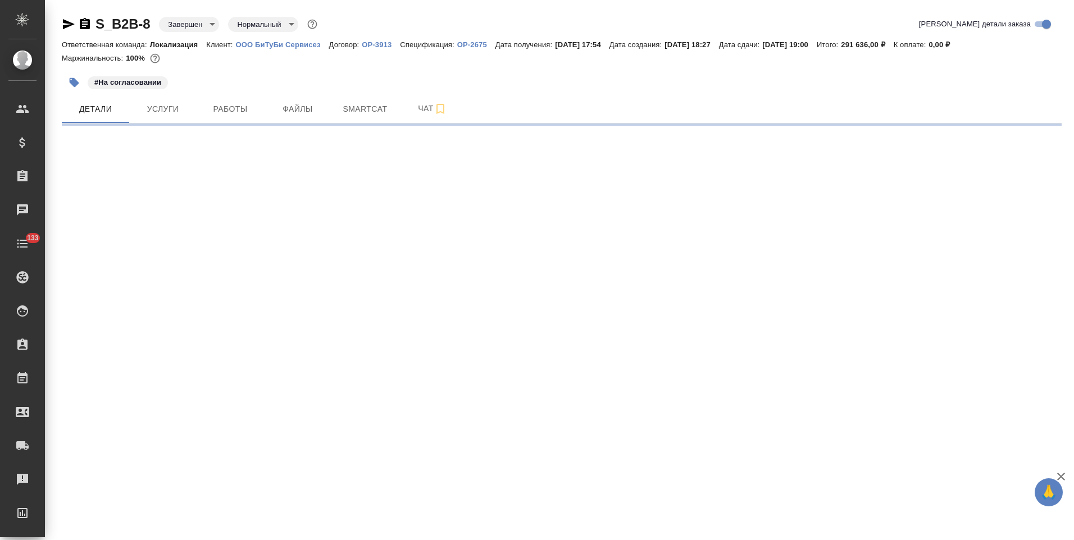
select select "RU"
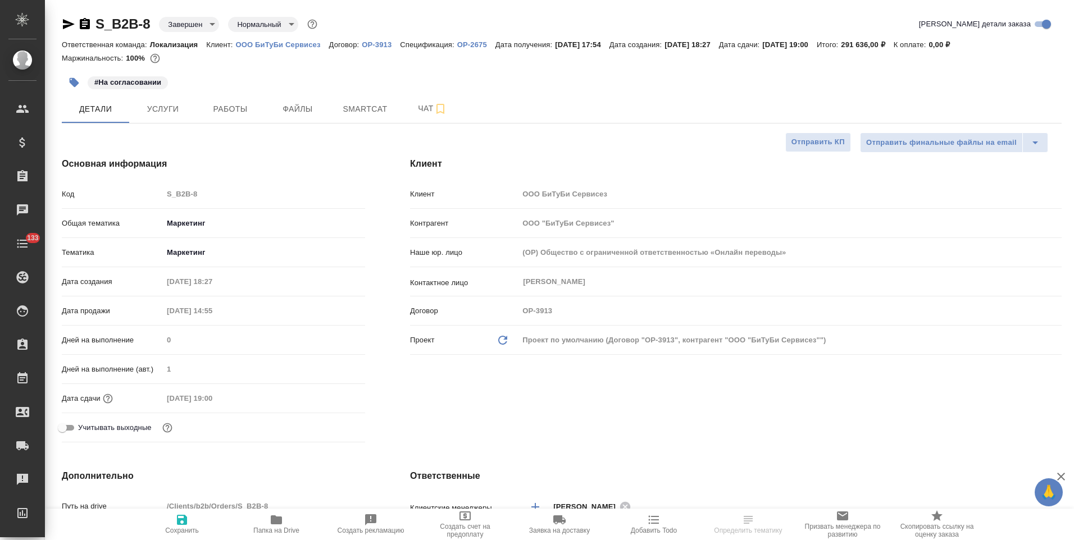
type textarea "x"
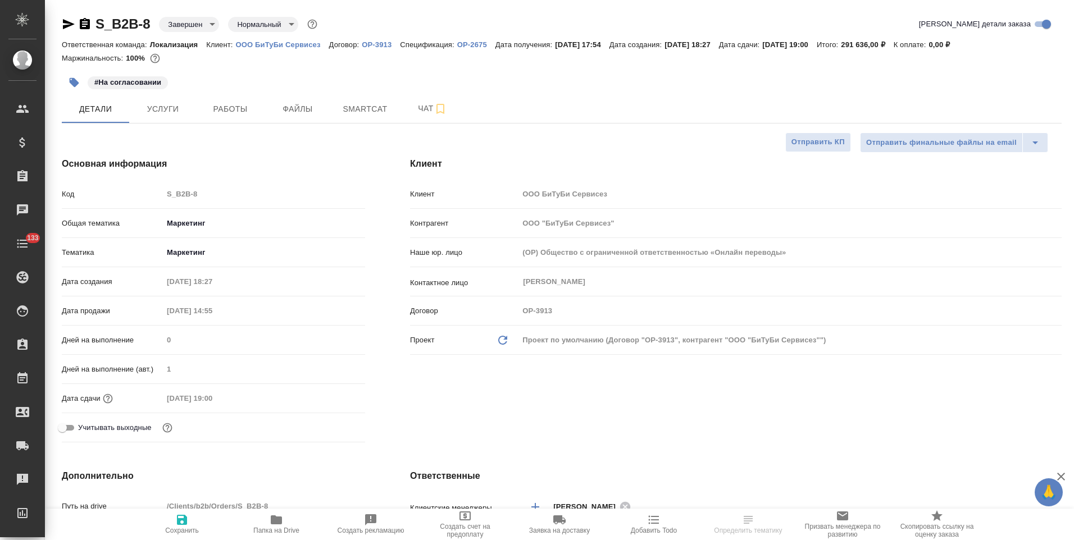
type textarea "x"
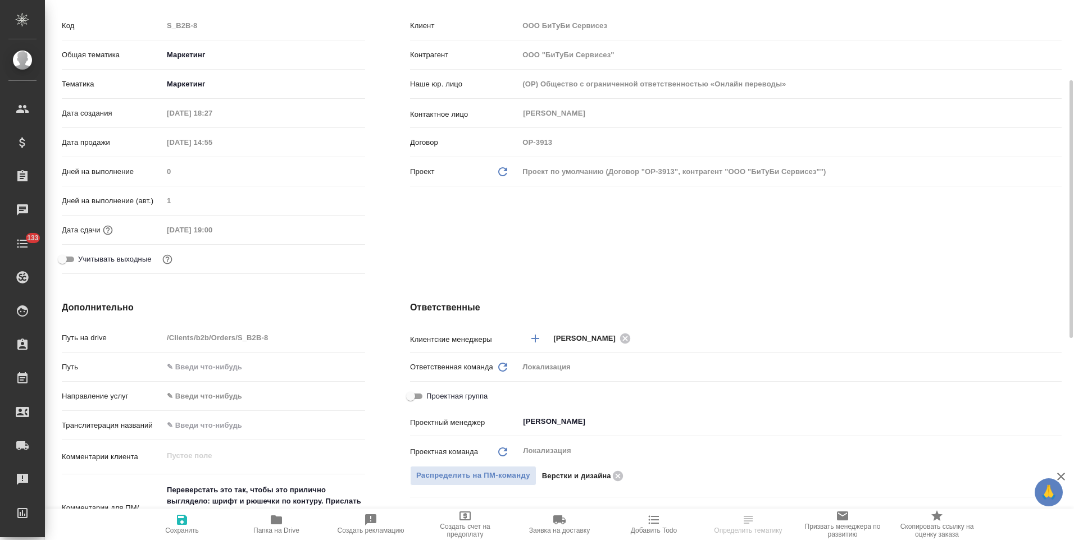
scroll to position [112, 0]
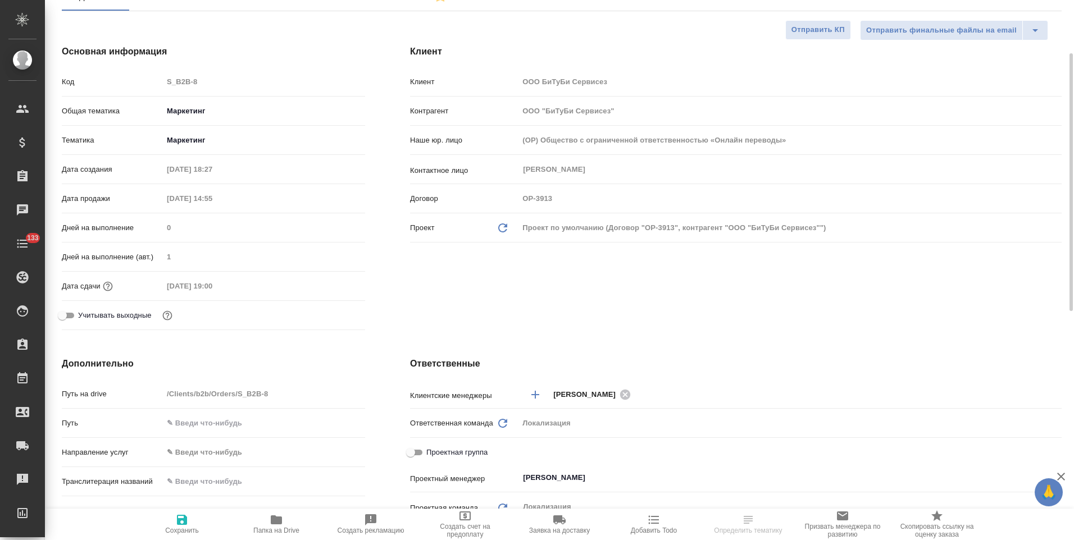
click at [393, 279] on div "Клиент Клиент ООО БиТуБи Сервисез Контрагент ООО "БиТуБи Сервисез" Наше юр. лиц…" at bounding box center [736, 189] width 697 height 335
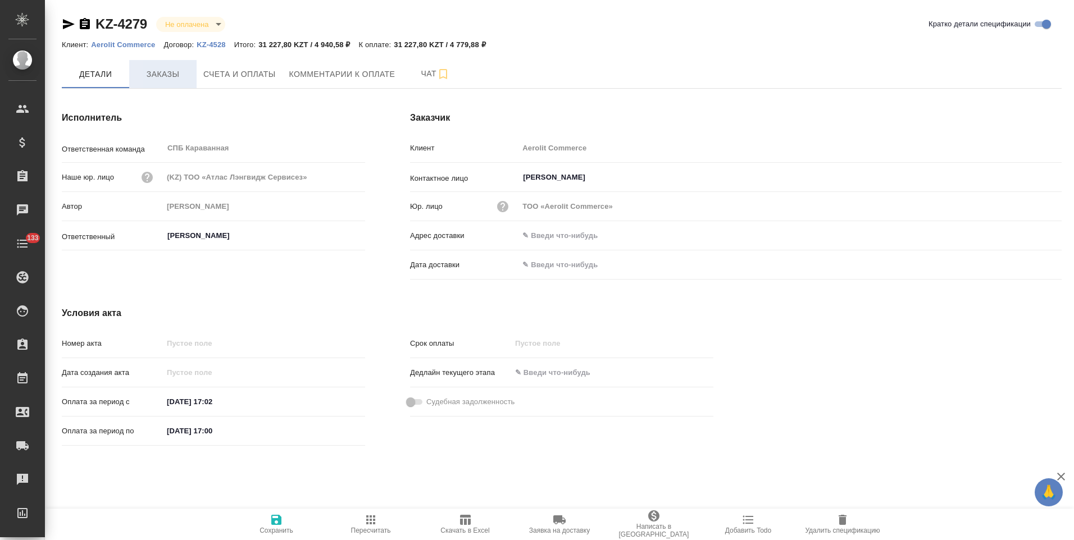
click at [168, 77] on span "Заказы" at bounding box center [163, 74] width 54 height 14
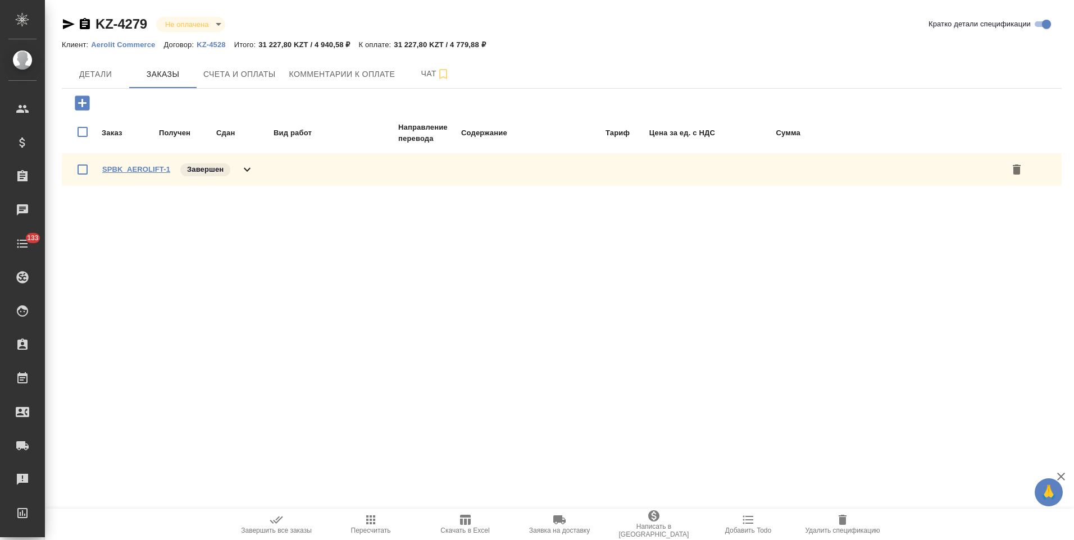
click at [156, 171] on link "SPBK_AEROLIFT-1" at bounding box center [136, 169] width 68 height 8
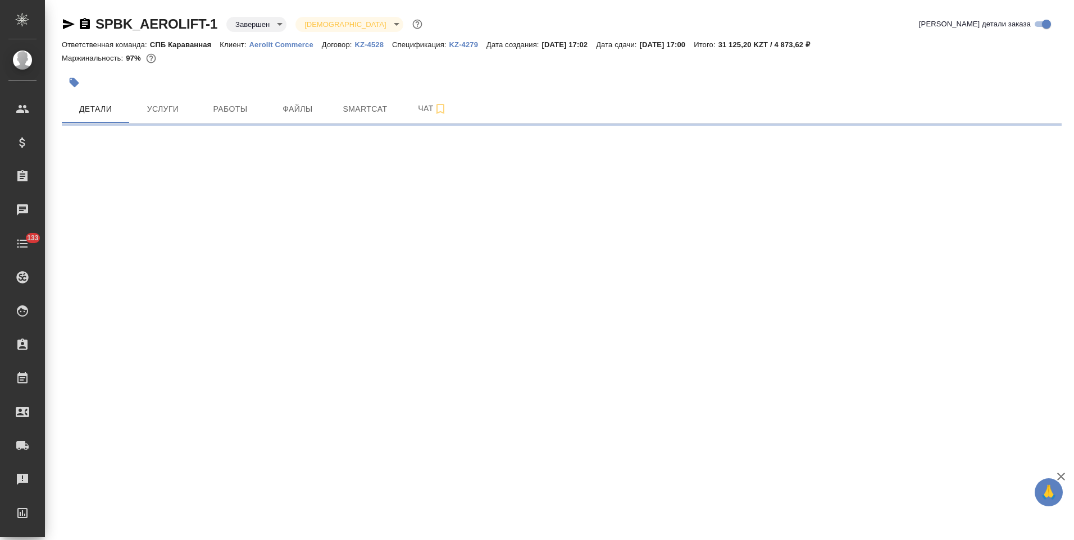
select select "RU"
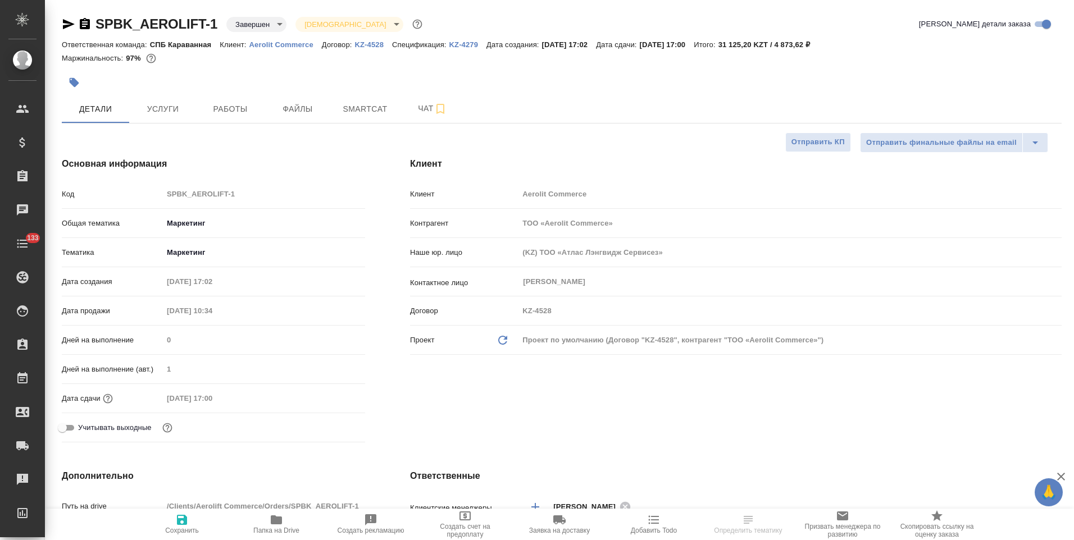
type textarea "x"
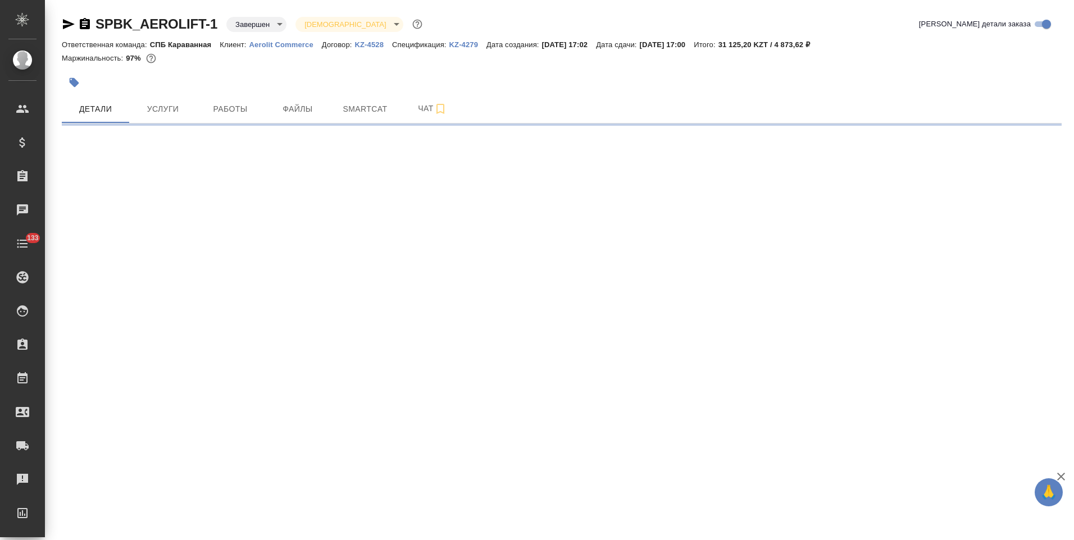
select select "RU"
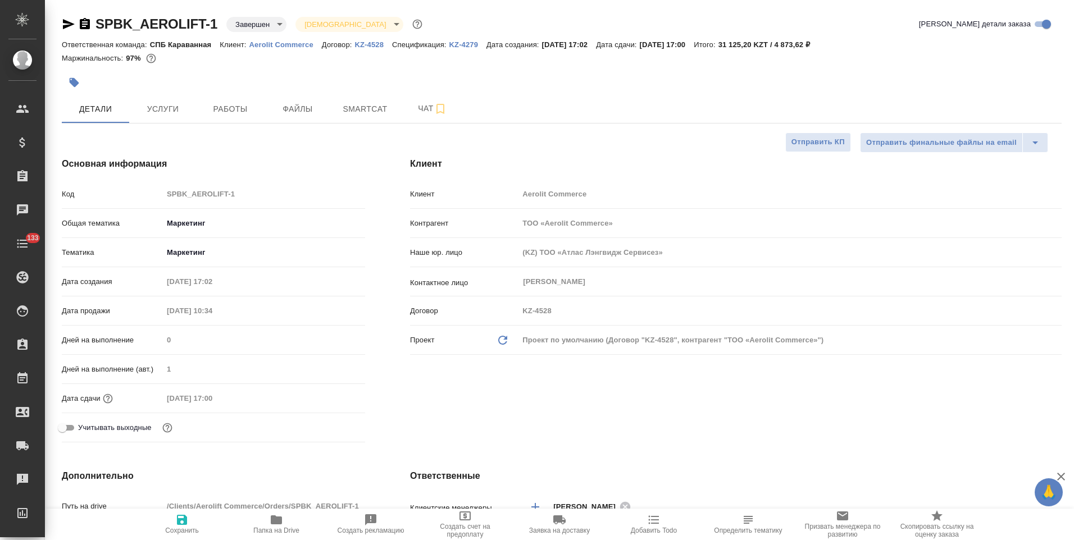
type textarea "x"
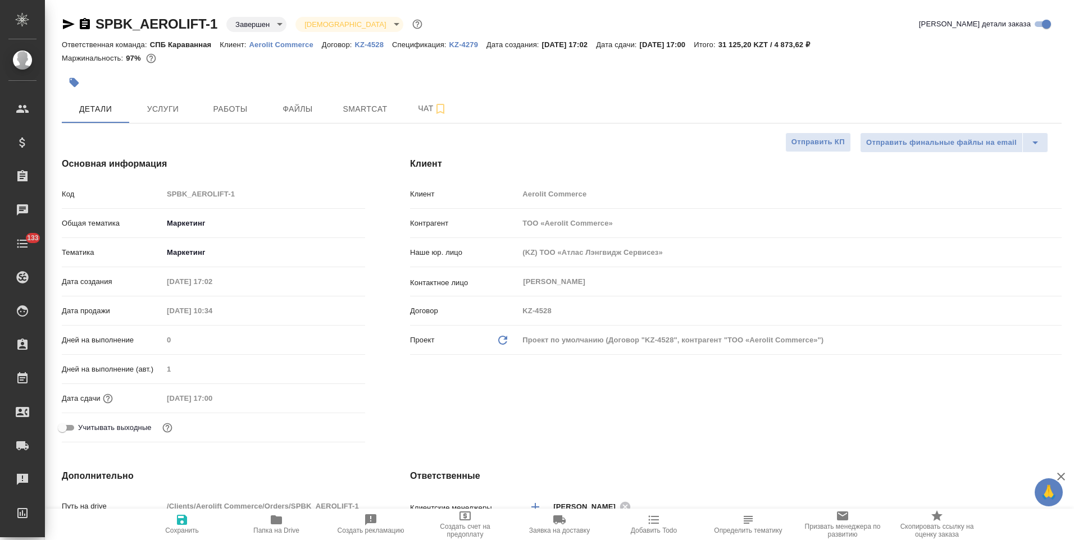
type textarea "x"
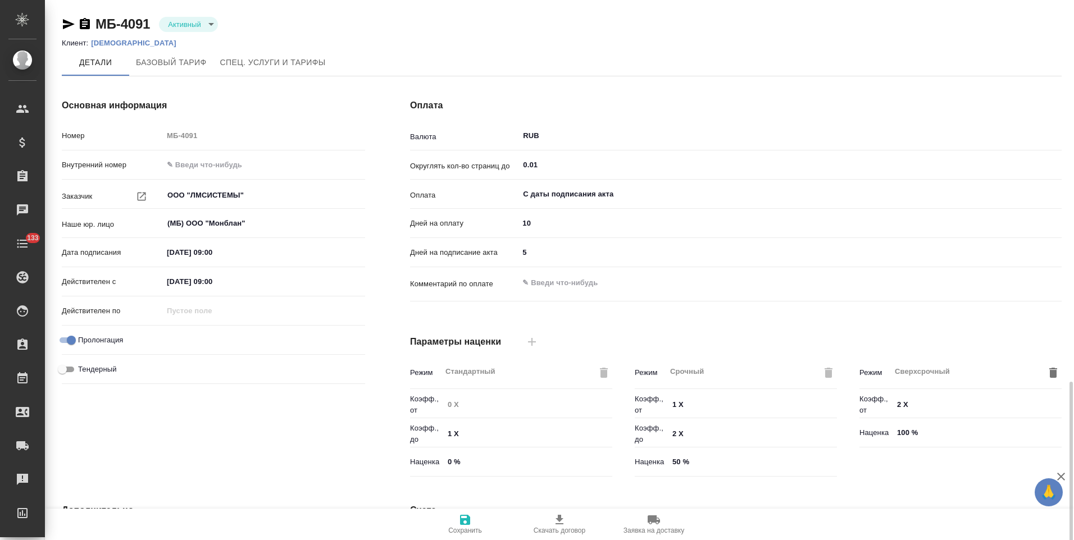
scroll to position [224, 0]
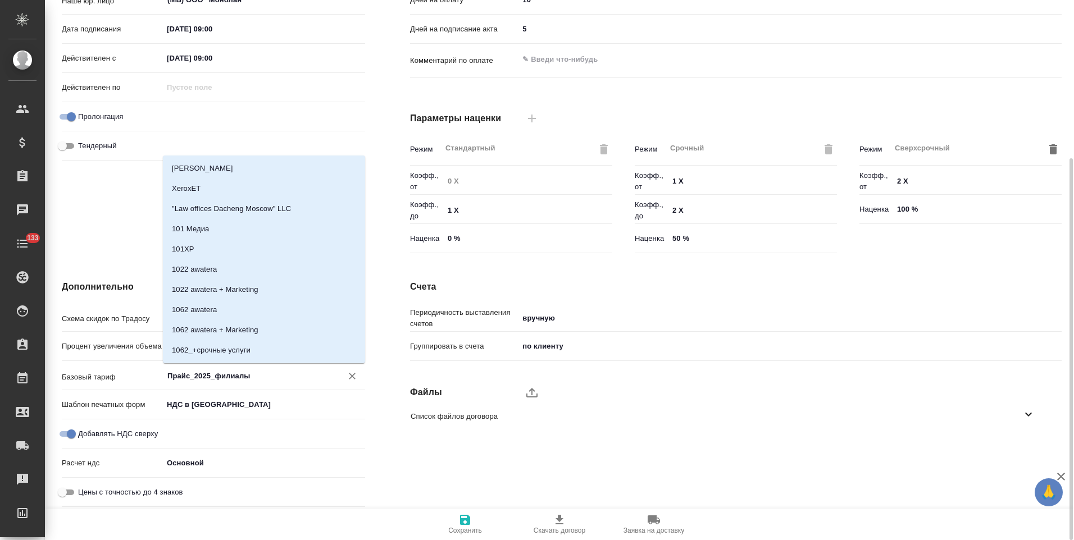
drag, startPoint x: 254, startPoint y: 373, endPoint x: 150, endPoint y: 372, distance: 103.9
click at [150, 372] on div "Базовый тариф Прайс_2025_филиалы ​" at bounding box center [213, 376] width 303 height 20
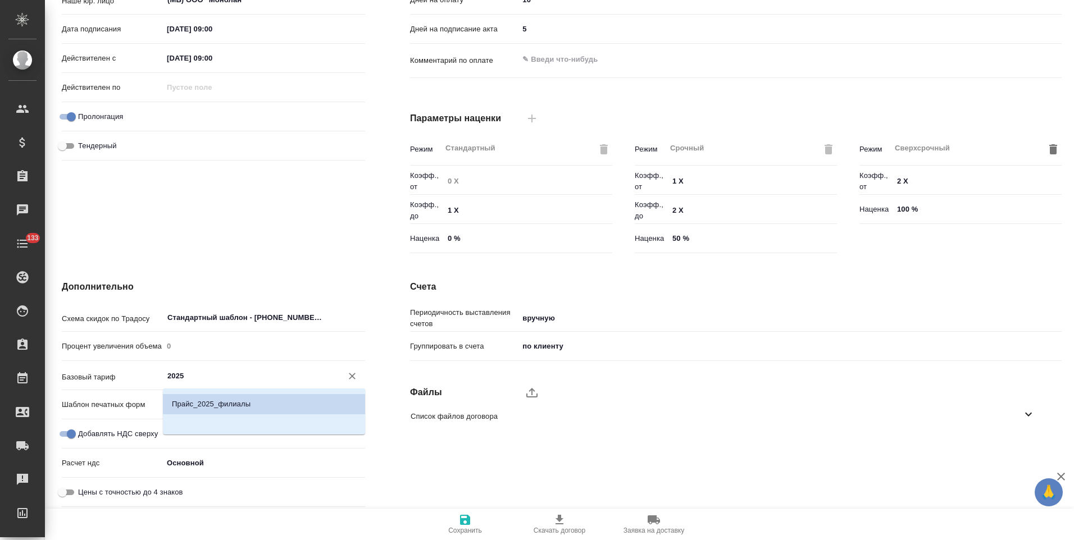
click at [271, 403] on li "Прайс_2025_филиалы" at bounding box center [264, 404] width 202 height 20
type input "Прайс_2025_филиалы"
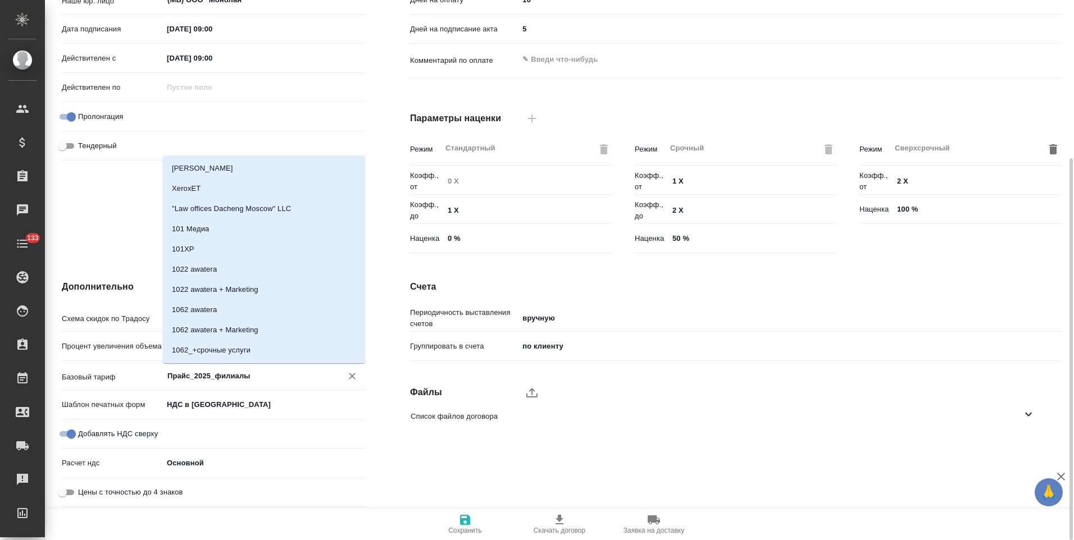
drag, startPoint x: 256, startPoint y: 378, endPoint x: 167, endPoint y: 377, distance: 89.3
click at [167, 377] on input "Прайс_2025_филиалы" at bounding box center [245, 375] width 158 height 13
click at [467, 536] on button "Сохранить" at bounding box center [465, 524] width 94 height 31
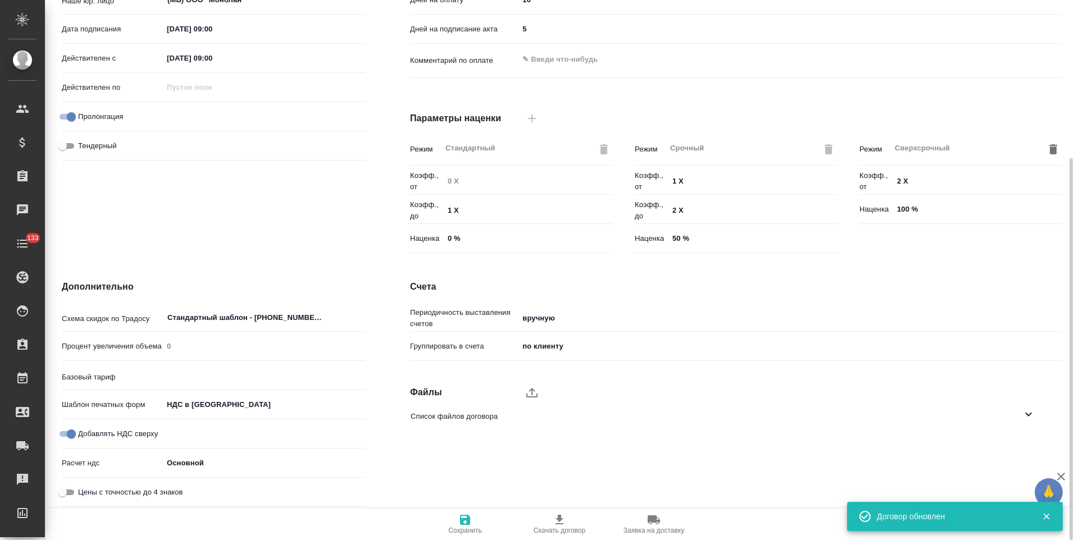
type input "Прайс_2025_филиалы"
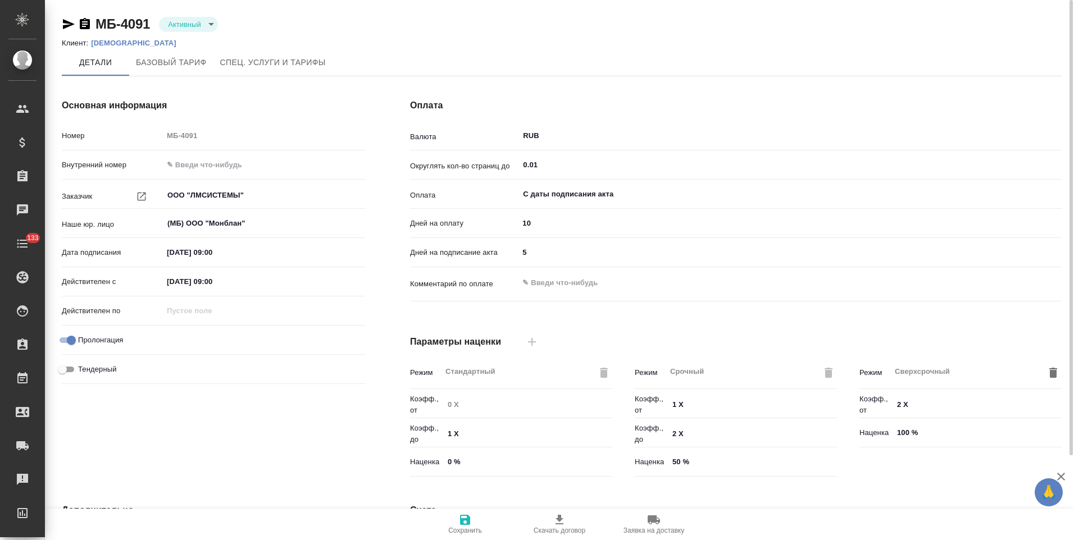
scroll to position [224, 0]
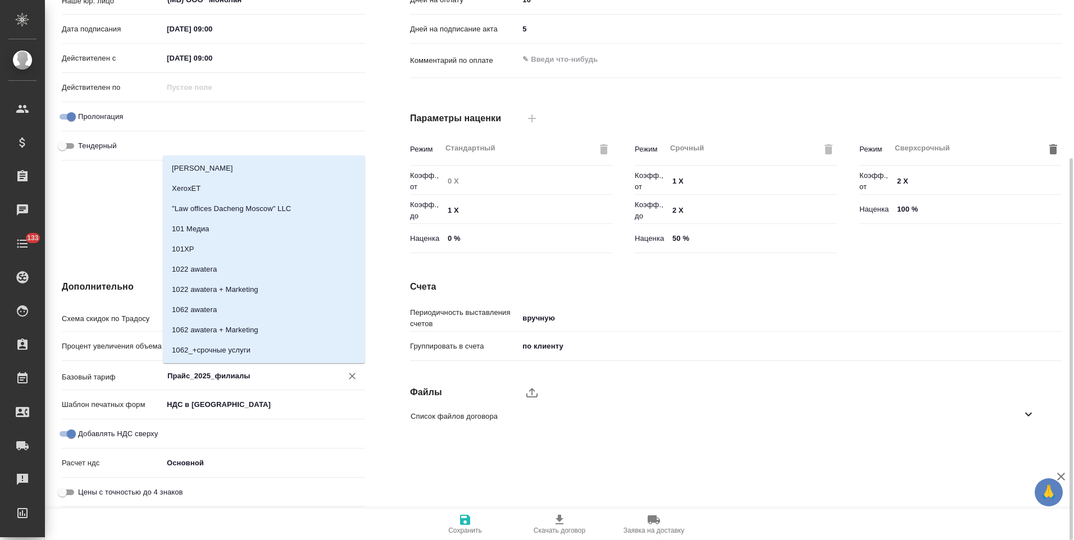
drag, startPoint x: 254, startPoint y: 376, endPoint x: 142, endPoint y: 378, distance: 111.8
click at [142, 378] on div "Базовый тариф Прайс_2025_филиалы ​" at bounding box center [213, 376] width 303 height 20
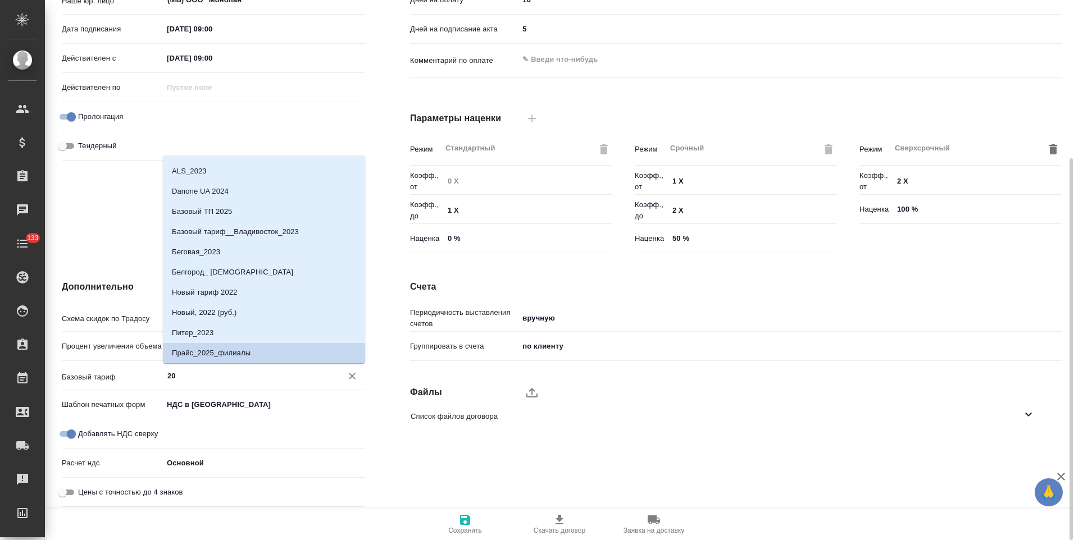
type input "2"
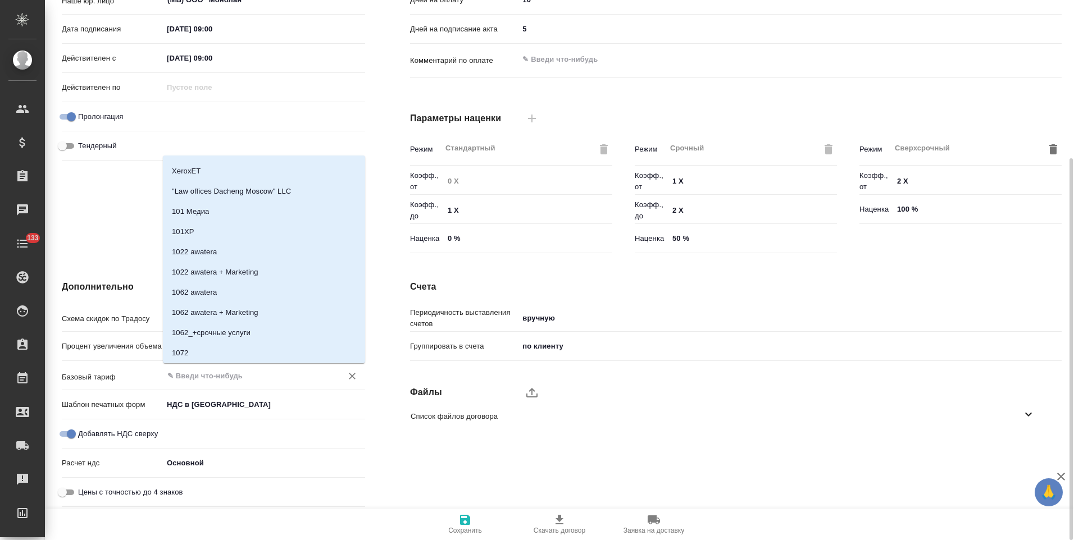
scroll to position [0, 0]
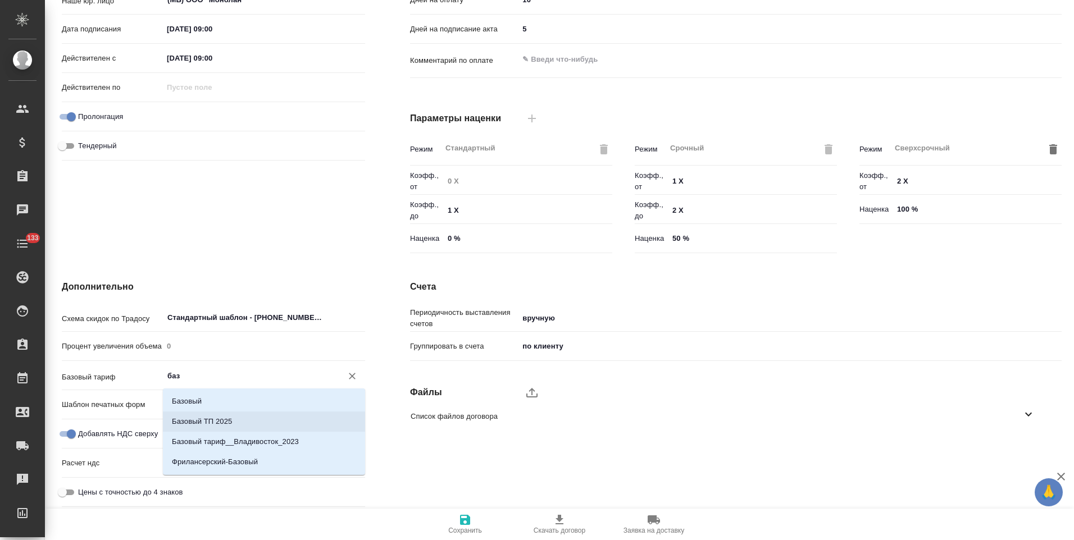
click at [209, 423] on p "Базовый ТП 2025" at bounding box center [202, 421] width 60 height 11
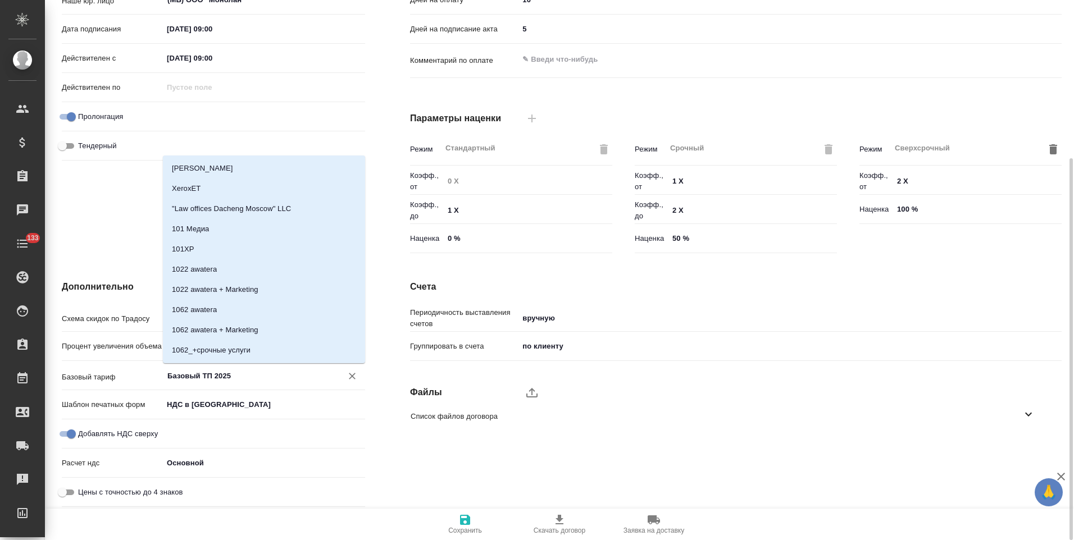
drag, startPoint x: 235, startPoint y: 380, endPoint x: 157, endPoint y: 376, distance: 78.2
click at [157, 376] on div "Базовый тариф Базовый ТП 2025 ​" at bounding box center [213, 376] width 303 height 20
type input "Базовый ТП 2025"
click at [475, 522] on span "Сохранить" at bounding box center [465, 523] width 81 height 21
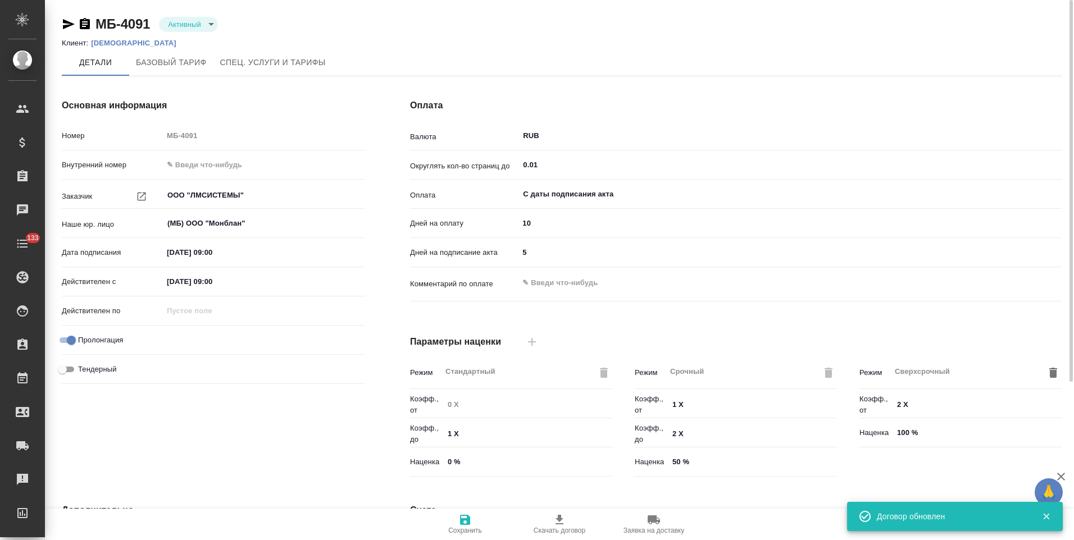
click at [130, 44] on p "ЛМСИСТЕМЫ" at bounding box center [138, 43] width 94 height 8
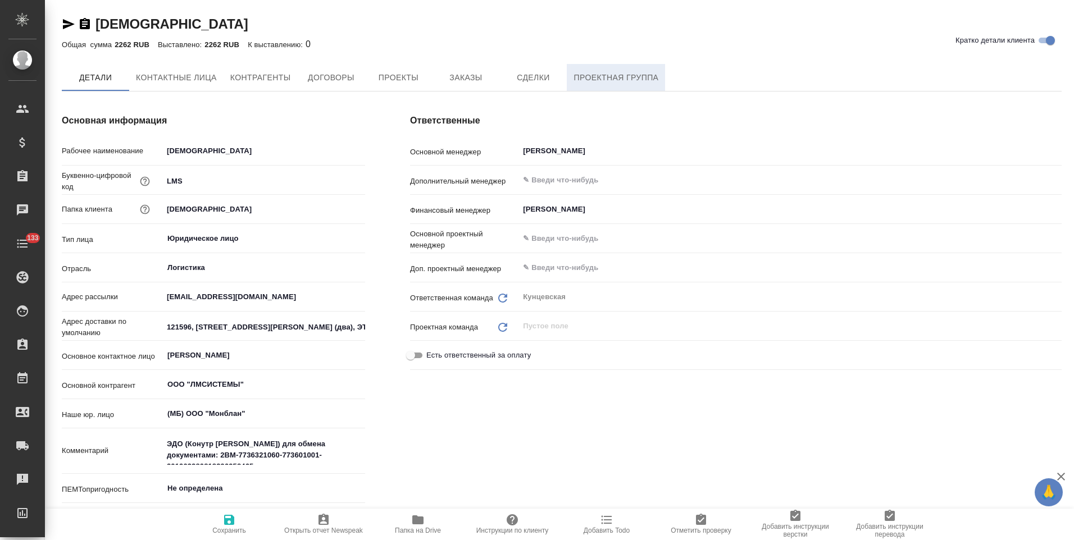
type textarea "x"
click at [675, 81] on span "Чат" at bounding box center [699, 78] width 54 height 14
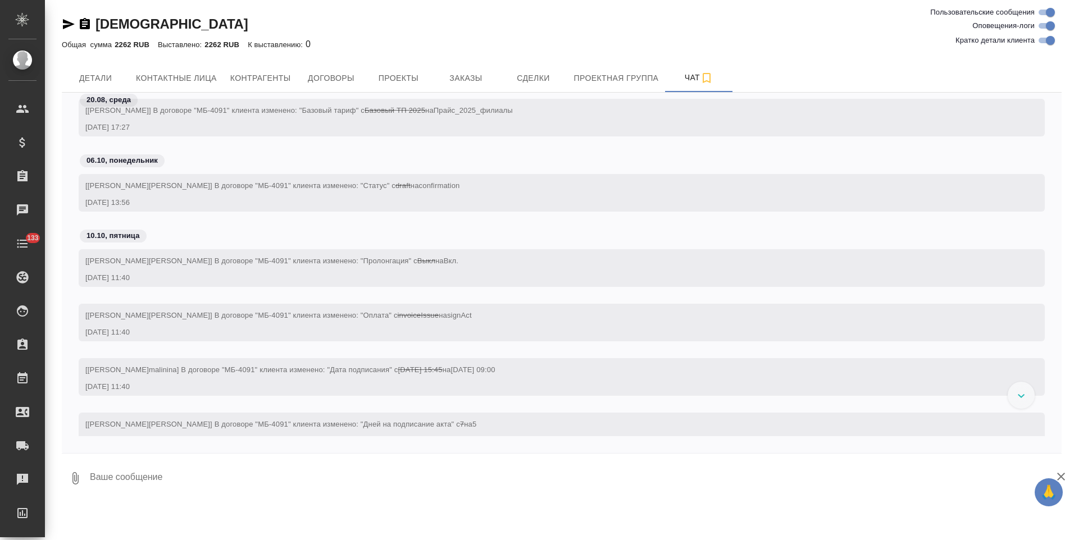
scroll to position [7, 0]
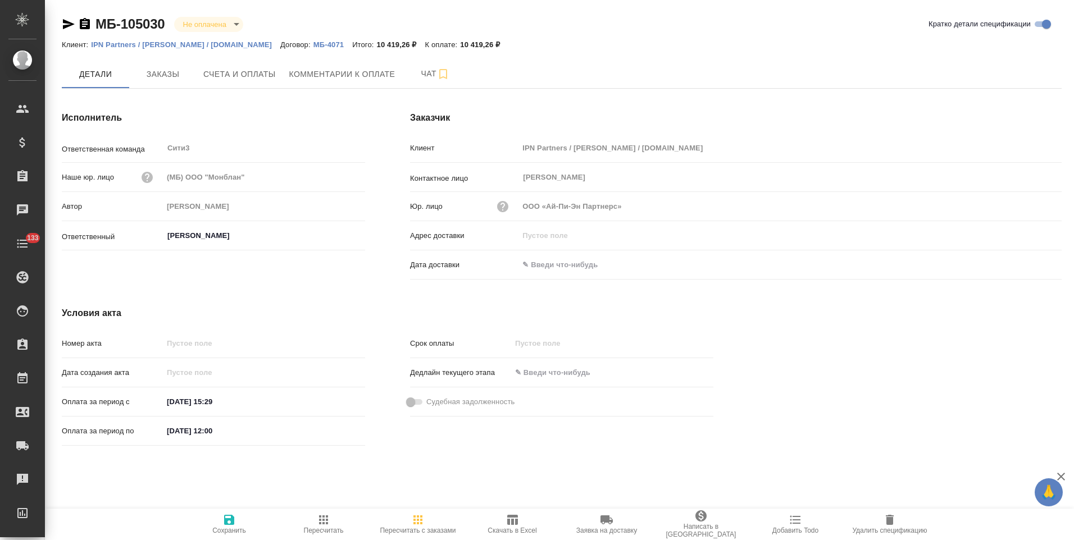
click at [326, 45] on p "МБ-4071" at bounding box center [332, 44] width 39 height 8
click at [84, 25] on icon "button" at bounding box center [85, 23] width 10 height 11
click at [255, 82] on button "Счета и оплаты" at bounding box center [240, 74] width 86 height 28
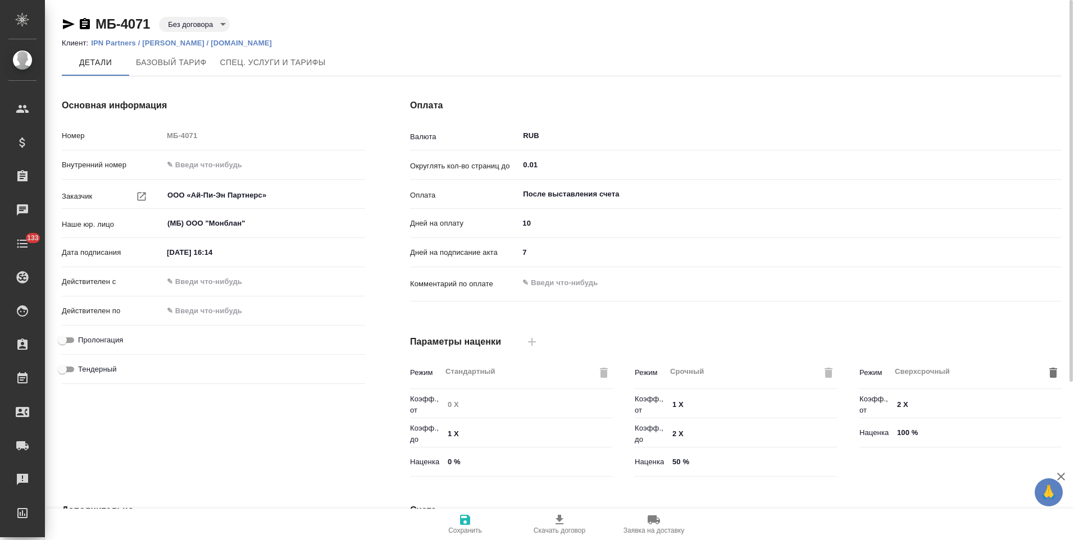
scroll to position [224, 0]
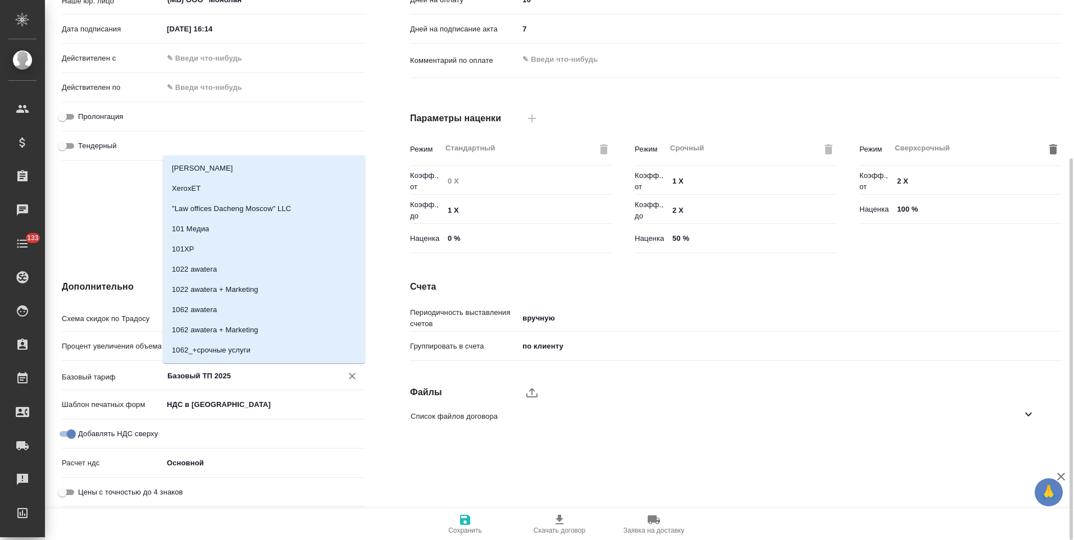
click at [241, 374] on input "Базовый ТП 2025" at bounding box center [245, 375] width 158 height 13
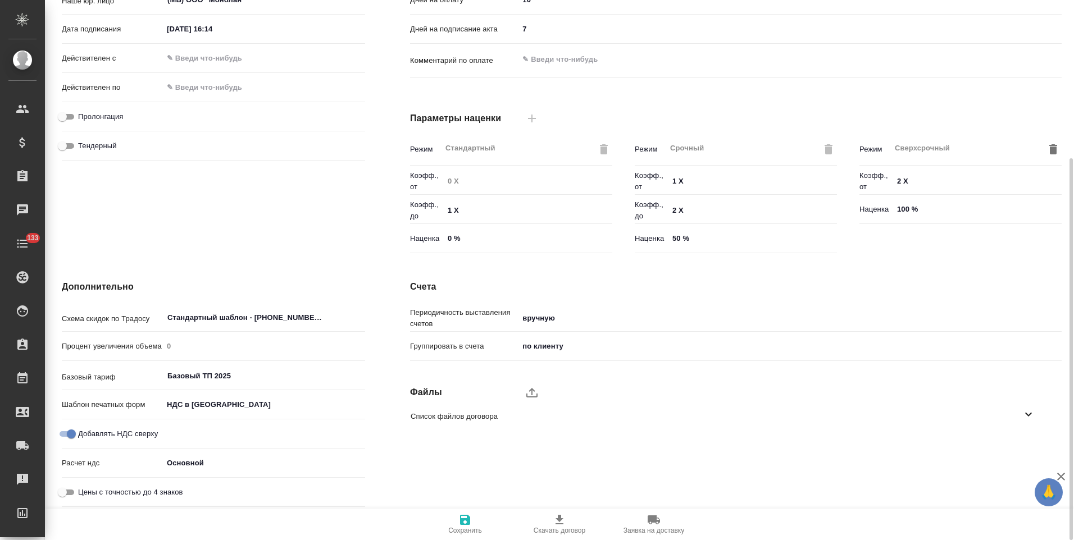
click at [382, 269] on div "Дополнительно Схема скидок по Традосу Стандартный шаблон - 30-70-100 - ВЫБЕРИ М…" at bounding box center [213, 396] width 348 height 276
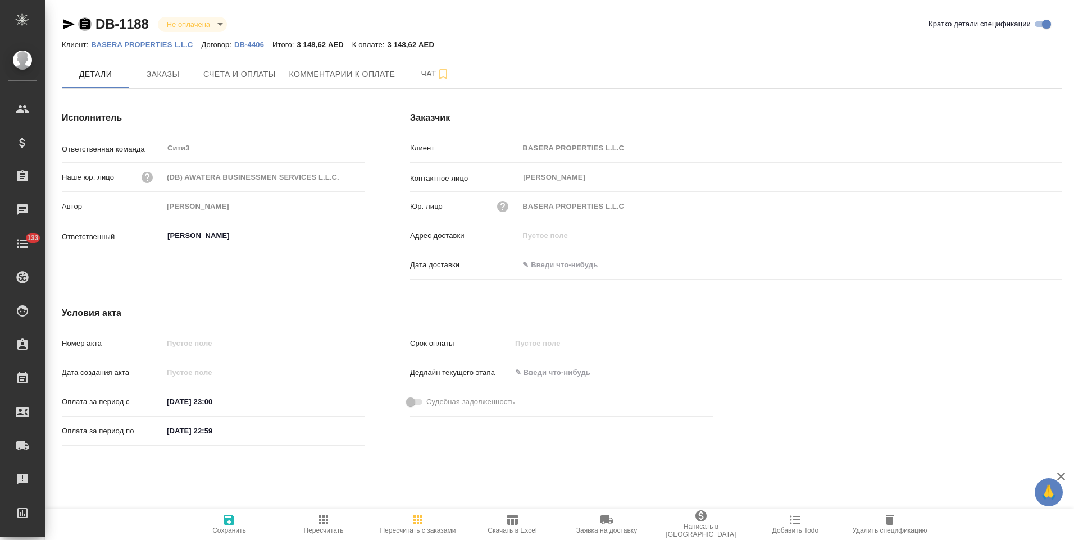
click at [84, 21] on icon "button" at bounding box center [85, 23] width 10 height 11
click at [84, 22] on icon "button" at bounding box center [85, 23] width 10 height 11
click at [384, 288] on div "Условия акта Номер акта Дата создания акта Оплата за период с 13.10.2025 23:00 …" at bounding box center [387, 378] width 697 height 189
click at [235, 81] on button "Счета и оплаты" at bounding box center [240, 74] width 86 height 28
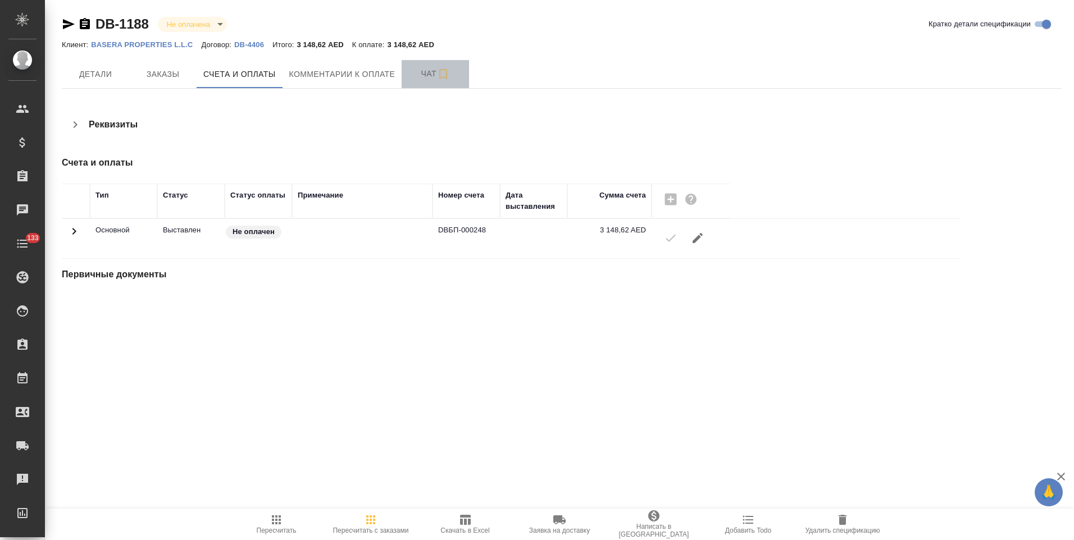
click at [421, 73] on span "Чат" at bounding box center [435, 74] width 54 height 14
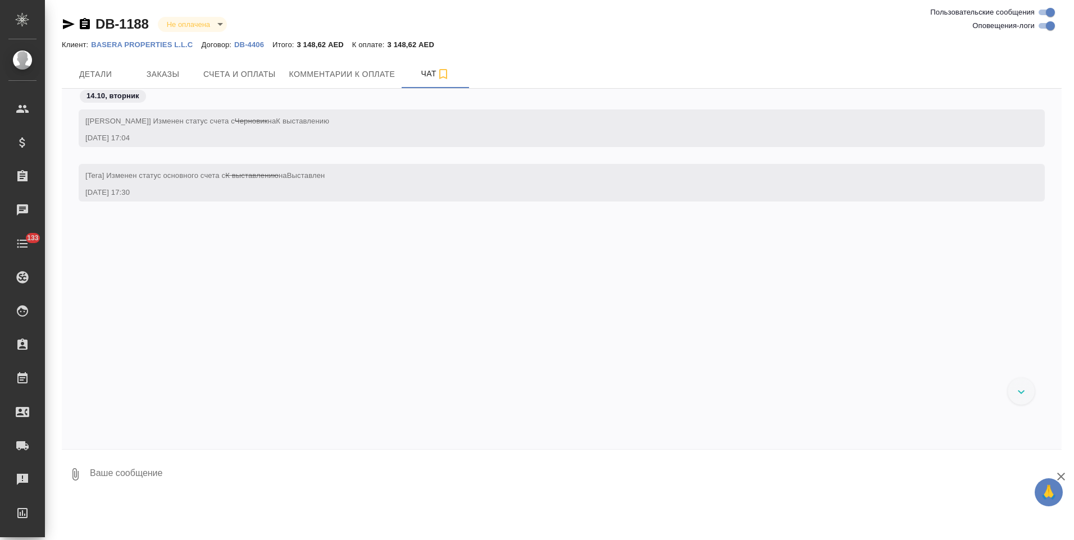
click at [80, 478] on icon "button" at bounding box center [75, 474] width 13 height 13
click at [83, 419] on span "С локального диска" at bounding box center [71, 415] width 76 height 14
click at [0, 0] on input "С локального диска" at bounding box center [0, 0] width 0 height 0
click at [1049, 470] on icon "submit" at bounding box center [1053, 474] width 12 height 10
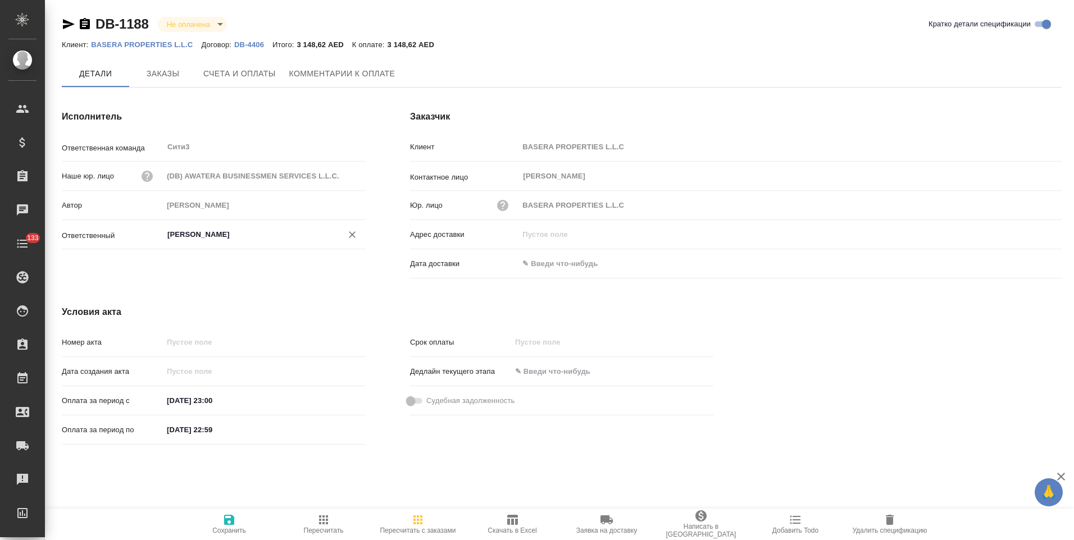
click at [220, 237] on input "Никитина Татьяна" at bounding box center [245, 234] width 158 height 13
click at [231, 260] on li "Еганян Маргарита" at bounding box center [264, 261] width 202 height 20
type input "Еганян Маргарита"
click at [218, 526] on span "Сохранить" at bounding box center [229, 523] width 81 height 21
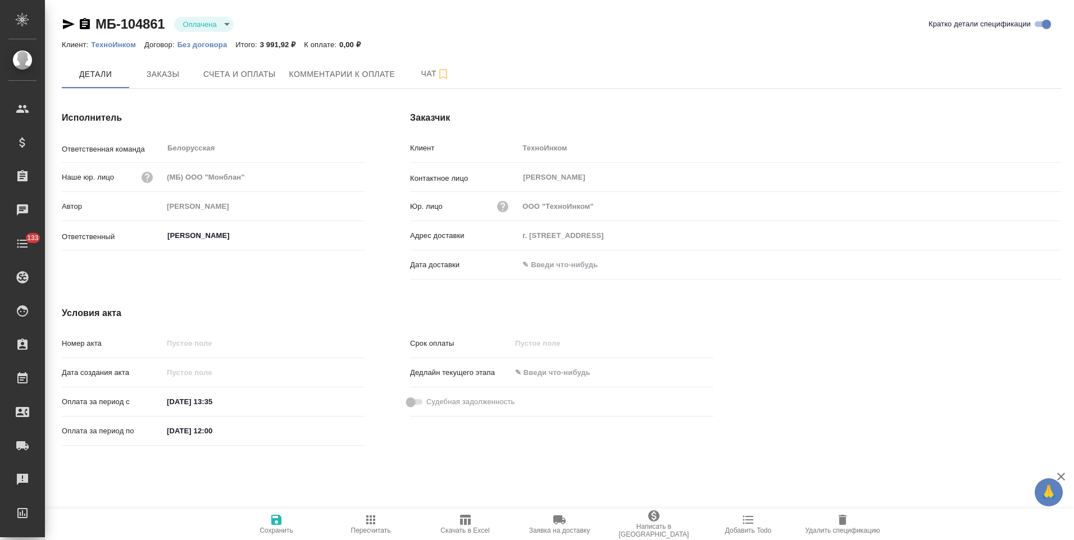
click at [215, 47] on p "Без договора" at bounding box center [207, 44] width 58 height 8
click at [172, 74] on span "Заказы" at bounding box center [163, 74] width 54 height 14
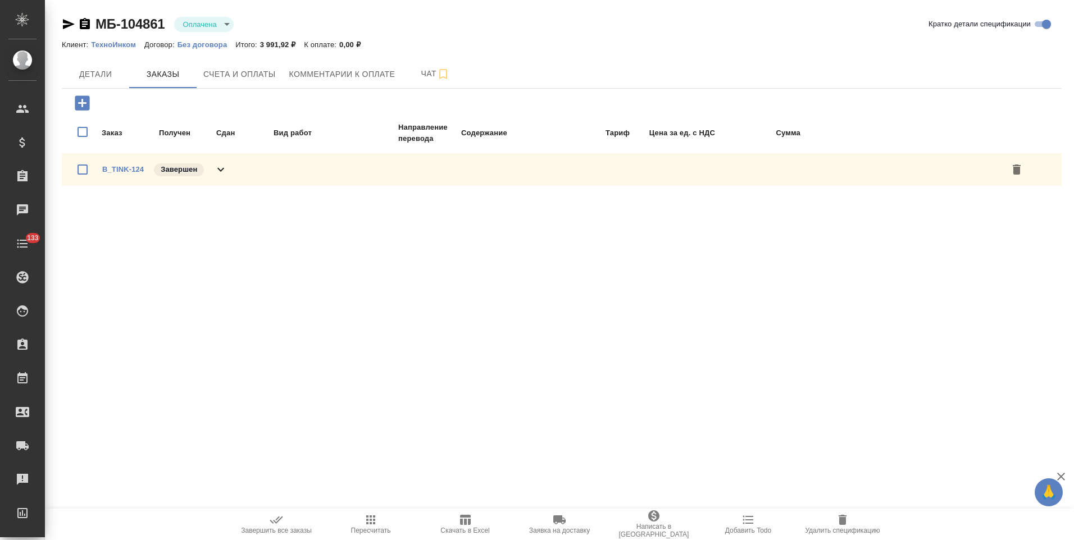
drag, startPoint x: 223, startPoint y: 170, endPoint x: 363, endPoint y: 161, distance: 140.1
click at [224, 170] on icon at bounding box center [220, 169] width 13 height 13
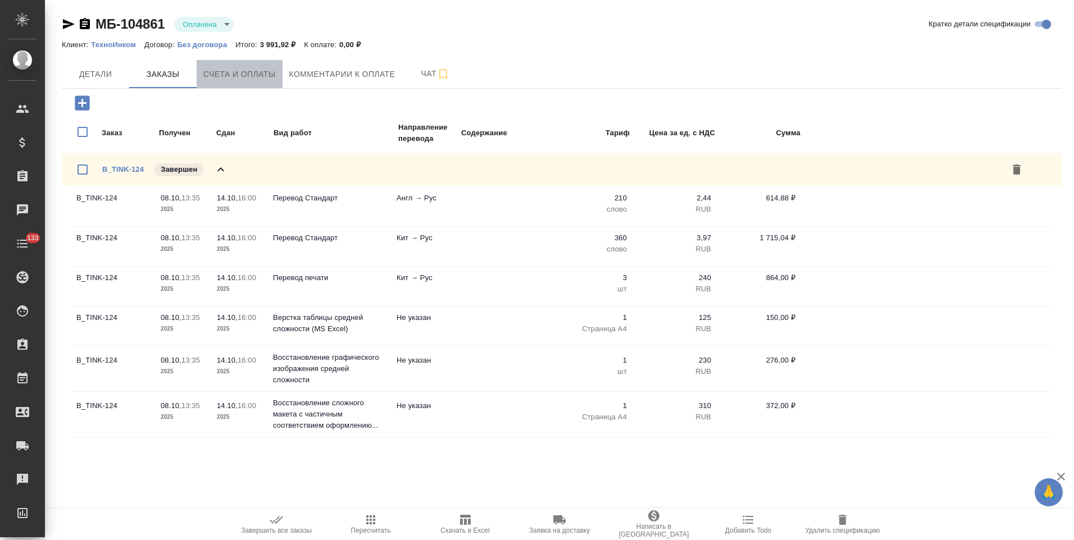
click at [261, 78] on span "Счета и оплаты" at bounding box center [239, 74] width 72 height 14
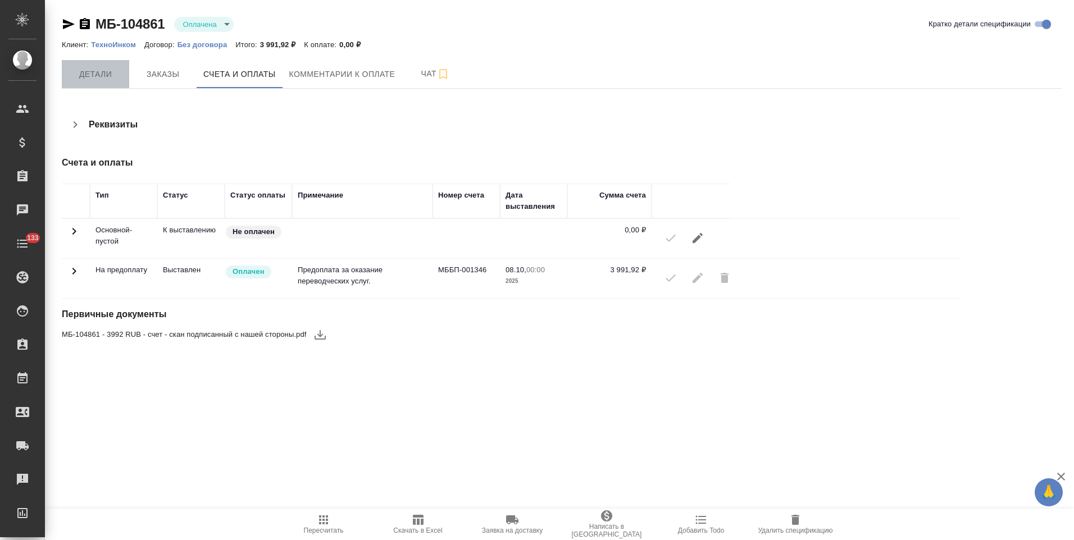
click at [87, 81] on span "Детали" at bounding box center [96, 74] width 54 height 14
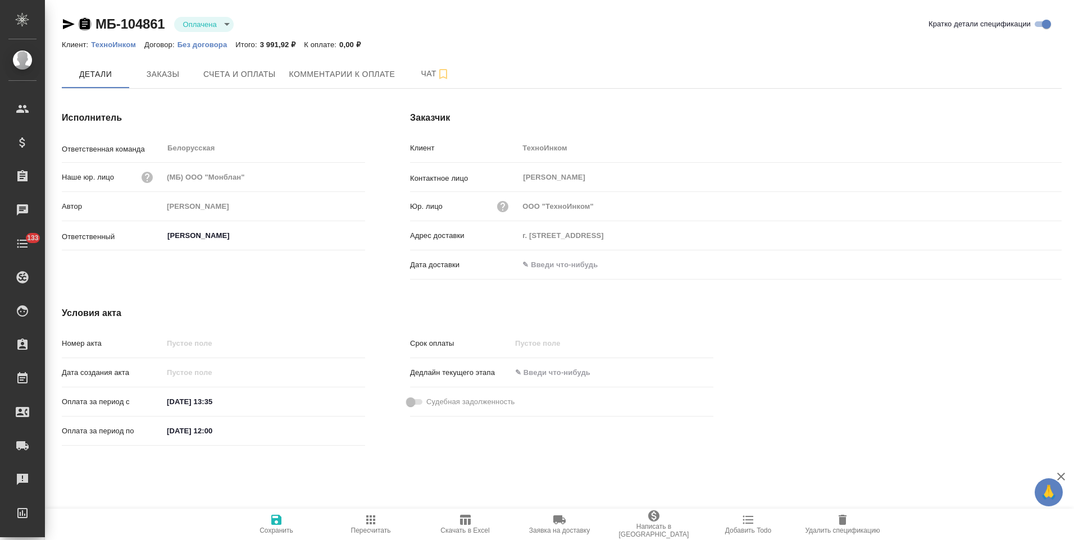
click at [87, 24] on icon "button" at bounding box center [85, 23] width 10 height 11
click at [172, 77] on span "Заказы" at bounding box center [163, 74] width 54 height 14
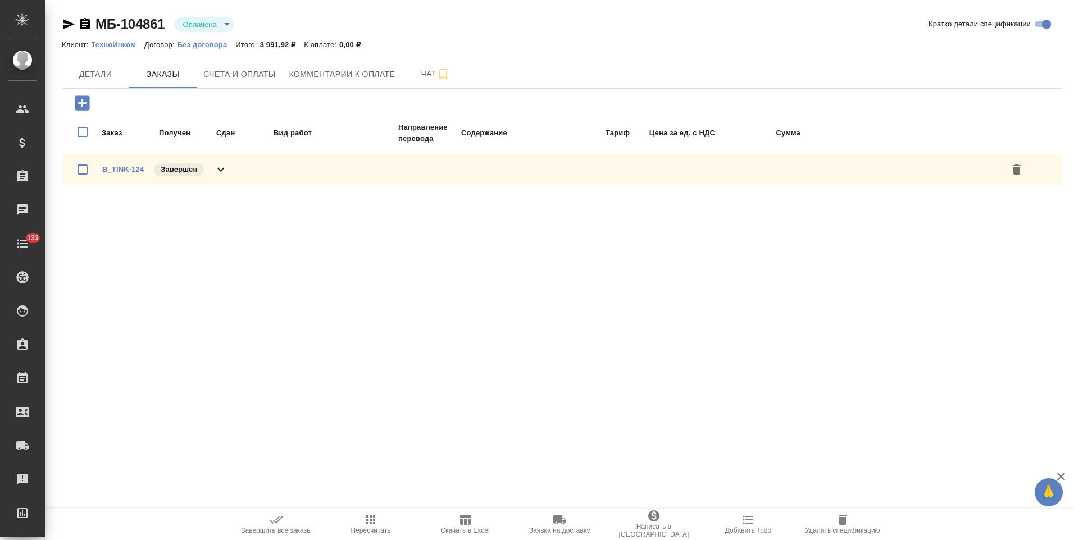
drag, startPoint x: 227, startPoint y: 171, endPoint x: 288, endPoint y: 140, distance: 67.8
click at [228, 169] on icon at bounding box center [220, 169] width 13 height 13
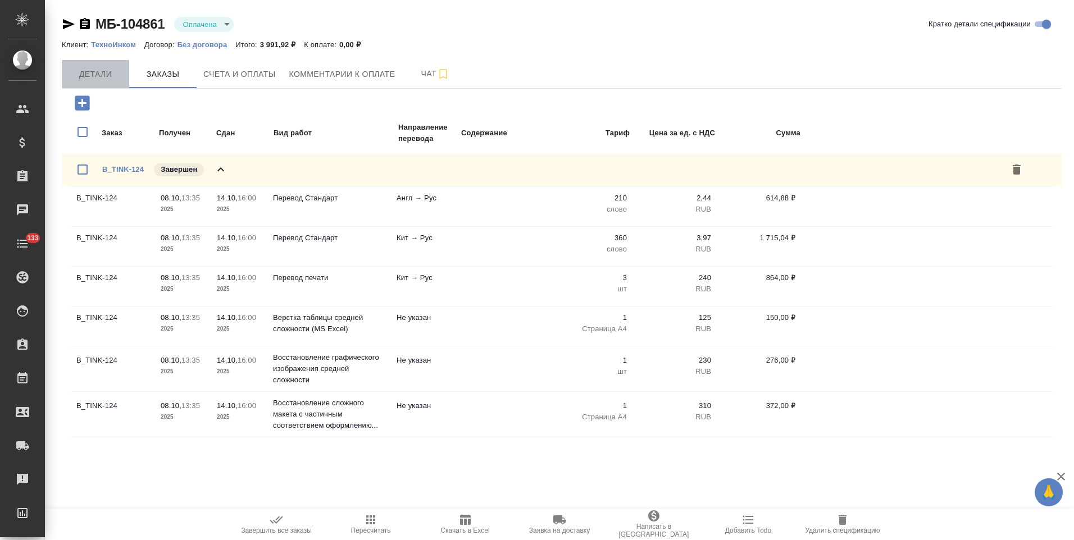
click at [96, 77] on span "Детали" at bounding box center [96, 74] width 54 height 14
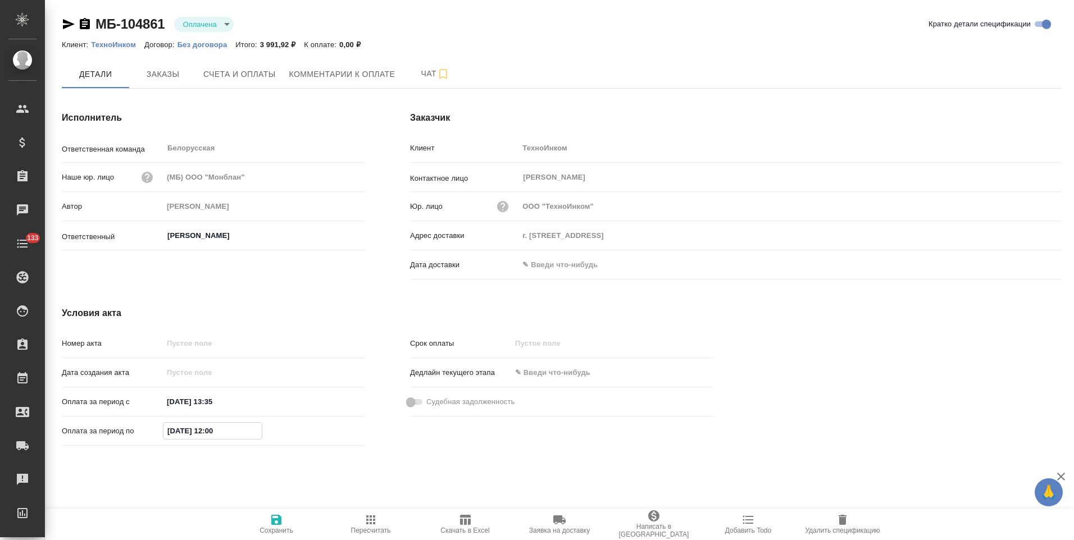
click at [175, 431] on input "13.10.2025 12:00" at bounding box center [212, 431] width 98 height 16
type input "14.10.2025 12:00"
click at [284, 525] on span "Сохранить" at bounding box center [276, 523] width 81 height 21
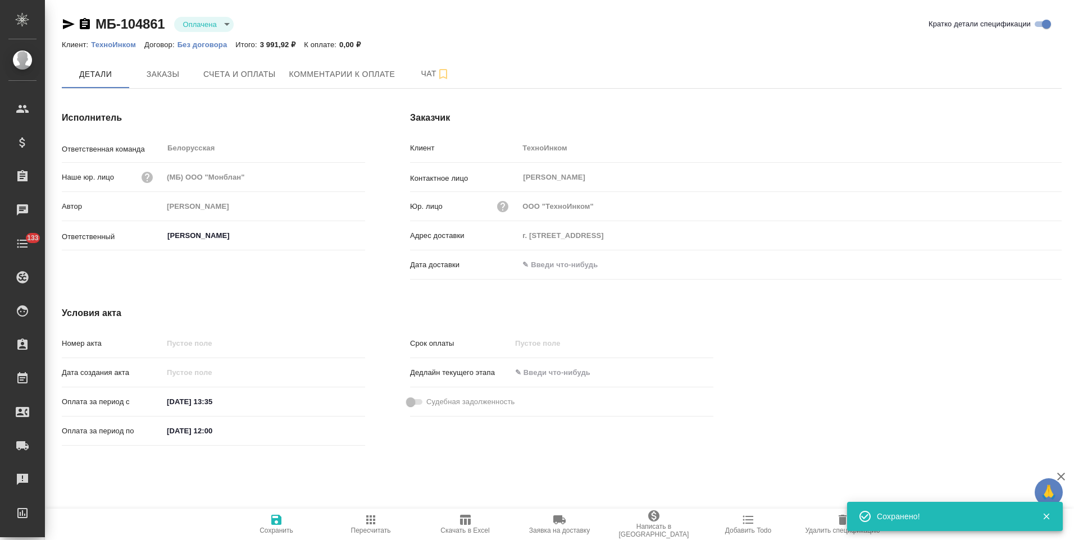
drag, startPoint x: 86, startPoint y: 20, endPoint x: 92, endPoint y: 26, distance: 8.4
click at [86, 20] on icon "button" at bounding box center [85, 23] width 10 height 11
click at [261, 82] on button "Счета и оплаты" at bounding box center [240, 74] width 86 height 28
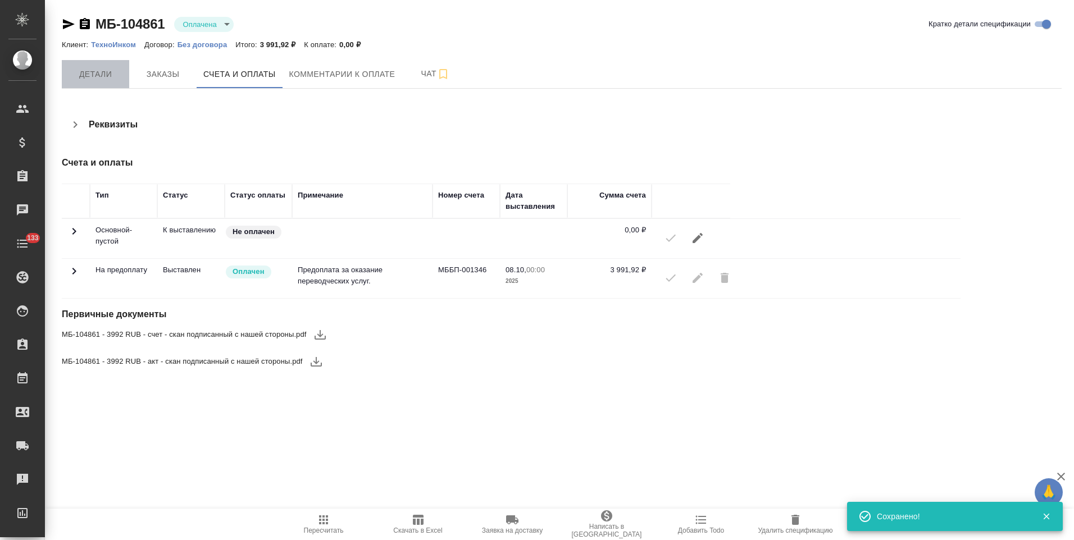
click at [95, 71] on span "Детали" at bounding box center [96, 74] width 54 height 14
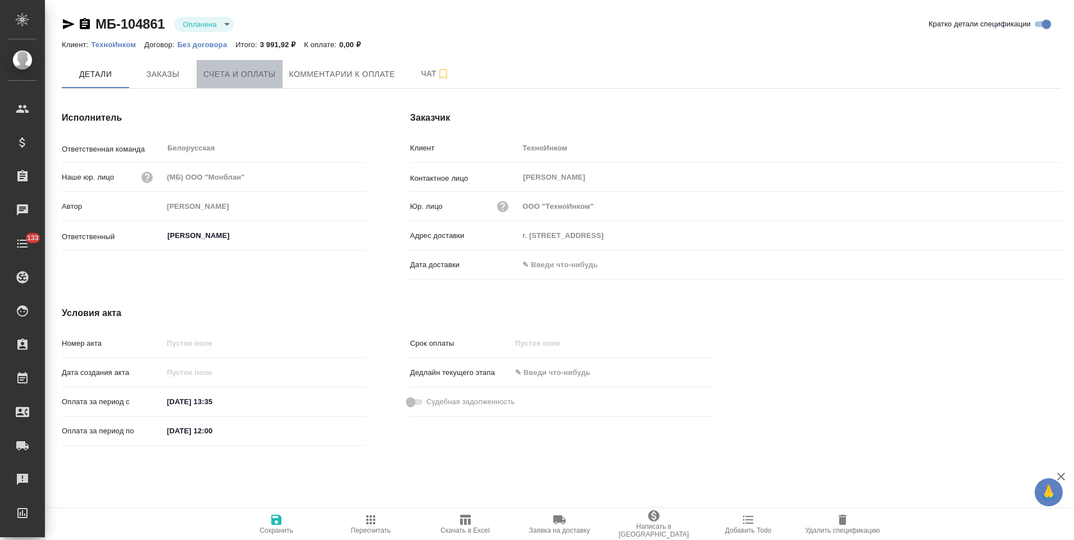
click at [277, 77] on button "Счета и оплаты" at bounding box center [240, 74] width 86 height 28
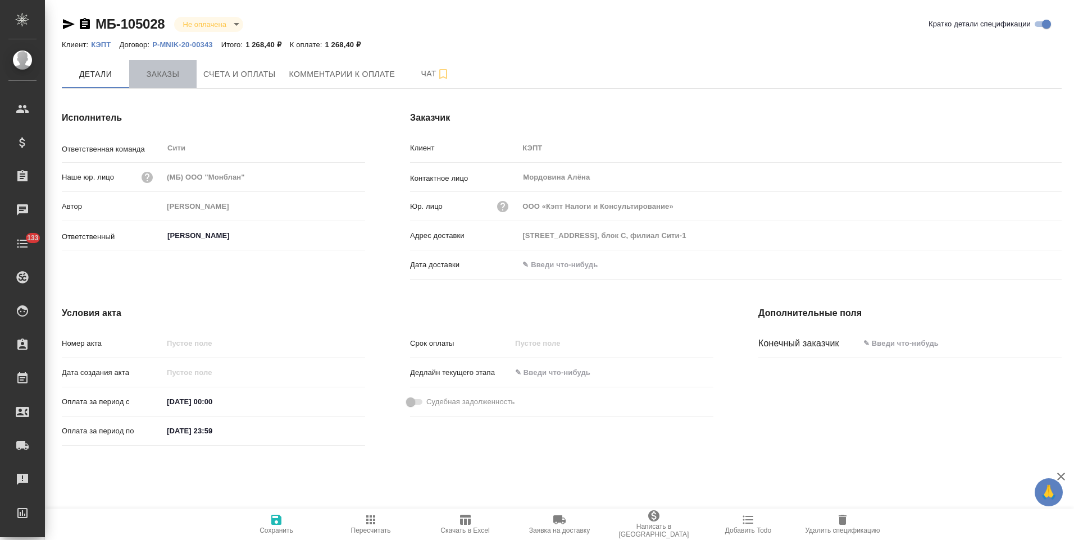
click at [166, 78] on span "Заказы" at bounding box center [163, 74] width 54 height 14
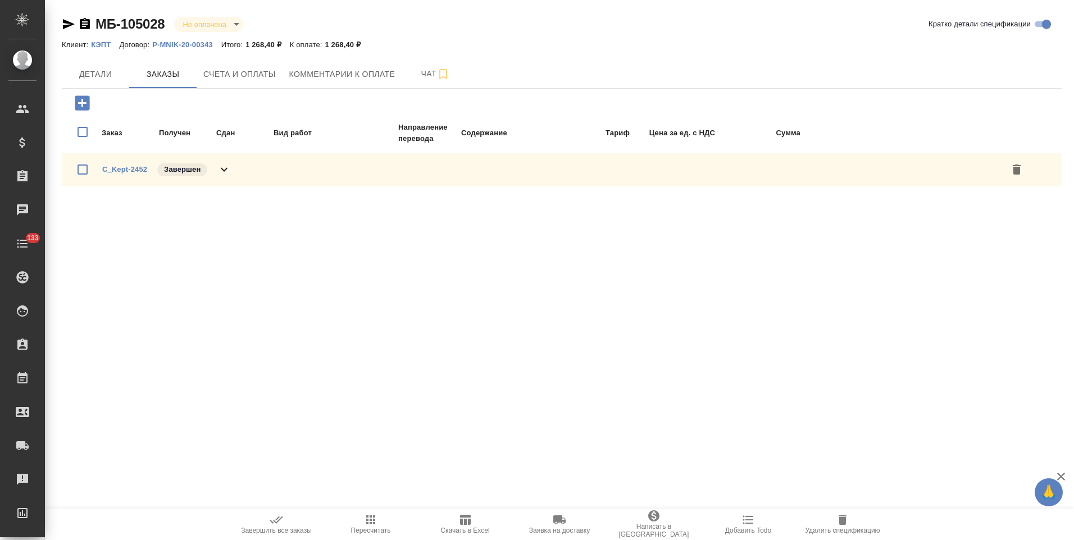
click at [233, 170] on div "C_Kept-2452 Завершен" at bounding box center [562, 169] width 1000 height 33
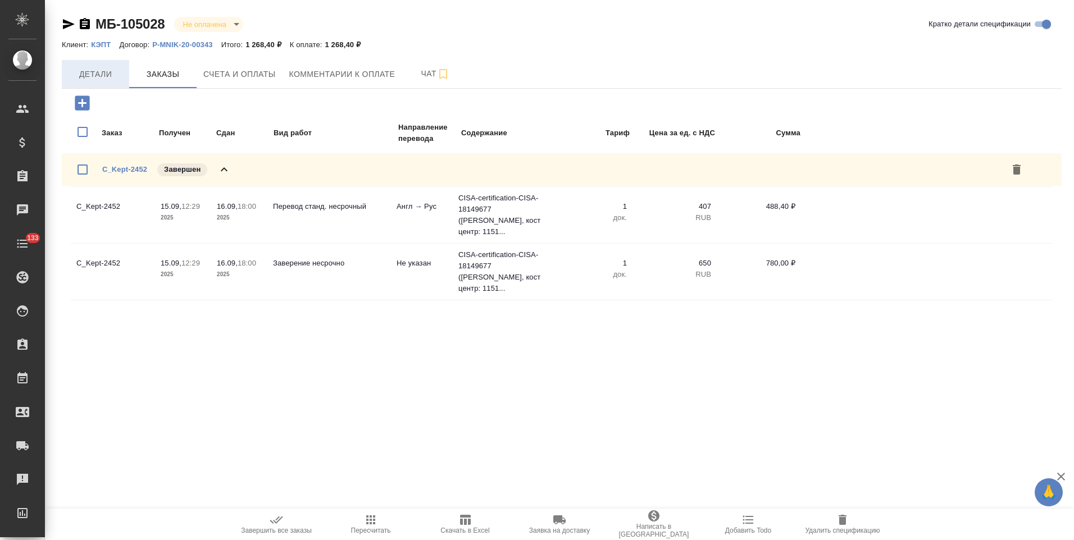
click at [96, 79] on span "Детали" at bounding box center [96, 74] width 54 height 14
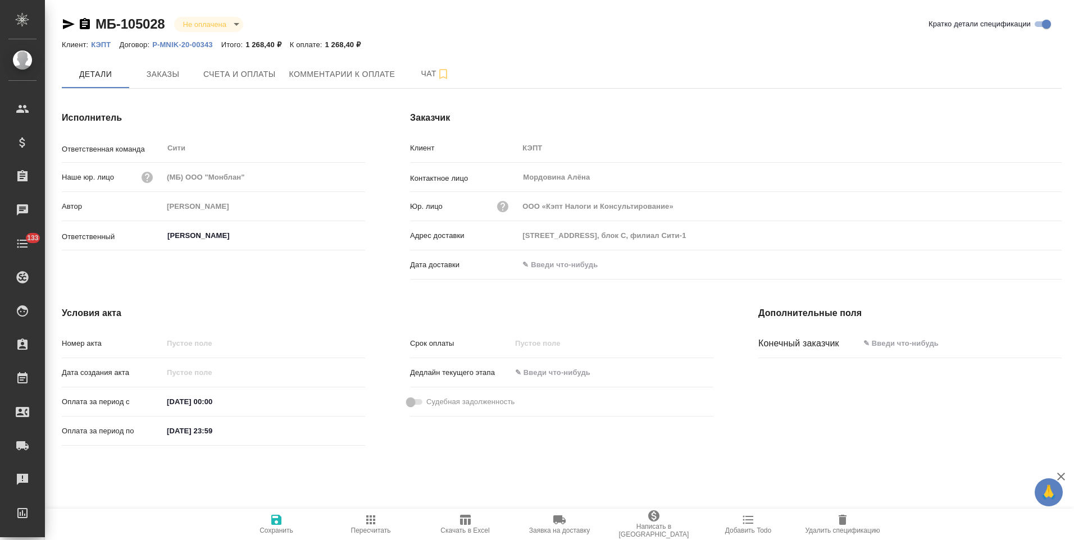
click at [173, 46] on p "P-MNIK-20-00343" at bounding box center [186, 44] width 69 height 8
drag, startPoint x: 84, startPoint y: 23, endPoint x: 121, endPoint y: 79, distance: 66.5
click at [84, 23] on icon "button" at bounding box center [85, 23] width 10 height 11
click at [221, 80] on span "Счета и оплаты" at bounding box center [239, 74] width 72 height 14
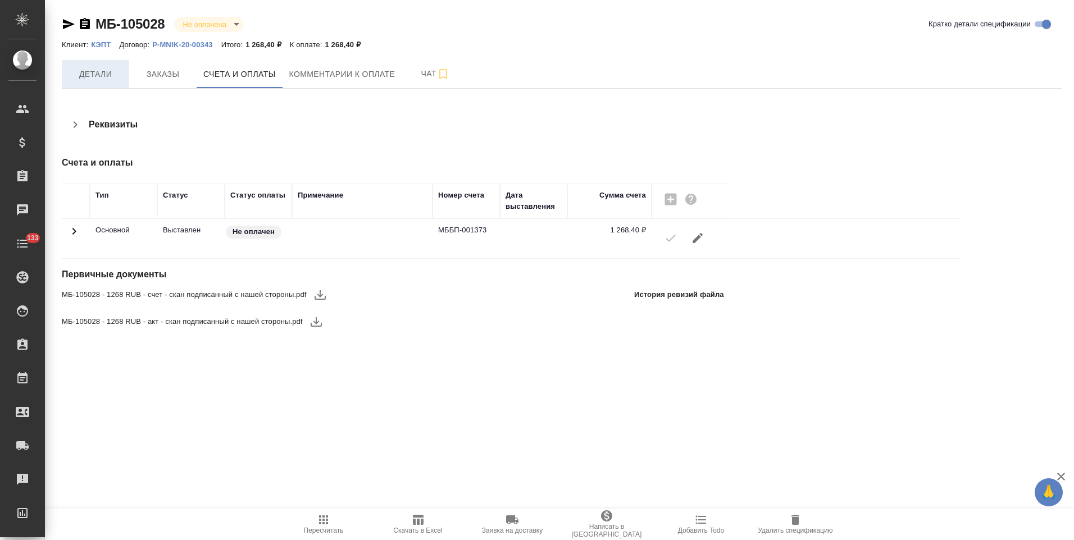
click at [91, 73] on span "Детали" at bounding box center [96, 74] width 54 height 14
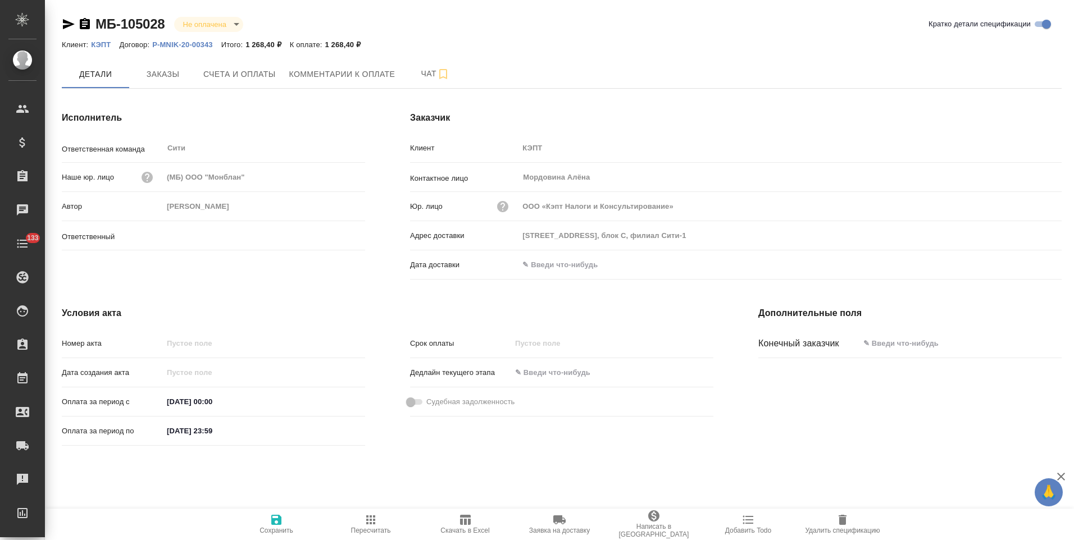
type input "Лямина Надежда"
click at [545, 263] on input "text" at bounding box center [568, 265] width 98 height 16
click at [1030, 269] on icon "button" at bounding box center [1029, 263] width 10 height 11
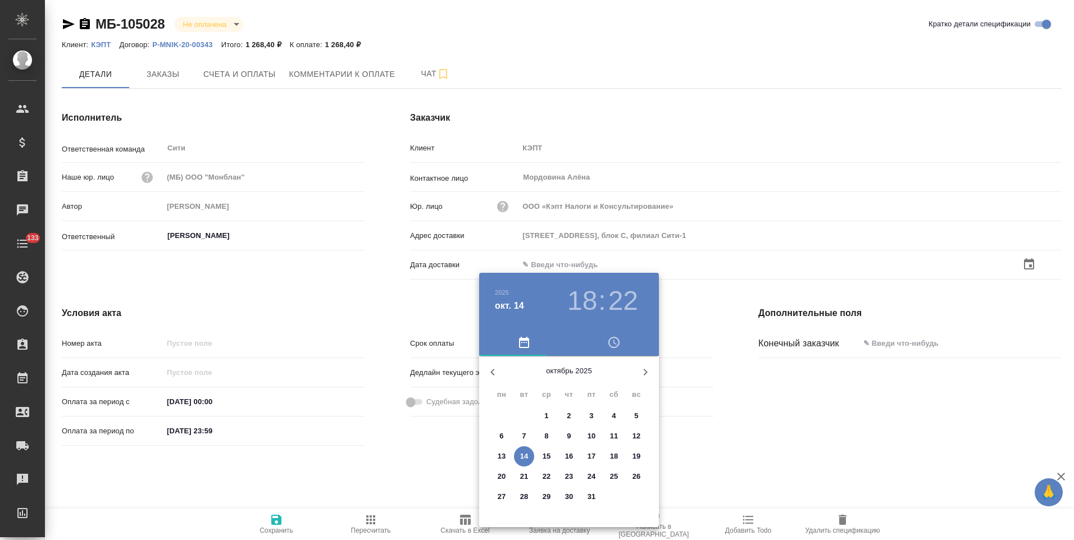
click at [527, 461] on p "14" at bounding box center [524, 456] width 8 height 11
type input "14.10.2025 18:22"
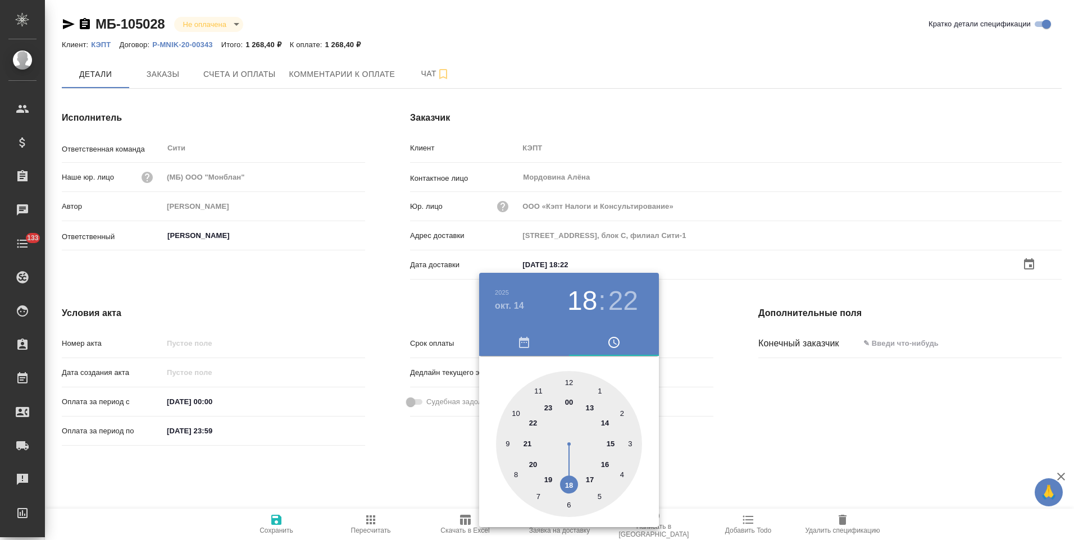
drag, startPoint x: 429, startPoint y: 465, endPoint x: 349, endPoint y: 487, distance: 83.1
click at [429, 465] on div at bounding box center [537, 270] width 1074 height 540
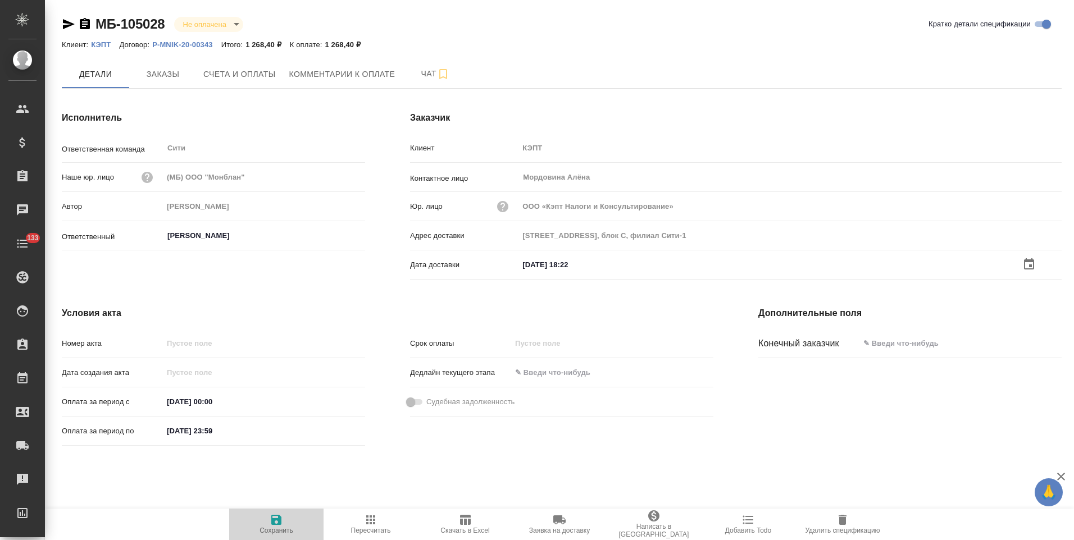
drag, startPoint x: 279, startPoint y: 522, endPoint x: 428, endPoint y: 233, distance: 325.4
click at [279, 522] on icon "button" at bounding box center [276, 520] width 10 height 10
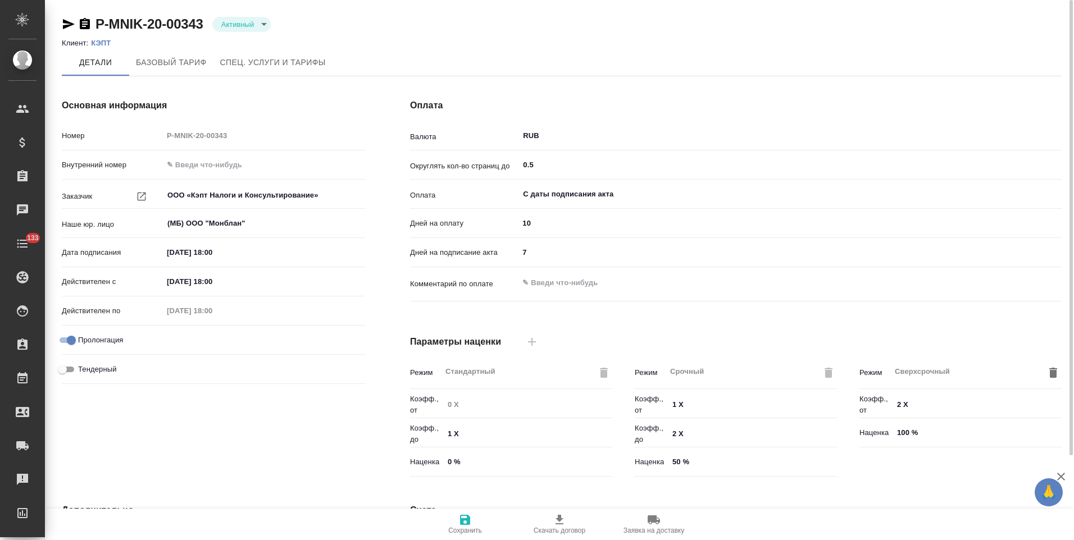
scroll to position [224, 0]
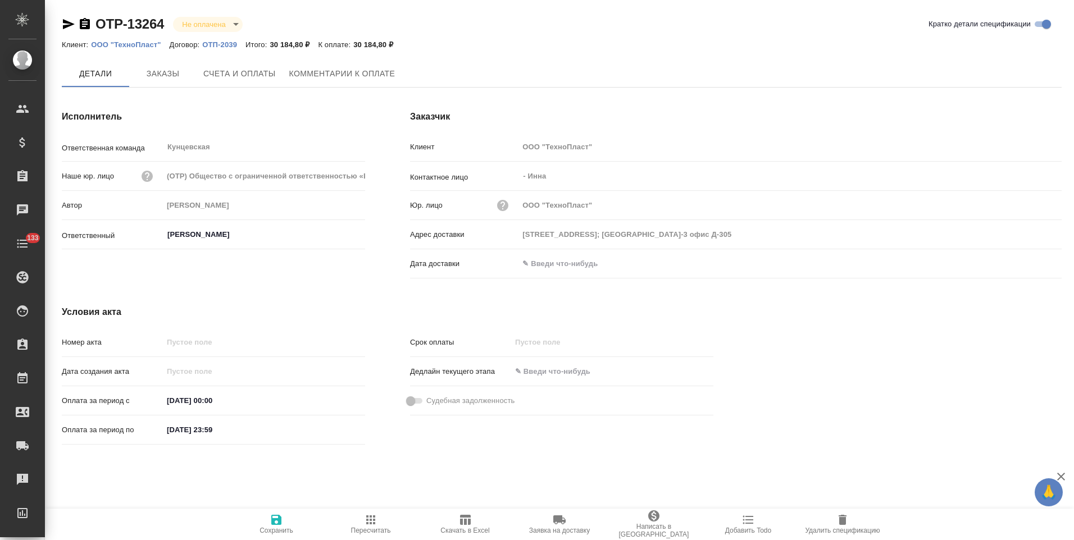
click at [217, 42] on p "ОТП-2039" at bounding box center [223, 44] width 43 height 8
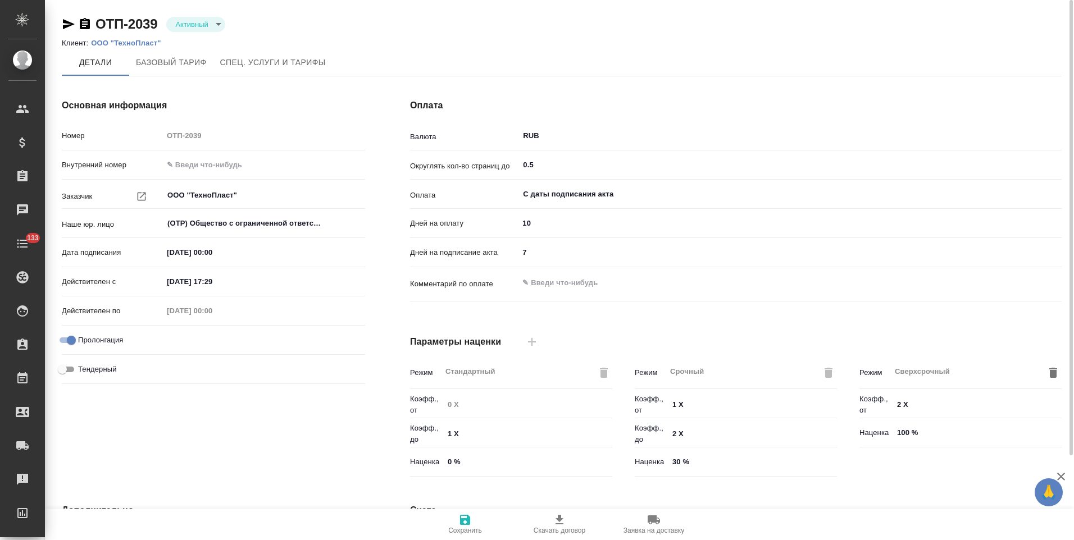
scroll to position [224, 0]
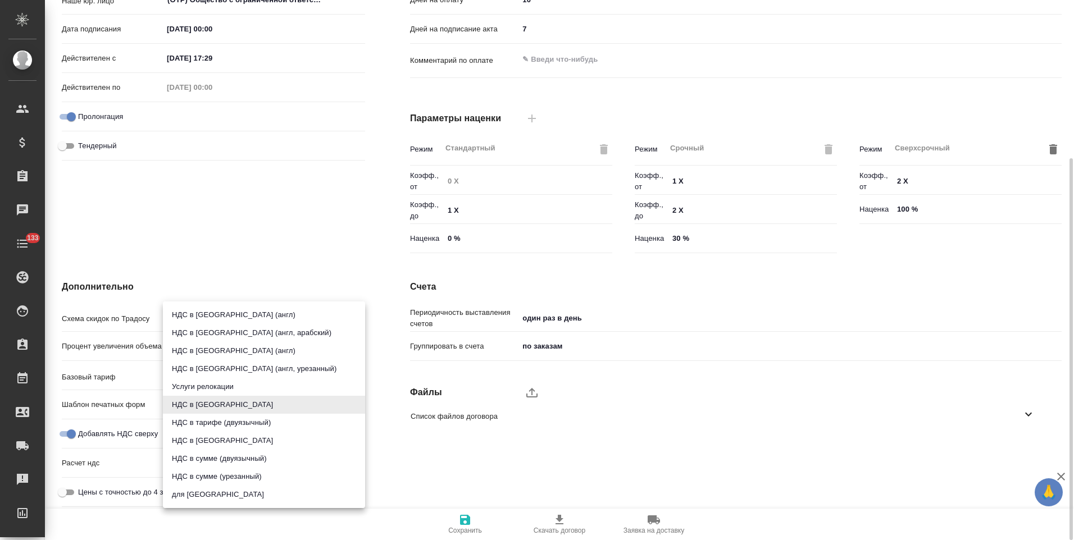
click at [208, 409] on body "🙏 .cls-1 fill:#fff; AWATERA [PERSON_NAME] Спецификации Заказы 0 Чаты 133 Todo П…" at bounding box center [537, 270] width 1074 height 540
click at [216, 442] on li "НДС в сумме" at bounding box center [264, 441] width 202 height 18
type input "russian2"
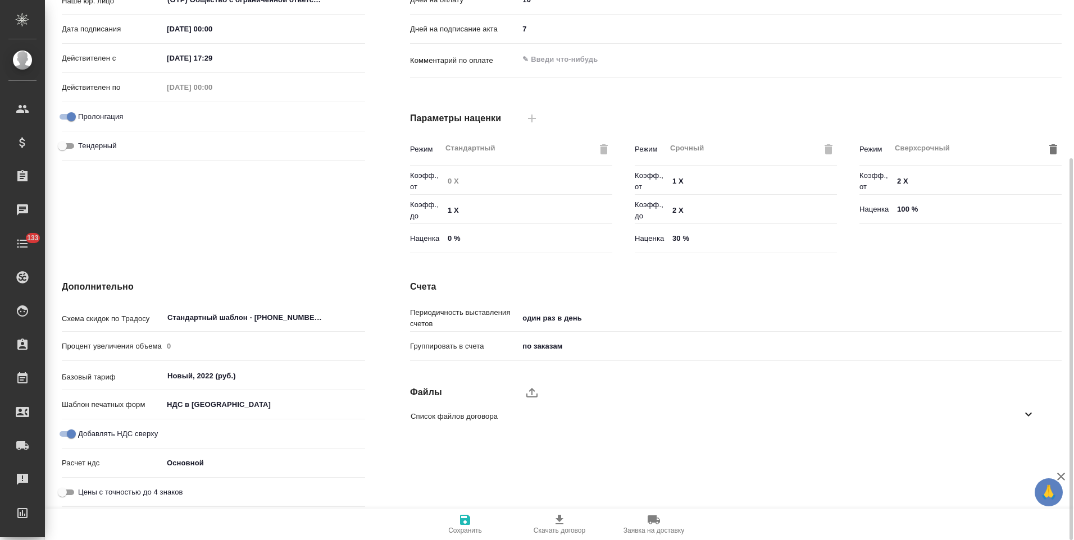
click at [467, 518] on icon "button" at bounding box center [465, 520] width 10 height 10
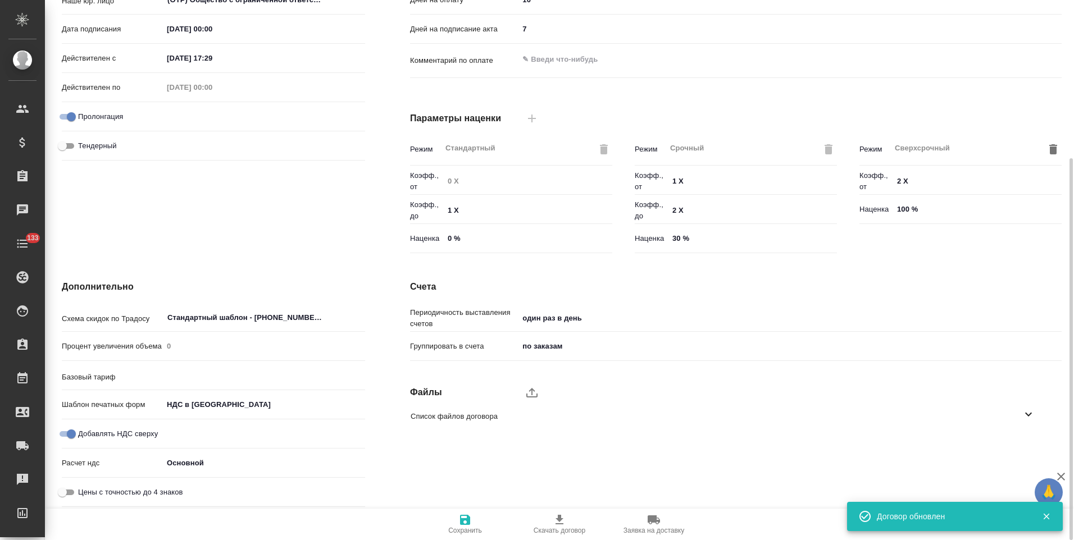
type input "Новый, 2022 (руб.)"
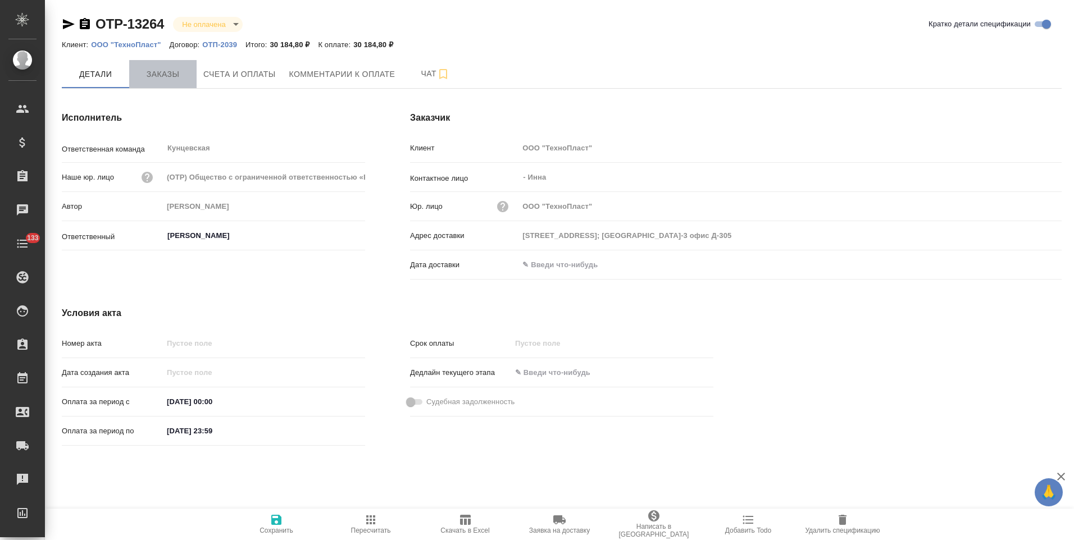
click at [162, 80] on span "Заказы" at bounding box center [163, 74] width 54 height 14
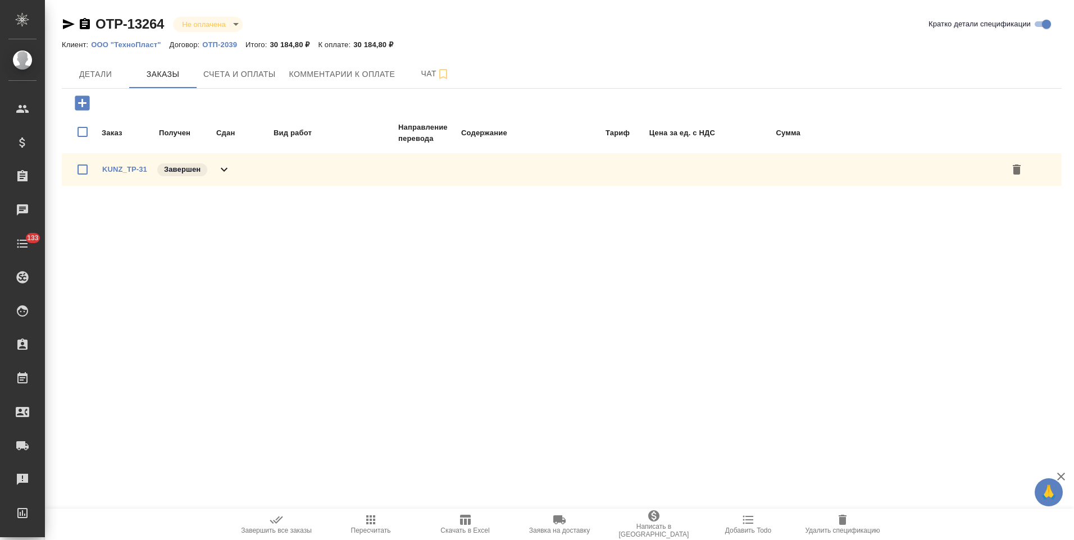
click at [230, 168] on icon at bounding box center [223, 169] width 13 height 13
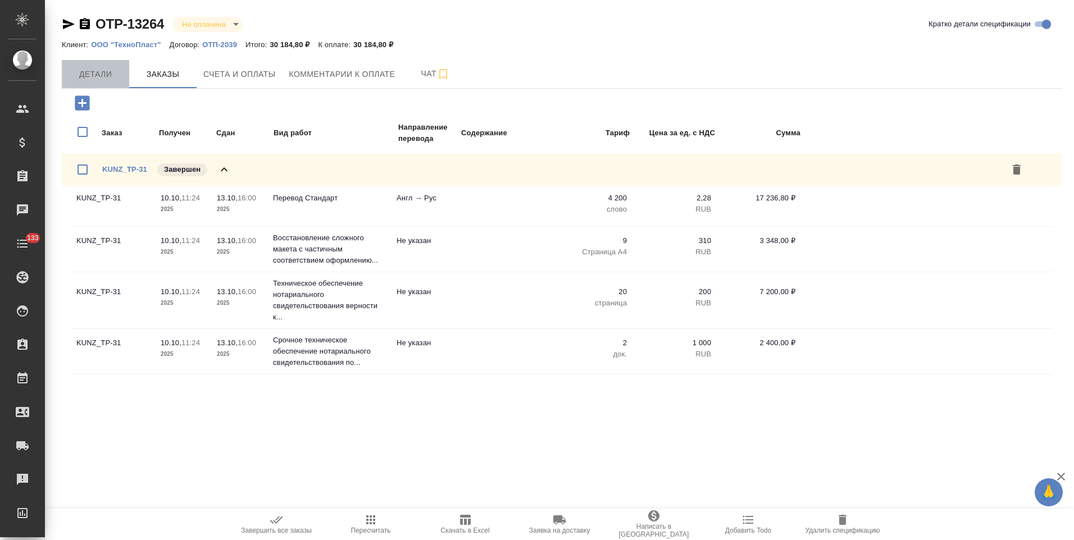
click at [108, 71] on span "Детали" at bounding box center [96, 74] width 54 height 14
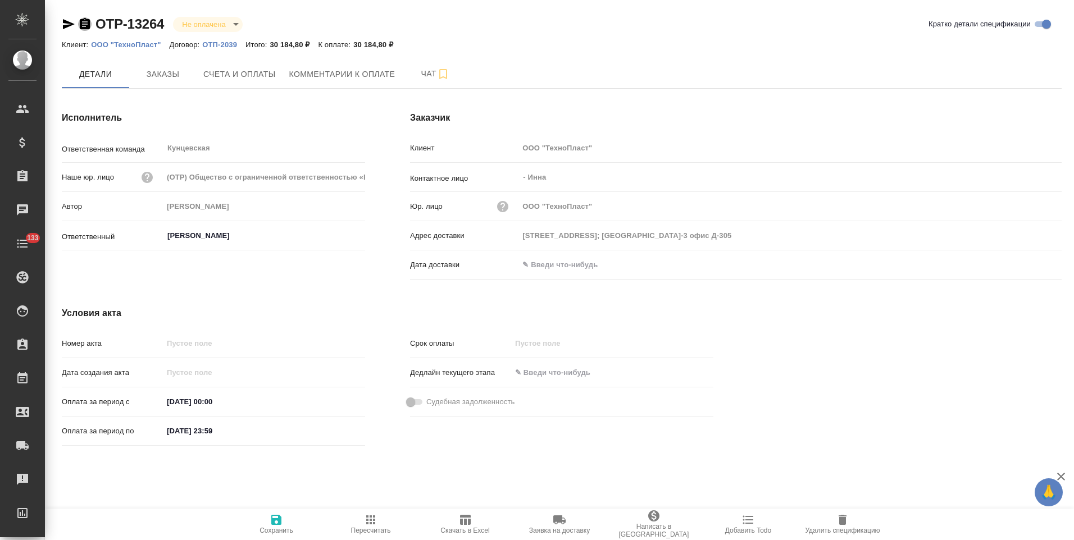
click at [85, 25] on icon "button" at bounding box center [85, 23] width 10 height 11
click at [87, 22] on icon "button" at bounding box center [85, 23] width 10 height 11
click at [238, 83] on button "Счета и оплаты" at bounding box center [240, 74] width 86 height 28
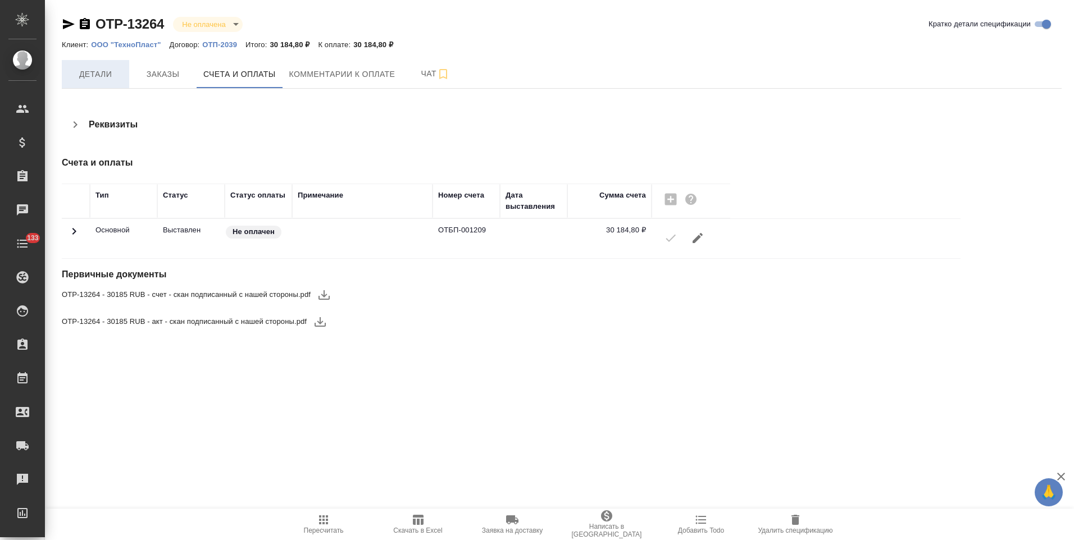
click at [78, 82] on button "Детали" at bounding box center [95, 74] width 67 height 28
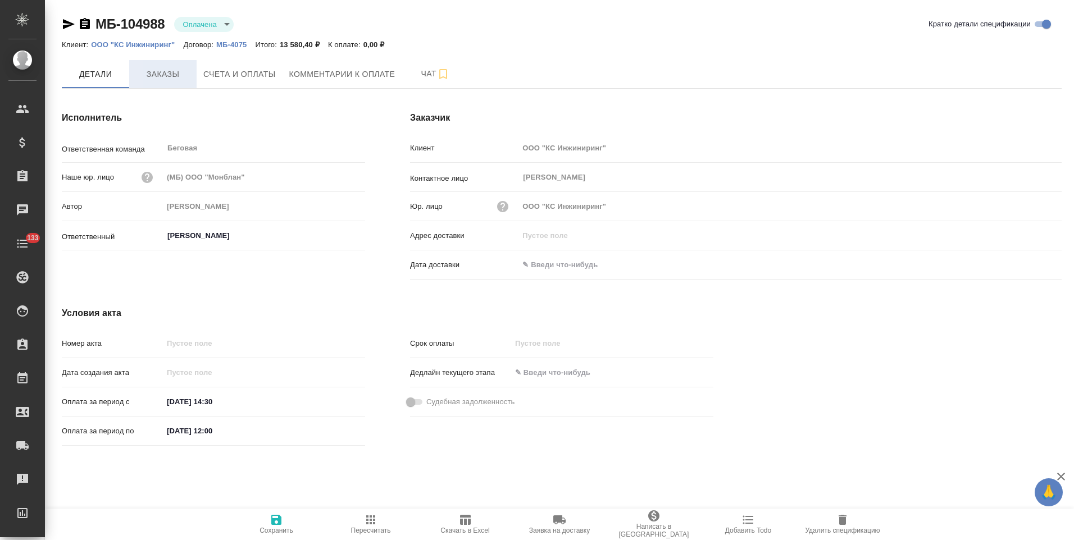
click at [174, 80] on span "Заказы" at bounding box center [163, 74] width 54 height 14
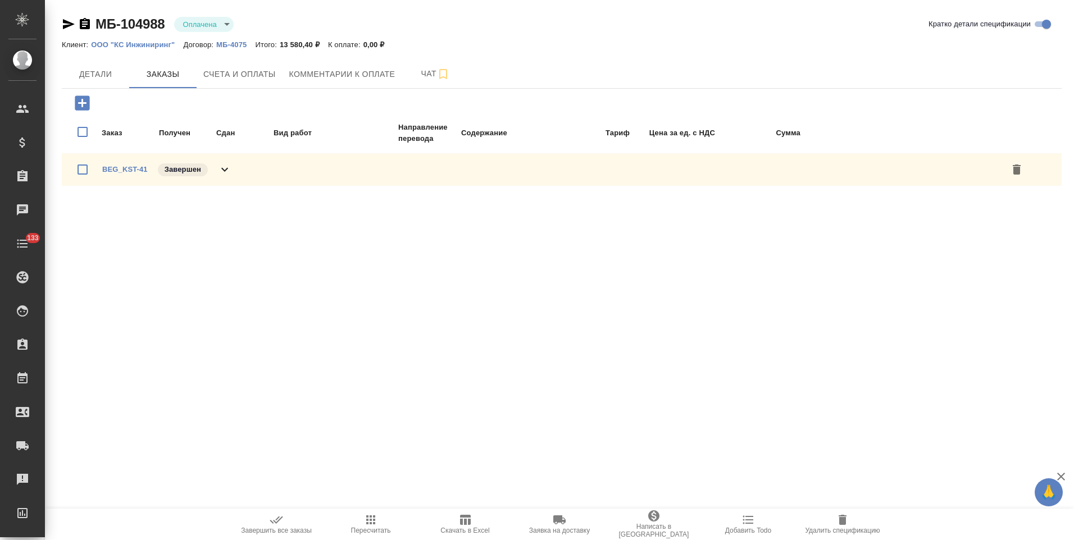
click at [223, 170] on icon at bounding box center [224, 170] width 7 height 4
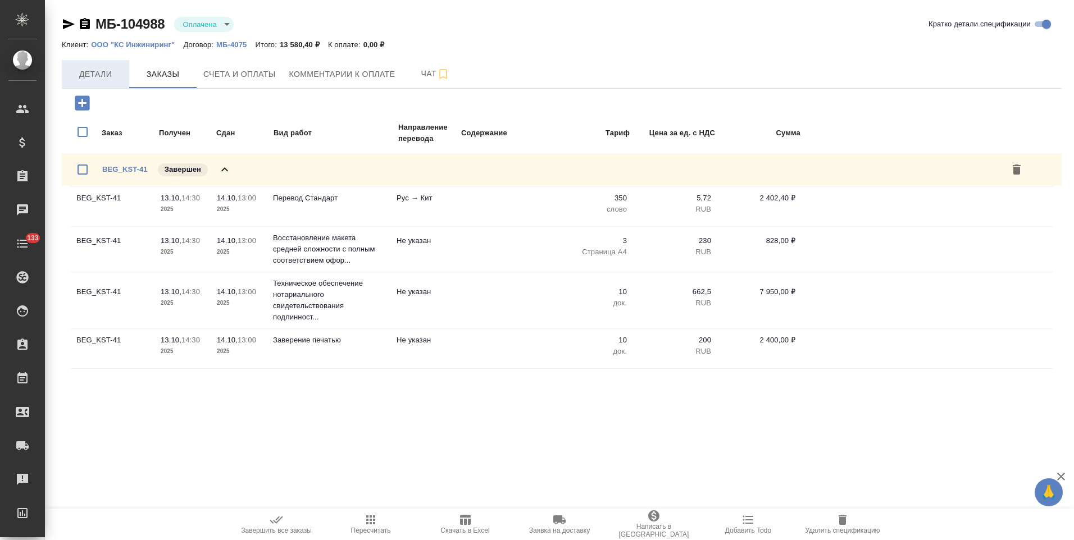
click at [96, 76] on span "Детали" at bounding box center [96, 74] width 54 height 14
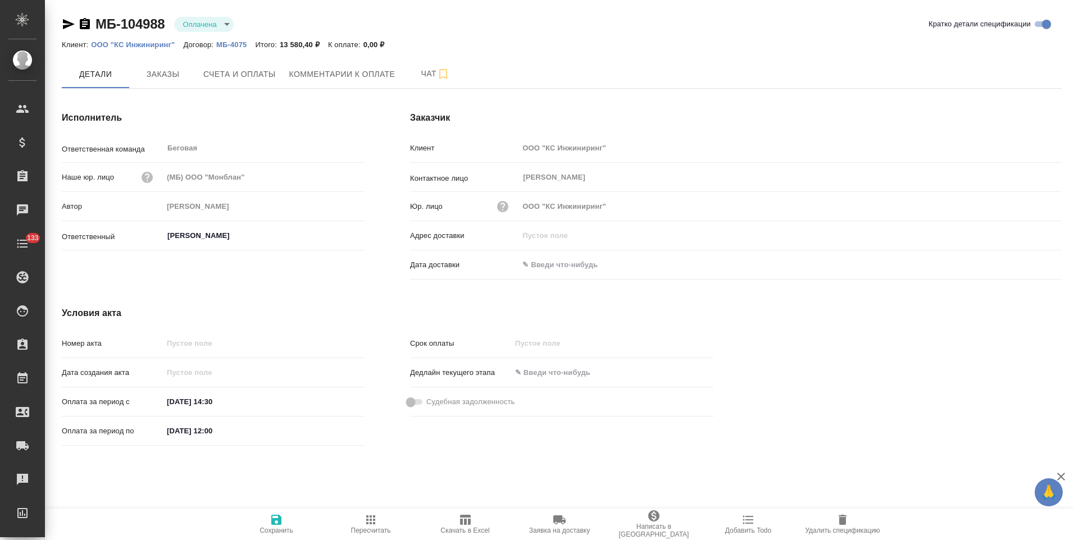
drag, startPoint x: 84, startPoint y: 24, endPoint x: 215, endPoint y: 172, distance: 198.2
click at [84, 24] on icon "button" at bounding box center [85, 23] width 10 height 11
click at [168, 83] on button "Заказы" at bounding box center [162, 74] width 67 height 28
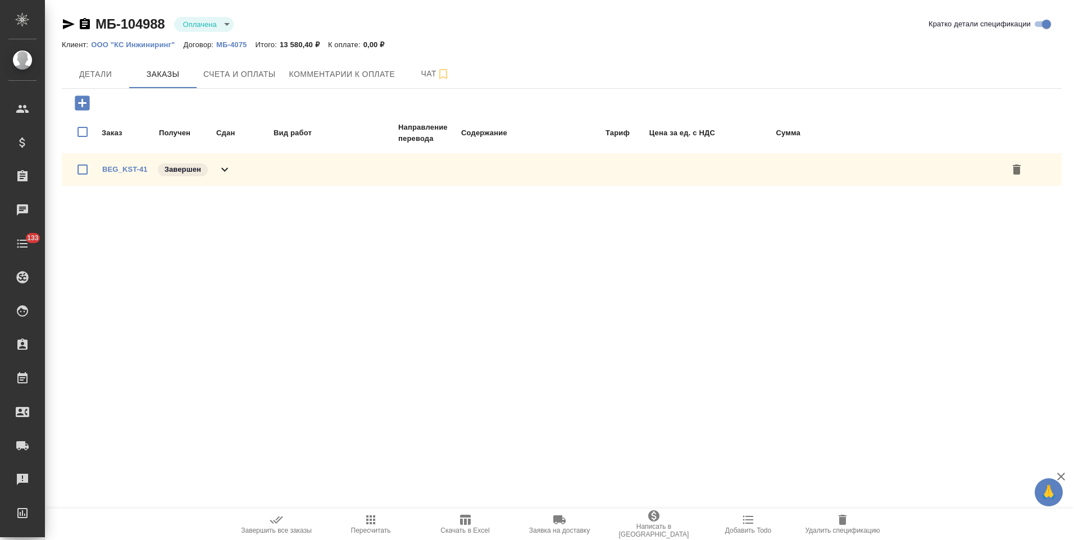
click at [227, 174] on icon at bounding box center [224, 169] width 13 height 13
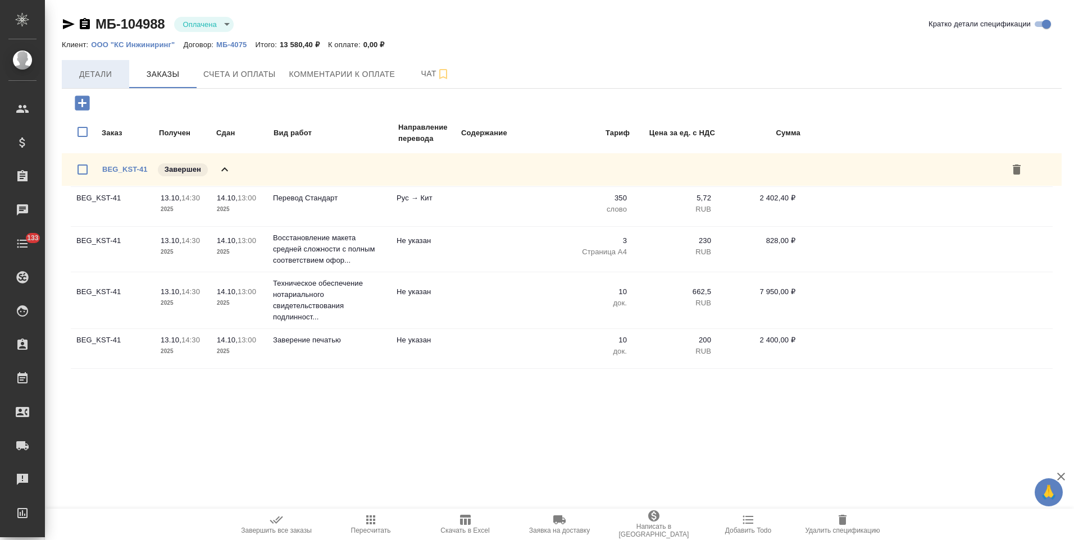
click at [105, 76] on span "Детали" at bounding box center [96, 74] width 54 height 14
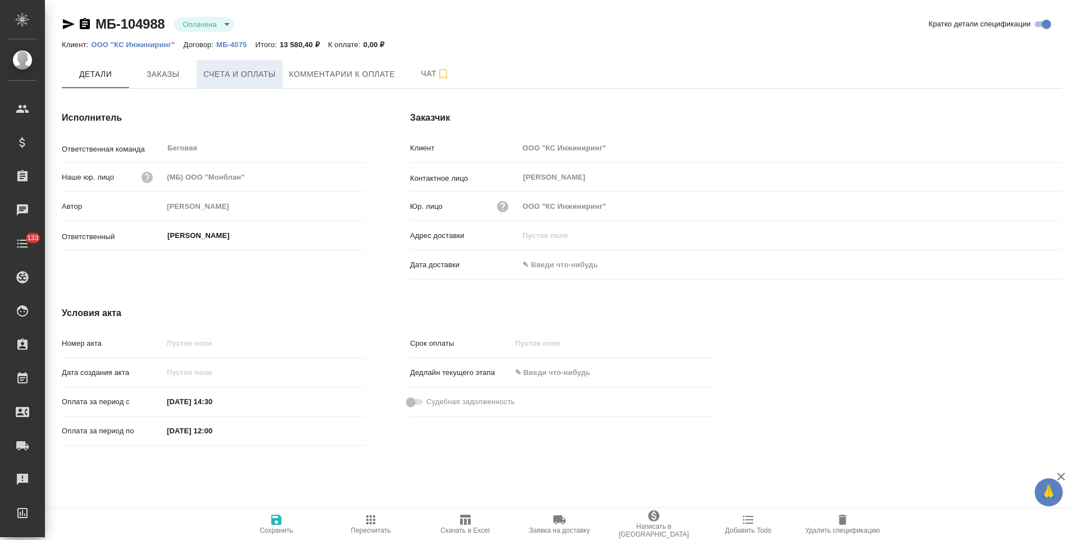
click at [247, 85] on button "Счета и оплаты" at bounding box center [240, 74] width 86 height 28
